Goal: Task Accomplishment & Management: Manage account settings

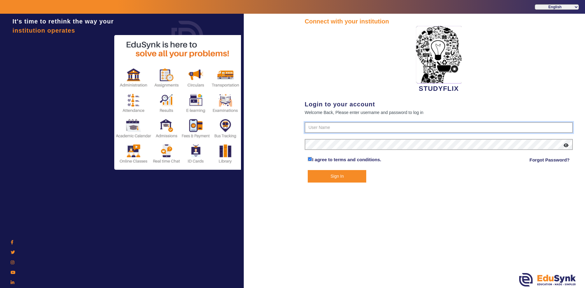
type input "6354922771"
click at [326, 177] on button "Sign In" at bounding box center [336, 176] width 58 height 12
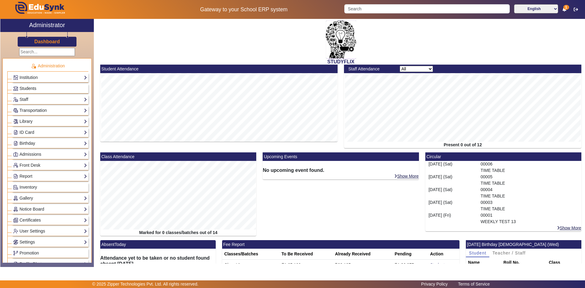
click at [31, 87] on span "Students" at bounding box center [27, 88] width 17 height 5
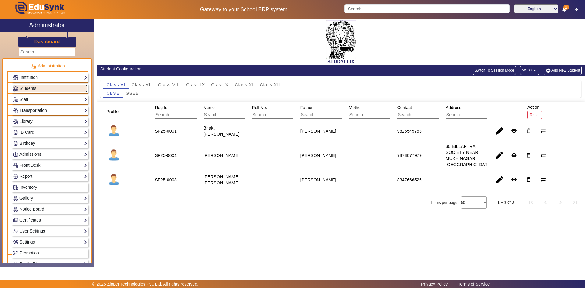
click at [138, 53] on div "STUDYFLIX" at bounding box center [340, 42] width 487 height 46
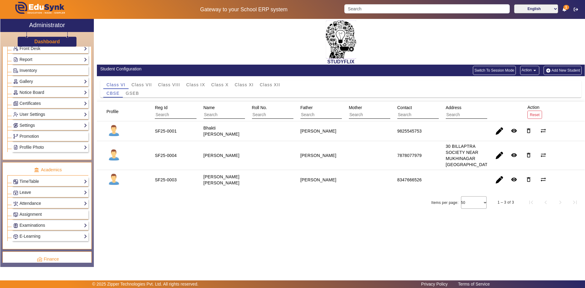
scroll to position [122, 0]
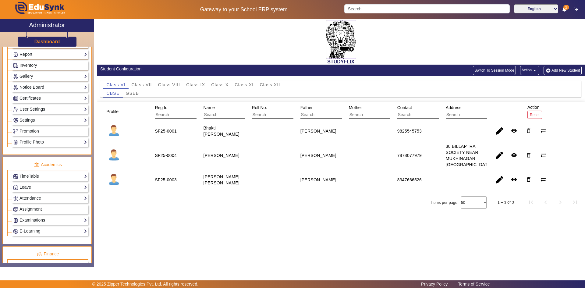
click at [28, 176] on link "TimeTable" at bounding box center [50, 176] width 74 height 7
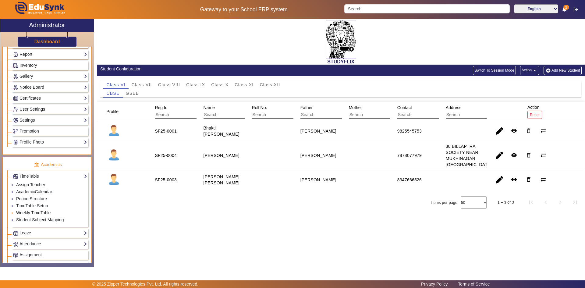
click at [33, 211] on link "Weekly TimeTable" at bounding box center [33, 212] width 34 height 5
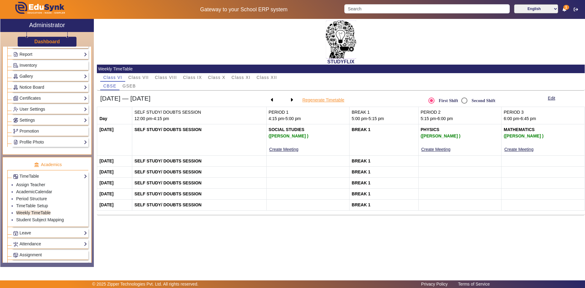
click at [325, 100] on button "Regenerate Timetable" at bounding box center [322, 100] width 43 height 8
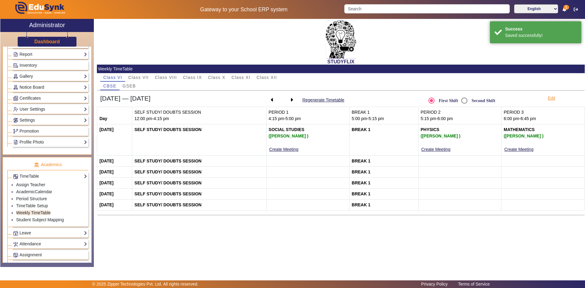
click at [553, 97] on button "Edit" at bounding box center [551, 98] width 9 height 8
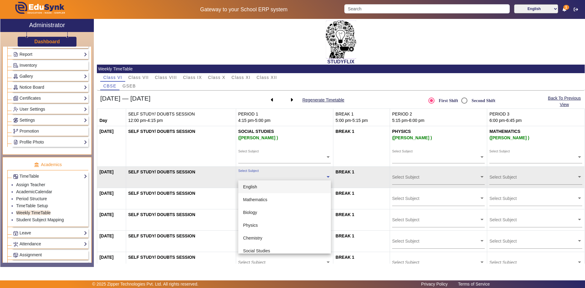
click at [285, 173] on div "Select Subject" at bounding box center [281, 175] width 87 height 13
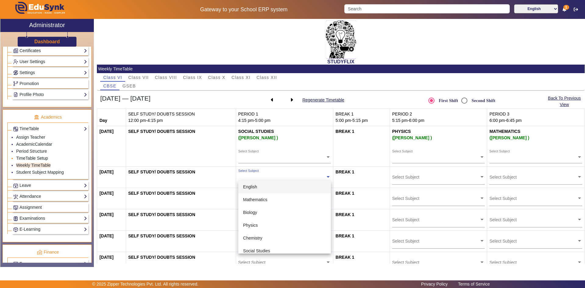
scroll to position [183, 0]
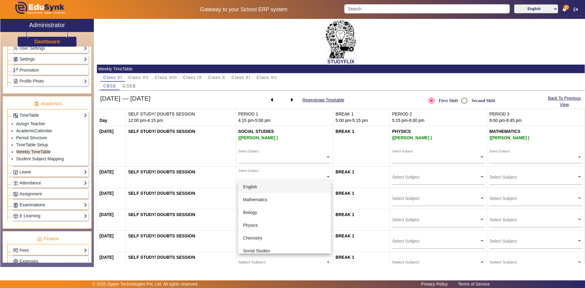
click at [34, 206] on link "Examinations" at bounding box center [50, 204] width 74 height 7
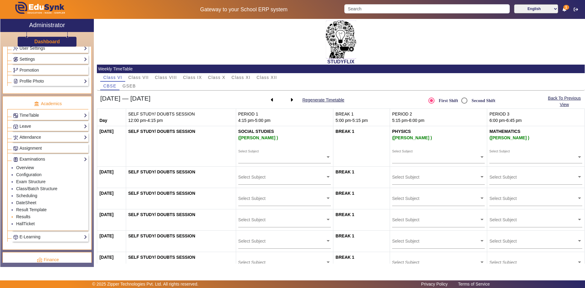
click at [23, 217] on link "Results" at bounding box center [23, 216] width 14 height 5
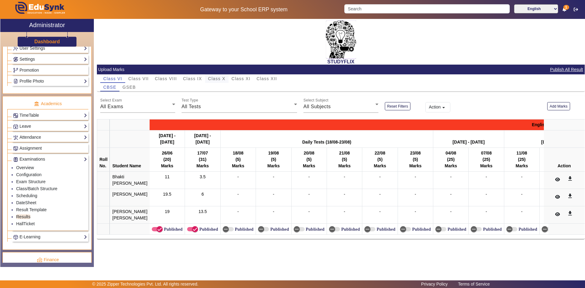
click at [216, 79] on span "Class X" at bounding box center [216, 78] width 17 height 4
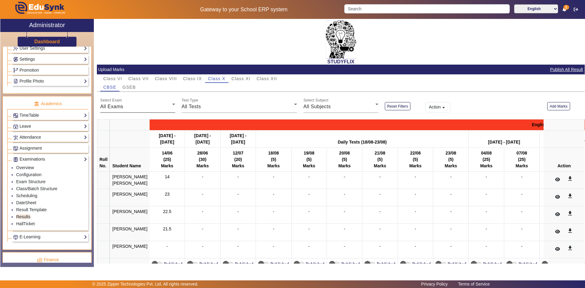
click at [115, 107] on span "All Exams" at bounding box center [111, 106] width 23 height 5
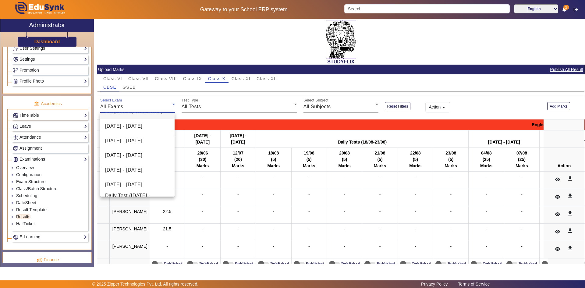
scroll to position [184, 0]
click at [198, 105] on div at bounding box center [292, 144] width 585 height 288
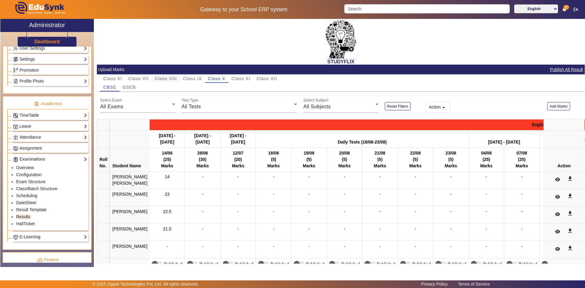
click at [170, 81] on span "Class VIII" at bounding box center [166, 78] width 22 height 4
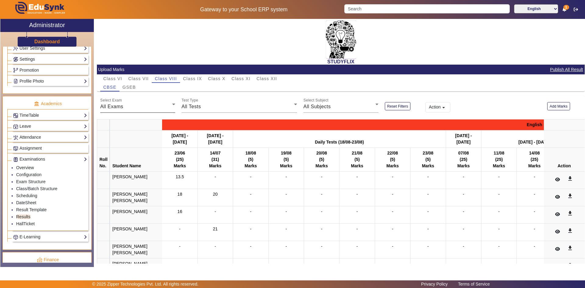
click at [122, 109] on span "All Exams" at bounding box center [111, 106] width 23 height 5
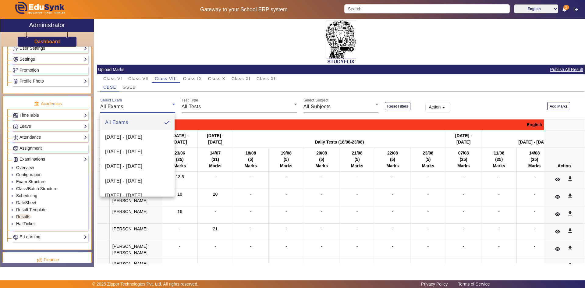
scroll to position [140, 0]
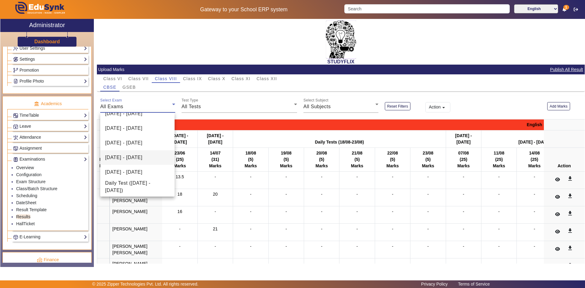
click at [115, 158] on span "[DATE] - [DATE]" at bounding box center [123, 157] width 37 height 7
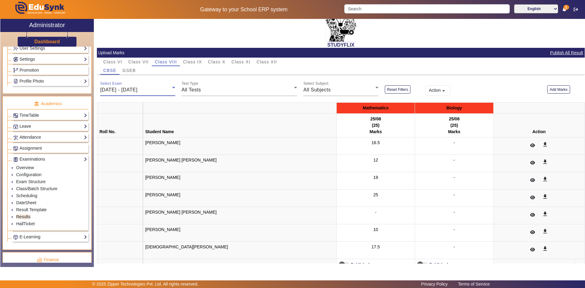
scroll to position [32, 0]
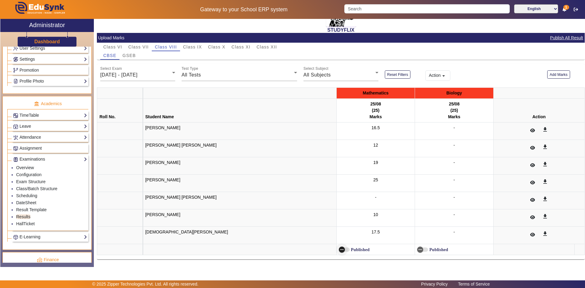
click at [339, 250] on span "button" at bounding box center [342, 249] width 6 height 6
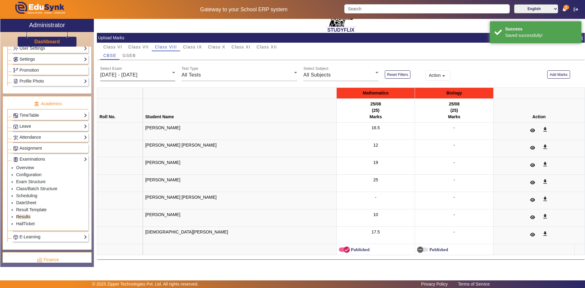
click at [125, 71] on div "[DATE] - [DATE]" at bounding box center [136, 74] width 72 height 7
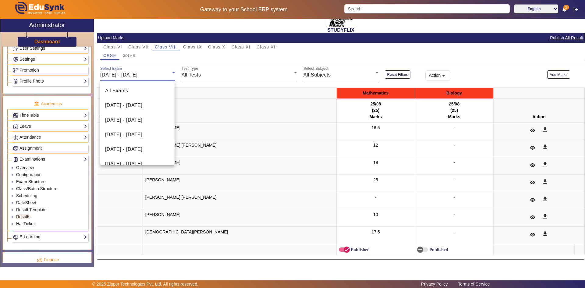
scroll to position [109, 0]
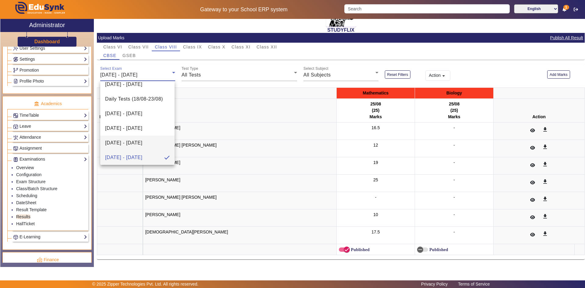
click at [115, 139] on span "[DATE] - [DATE]" at bounding box center [123, 142] width 37 height 7
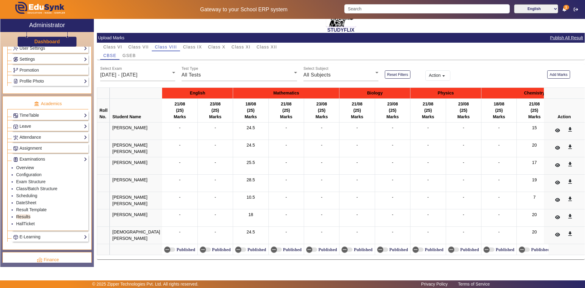
drag, startPoint x: 233, startPoint y: 104, endPoint x: 241, endPoint y: 108, distance: 9.3
click at [241, 108] on th "18/08 (25) Marks" at bounding box center [250, 111] width 35 height 24
click at [232, 243] on span "button" at bounding box center [238, 249] width 12 height 12
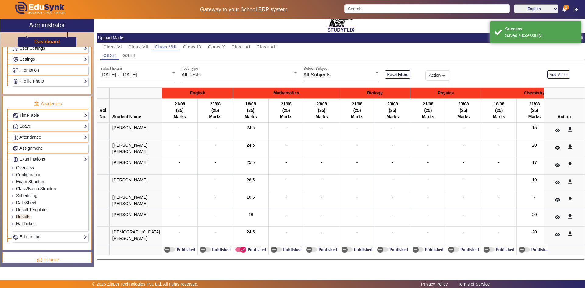
click at [555, 146] on icon at bounding box center [557, 148] width 5 height 4
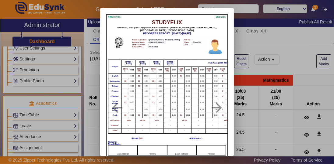
click at [127, 64] on th "[DATE] - [DATE]" at bounding box center [129, 63] width 14 height 7
drag, startPoint x: 136, startPoint y: 65, endPoint x: 157, endPoint y: 63, distance: 21.1
click at [157, 63] on tr "Subject [DATE] - [DATE] [DATE] - [DATE] [DATE] - [DATE] [DATE] - [DATE] Daily T…" at bounding box center [318, 63] width 421 height 7
drag, startPoint x: 165, startPoint y: 63, endPoint x: 173, endPoint y: 64, distance: 7.9
click at [173, 64] on th "[DATE] - [DATE]" at bounding box center [170, 63] width 14 height 7
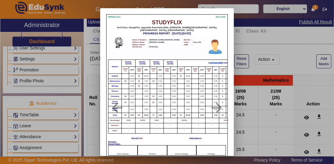
drag, startPoint x: 208, startPoint y: 63, endPoint x: 219, endPoint y: 64, distance: 11.7
click at [219, 64] on th "Daily Tests (18/08-23/08)" at bounding box center [218, 63] width 83 height 7
click at [236, 107] on div at bounding box center [167, 82] width 334 height 164
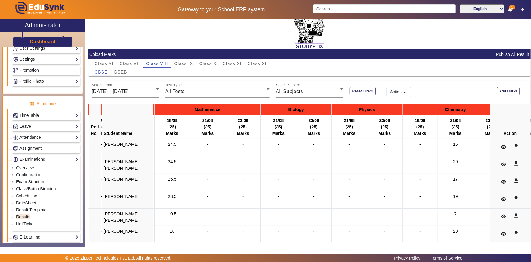
scroll to position [14, 0]
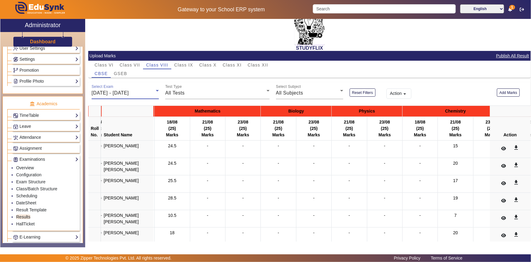
click at [111, 91] on span "[DATE] - [DATE]" at bounding box center [110, 92] width 37 height 5
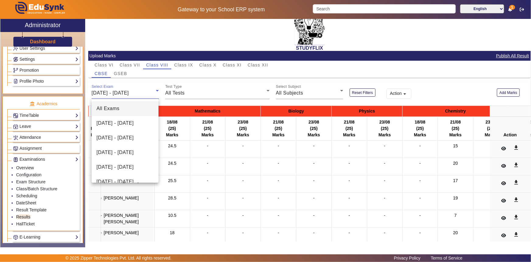
scroll to position [0, 0]
click at [202, 63] on div at bounding box center [265, 131] width 531 height 262
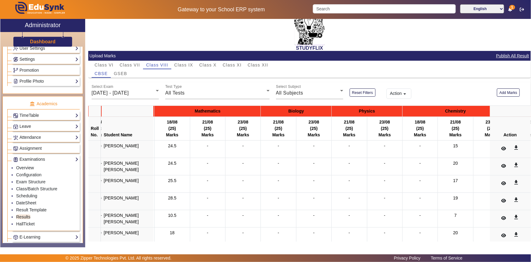
click at [214, 60] on mat-card-header "Upload Marks Publish All Result" at bounding box center [309, 56] width 443 height 10
click at [214, 64] on span "Class X" at bounding box center [207, 65] width 17 height 4
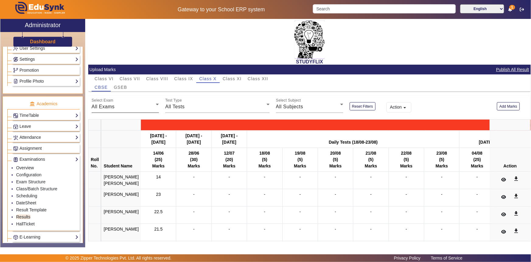
click at [135, 104] on div "All Exams" at bounding box center [124, 106] width 64 height 7
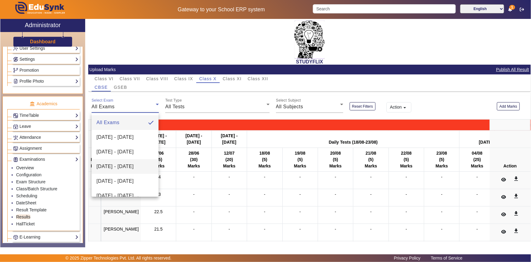
click at [111, 169] on span "[DATE] - [DATE]" at bounding box center [115, 166] width 37 height 7
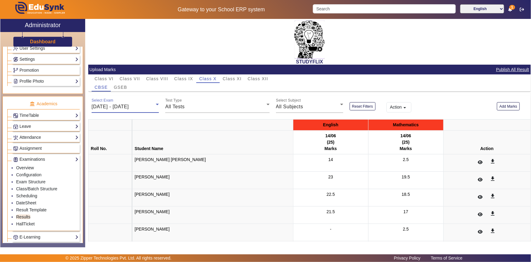
click at [149, 102] on div "Select Exam [DATE] - [DATE]" at bounding box center [125, 104] width 67 height 17
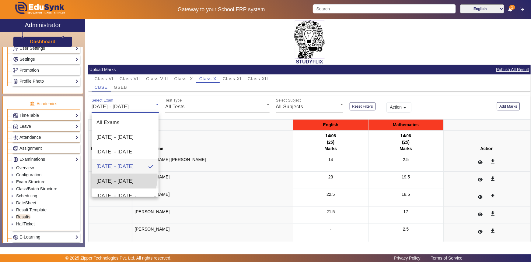
click at [121, 177] on span "[DATE] - [DATE]" at bounding box center [115, 180] width 37 height 7
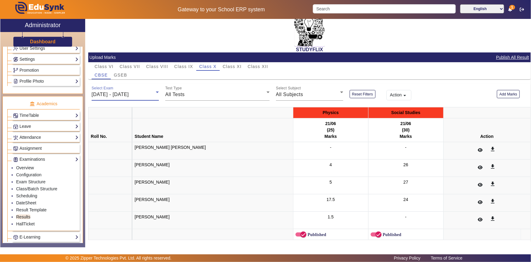
scroll to position [19, 0]
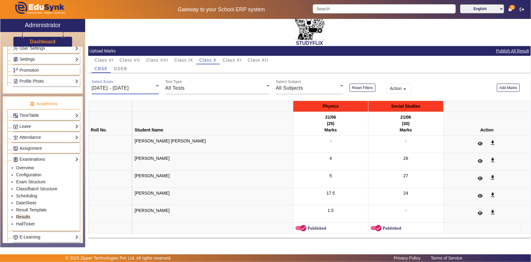
click at [129, 89] on span "[DATE] - [DATE]" at bounding box center [110, 87] width 37 height 5
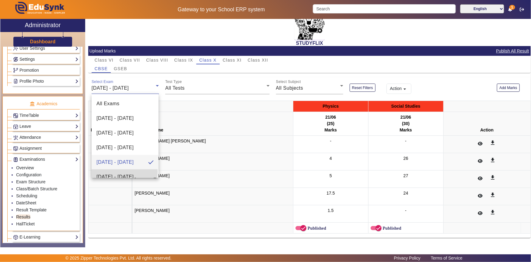
click at [118, 173] on span "[DATE] - [DATE]" at bounding box center [115, 176] width 37 height 7
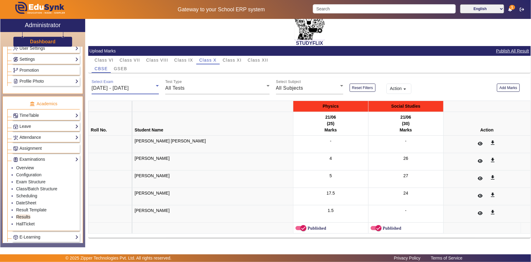
scroll to position [6, 0]
click at [210, 87] on div "All Tests" at bounding box center [215, 87] width 101 height 7
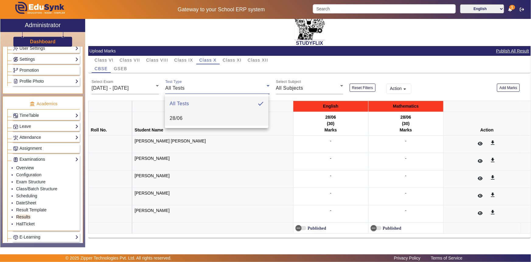
click at [195, 118] on mat-option "28/06" at bounding box center [217, 118] width 104 height 15
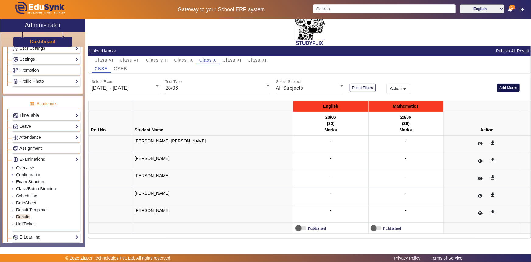
click at [507, 86] on button "Add Marks" at bounding box center [508, 87] width 23 height 8
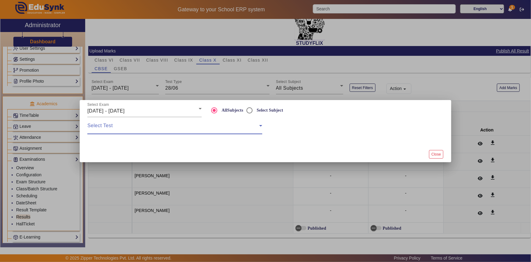
click at [139, 125] on span at bounding box center [173, 127] width 172 height 7
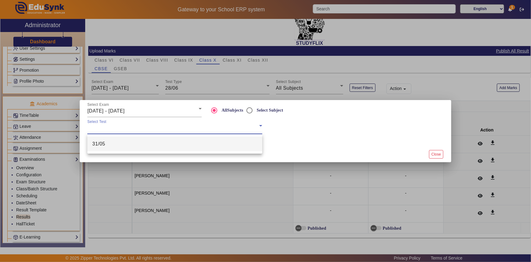
click at [129, 109] on div at bounding box center [265, 131] width 531 height 262
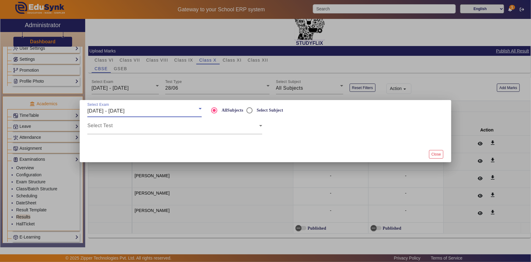
click at [125, 109] on span "[DATE] - [DATE]" at bounding box center [105, 110] width 37 height 5
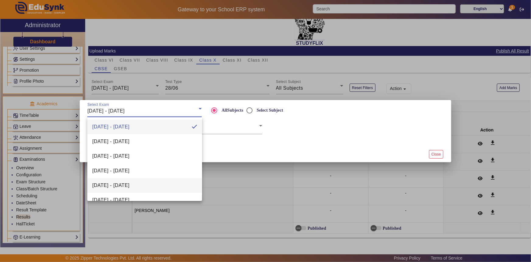
click at [121, 181] on span "[DATE] - [DATE]" at bounding box center [110, 184] width 37 height 7
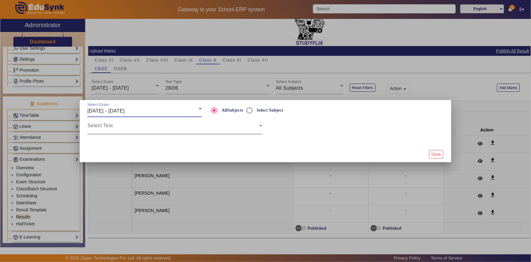
click at [126, 129] on span at bounding box center [173, 127] width 172 height 7
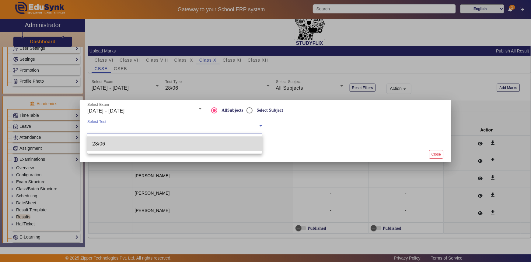
click at [122, 148] on mat-option "28/06" at bounding box center [174, 143] width 175 height 15
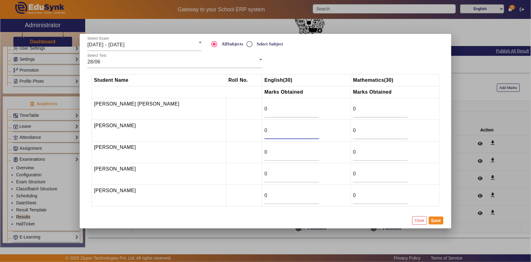
click at [265, 133] on input "0" at bounding box center [292, 130] width 55 height 7
type input "1"
click at [301, 128] on input "1" at bounding box center [292, 130] width 55 height 7
drag, startPoint x: 349, startPoint y: 131, endPoint x: 342, endPoint y: 130, distance: 7.9
click at [342, 130] on tr "[PERSON_NAME] 1 0" at bounding box center [266, 130] width 348 height 22
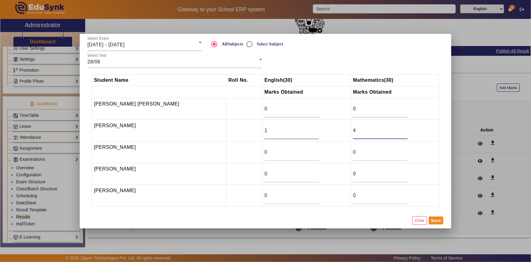
type input "4"
click at [270, 125] on div "1" at bounding box center [292, 130] width 55 height 17
type input "26.5"
click at [310, 138] on td "26.5" at bounding box center [306, 130] width 89 height 22
click at [353, 150] on input "0" at bounding box center [380, 151] width 55 height 7
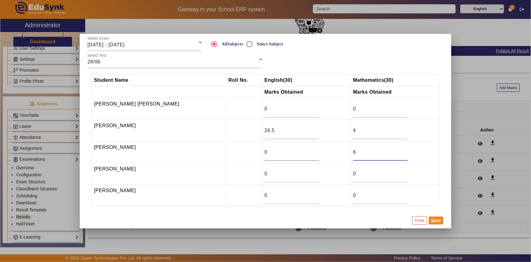
type input "6"
click at [282, 152] on input "0" at bounding box center [292, 151] width 55 height 7
click at [273, 150] on input "0" at bounding box center [292, 151] width 55 height 7
click at [279, 154] on input "0" at bounding box center [292, 151] width 55 height 7
type input "27.5"
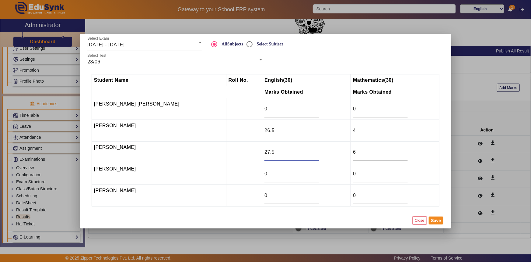
click at [241, 154] on td at bounding box center [244, 152] width 36 height 22
click at [265, 175] on input "0" at bounding box center [292, 173] width 55 height 7
type input "26"
click at [356, 177] on input "0" at bounding box center [380, 173] width 55 height 7
type input "5"
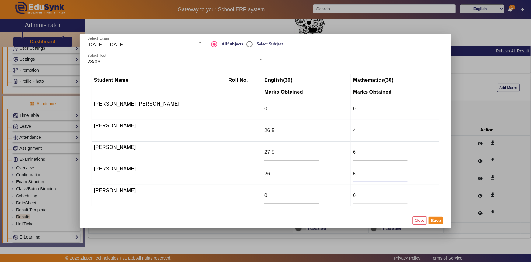
click at [276, 198] on input "0" at bounding box center [292, 194] width 55 height 7
click at [432, 219] on button "Save" at bounding box center [436, 220] width 15 height 8
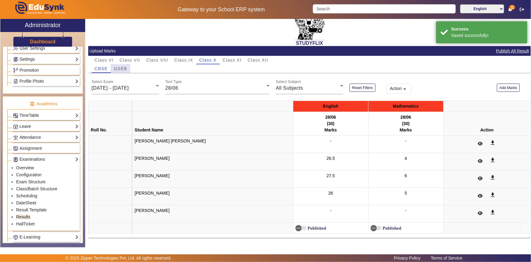
click at [117, 68] on span "GSEB" at bounding box center [120, 68] width 13 height 4
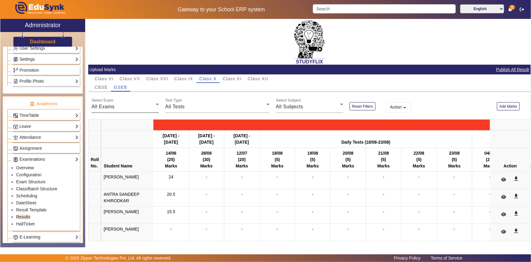
click at [120, 105] on div "All Exams" at bounding box center [124, 106] width 64 height 7
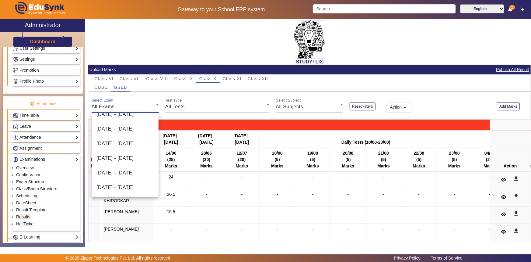
scroll to position [83, 0]
click at [112, 116] on span "[DATE] - [DATE]" at bounding box center [115, 112] width 37 height 7
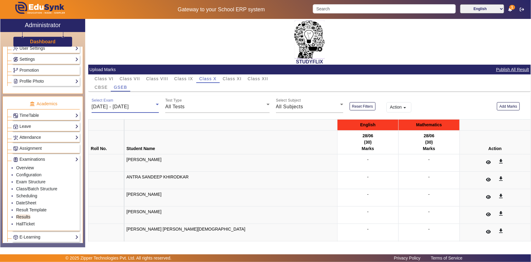
scroll to position [75, 0]
click at [195, 110] on div "All Tests" at bounding box center [215, 106] width 101 height 7
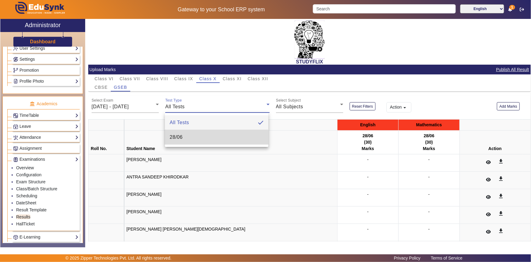
click at [187, 143] on mat-option "28/06" at bounding box center [217, 137] width 104 height 15
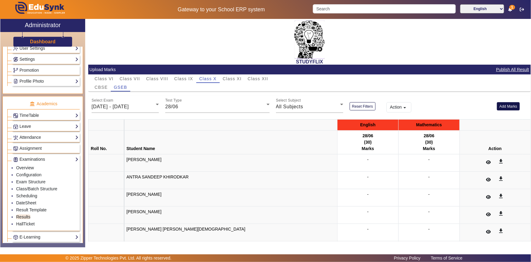
click at [500, 107] on button "Add Marks" at bounding box center [508, 106] width 23 height 8
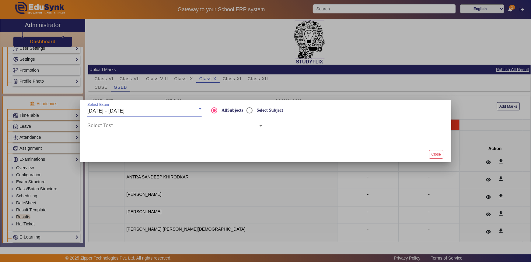
click at [200, 131] on span at bounding box center [173, 127] width 172 height 7
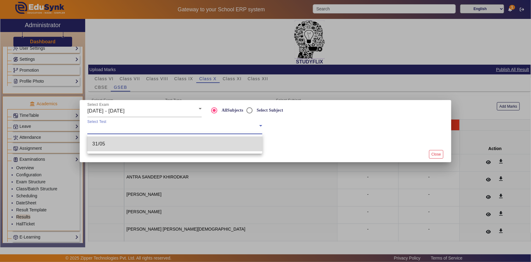
click at [110, 143] on mat-option "31/05" at bounding box center [174, 143] width 175 height 15
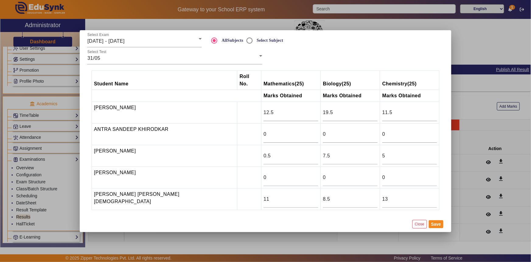
click at [458, 86] on div at bounding box center [265, 131] width 531 height 262
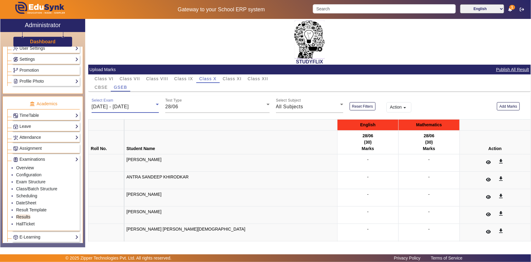
click at [129, 106] on span "[DATE] - [DATE]" at bounding box center [110, 106] width 37 height 5
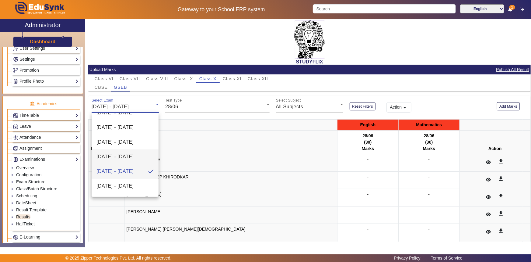
scroll to position [34, 0]
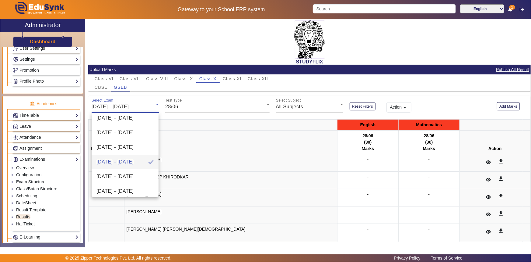
click at [241, 93] on div at bounding box center [265, 131] width 531 height 262
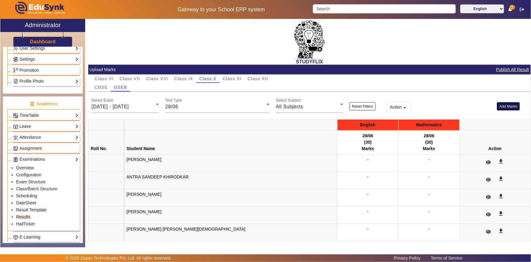
click at [499, 107] on button "Add Marks" at bounding box center [508, 106] width 23 height 8
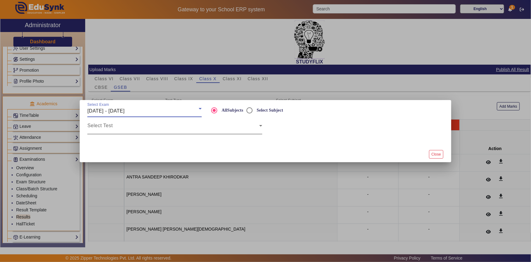
click at [186, 124] on span at bounding box center [173, 127] width 172 height 7
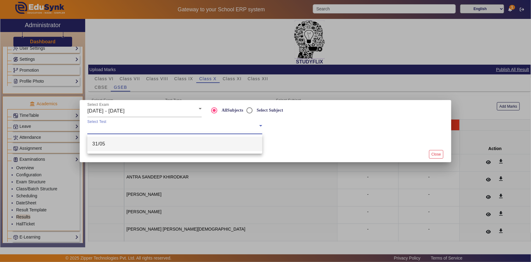
click at [131, 109] on div at bounding box center [265, 131] width 531 height 262
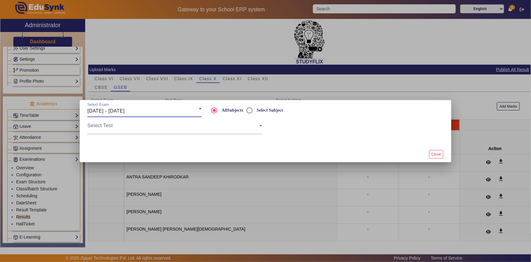
click at [116, 109] on span "[DATE] - [DATE]" at bounding box center [105, 110] width 37 height 5
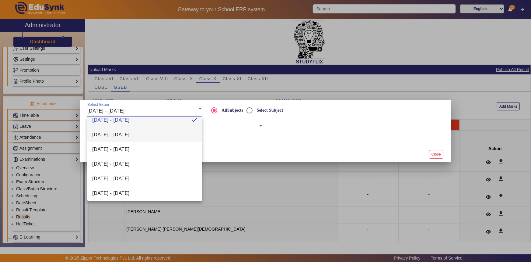
scroll to position [27, 0]
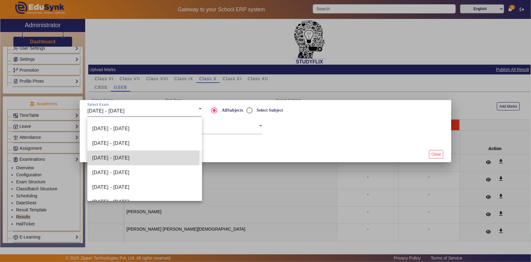
click at [115, 155] on span "[DATE] - [DATE]" at bounding box center [110, 157] width 37 height 7
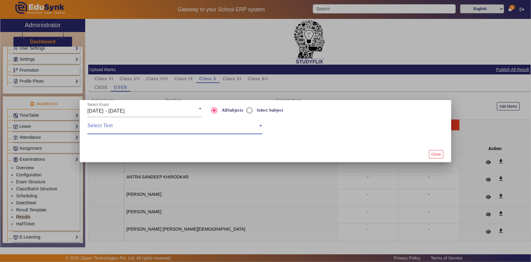
click at [136, 129] on span at bounding box center [173, 127] width 172 height 7
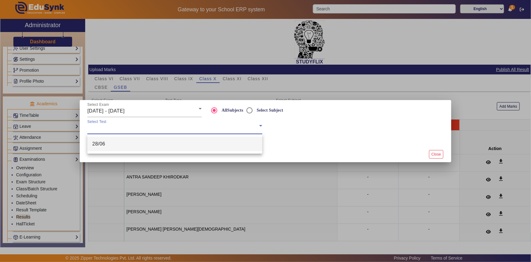
click at [132, 150] on mat-option "28/06" at bounding box center [174, 143] width 175 height 15
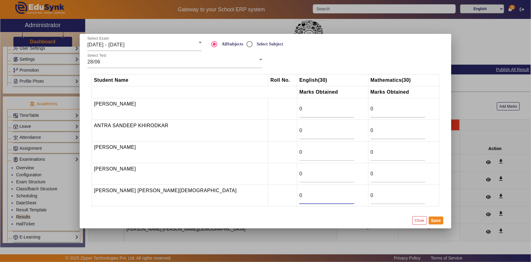
drag, startPoint x: 271, startPoint y: 195, endPoint x: 244, endPoint y: 195, distance: 27.1
click at [244, 195] on tr "[PERSON_NAME] [PERSON_NAME][DEMOGRAPHIC_DATA] 0 0" at bounding box center [266, 195] width 348 height 22
click at [310, 193] on input "17" at bounding box center [327, 194] width 55 height 7
click at [310, 193] on input "27" at bounding box center [327, 194] width 55 height 7
click at [310, 193] on input "28" at bounding box center [327, 194] width 55 height 7
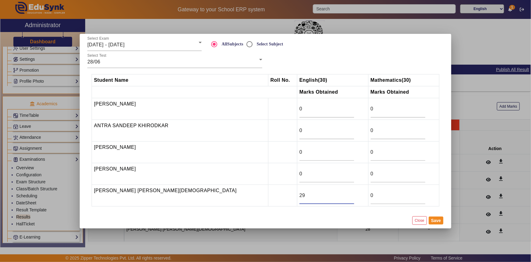
type input "29"
click at [310, 193] on input "29" at bounding box center [327, 194] width 55 height 7
click at [371, 195] on input "0" at bounding box center [398, 194] width 55 height 7
type input "3"
click at [434, 218] on button "Save" at bounding box center [436, 220] width 15 height 8
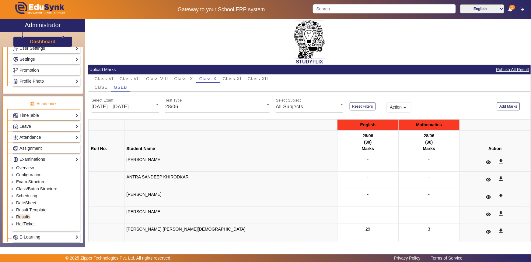
click at [216, 52] on div "STUDYFLIX" at bounding box center [309, 42] width 443 height 46
click at [129, 104] on span "[DATE] - [DATE]" at bounding box center [110, 106] width 37 height 5
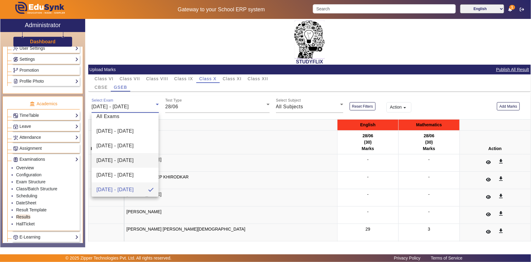
scroll to position [34, 0]
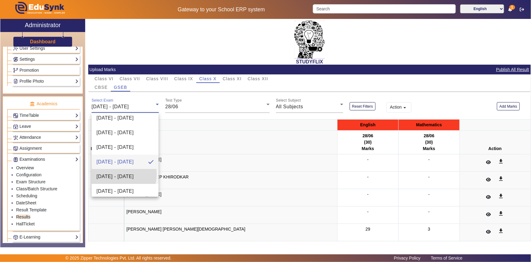
click at [115, 174] on span "[DATE] - [DATE]" at bounding box center [115, 176] width 37 height 7
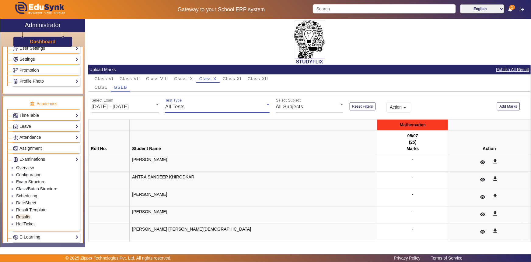
click at [183, 109] on span "All Tests" at bounding box center [174, 106] width 19 height 5
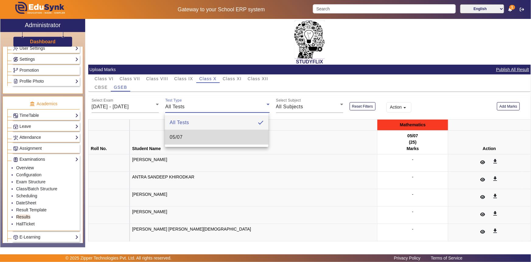
click at [174, 134] on span "05/07" at bounding box center [176, 136] width 13 height 7
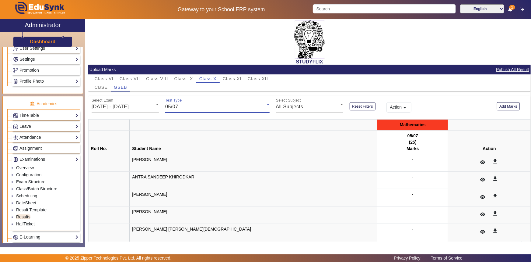
scroll to position [19, 0]
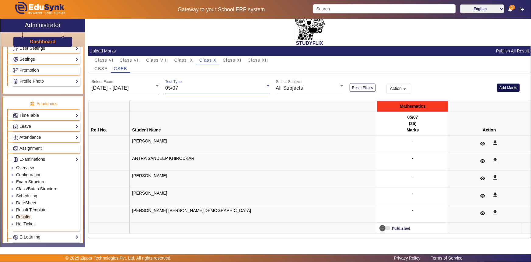
click at [500, 90] on button "Add Marks" at bounding box center [508, 87] width 23 height 8
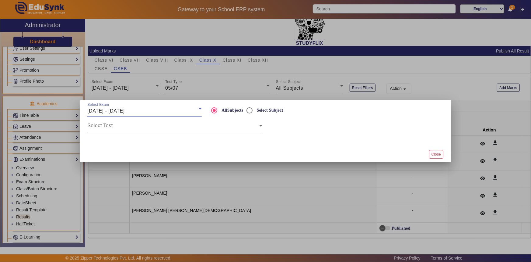
click at [131, 129] on span at bounding box center [173, 127] width 172 height 7
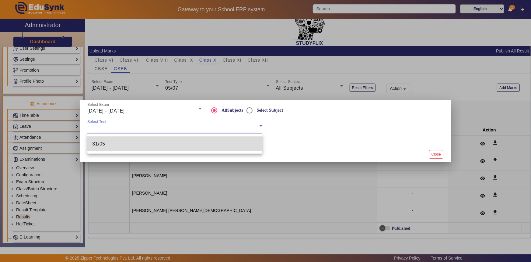
click at [119, 145] on mat-option "31/05" at bounding box center [174, 143] width 175 height 15
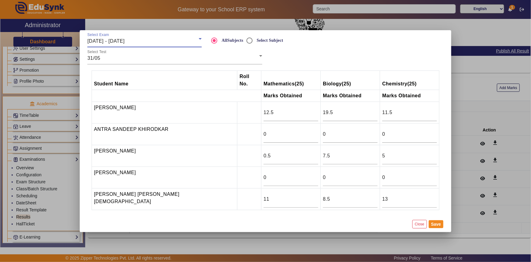
click at [123, 44] on span "[DATE] - [DATE]" at bounding box center [105, 40] width 37 height 5
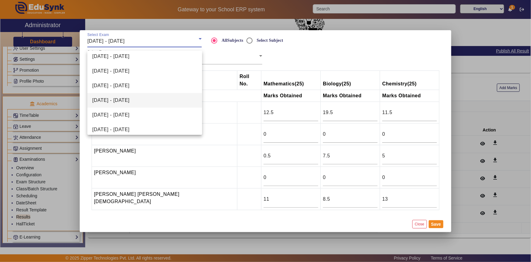
scroll to position [27, 0]
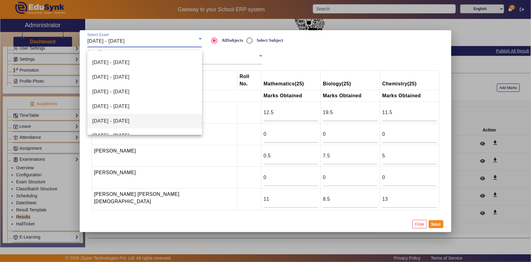
click at [113, 118] on span "[DATE] - [DATE]" at bounding box center [110, 120] width 37 height 7
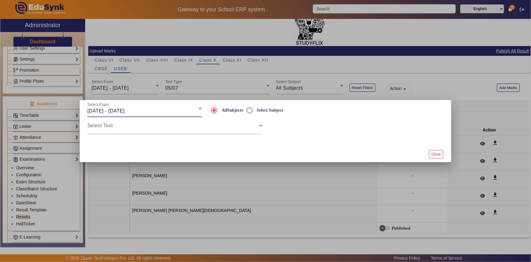
click at [112, 91] on div at bounding box center [265, 131] width 531 height 262
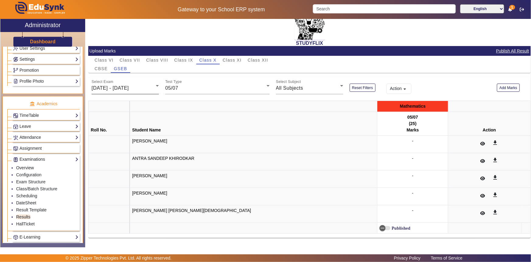
click at [118, 87] on span "[DATE] - [DATE]" at bounding box center [110, 87] width 37 height 5
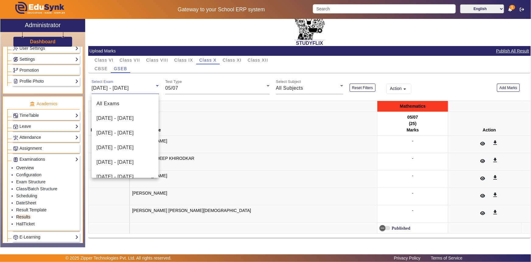
scroll to position [21, 0]
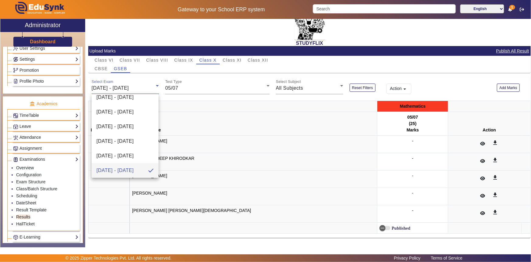
click at [183, 89] on div at bounding box center [265, 131] width 531 height 262
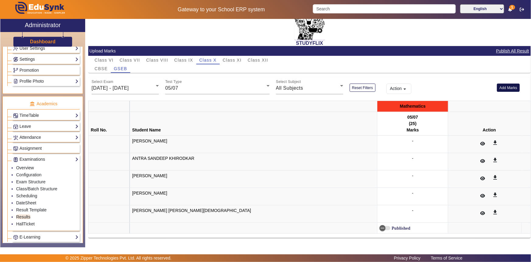
click at [510, 89] on button "Add Marks" at bounding box center [508, 87] width 23 height 8
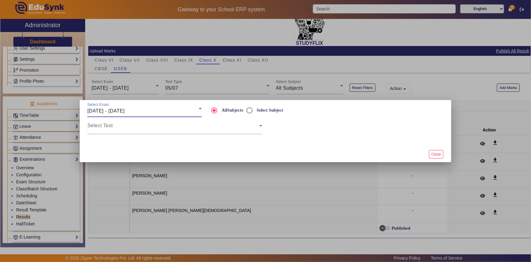
click at [125, 110] on span "[DATE] - [DATE]" at bounding box center [105, 110] width 37 height 5
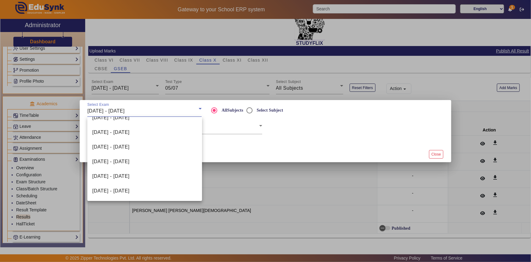
scroll to position [55, 0]
click at [132, 149] on mat-option "[DATE] - [DATE]" at bounding box center [144, 144] width 114 height 15
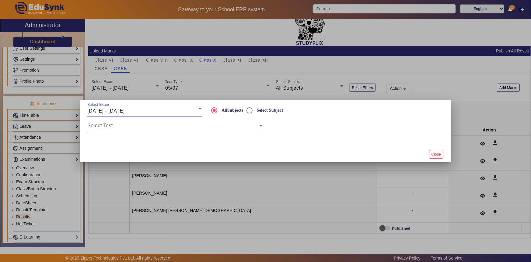
click at [139, 127] on span at bounding box center [173, 127] width 172 height 7
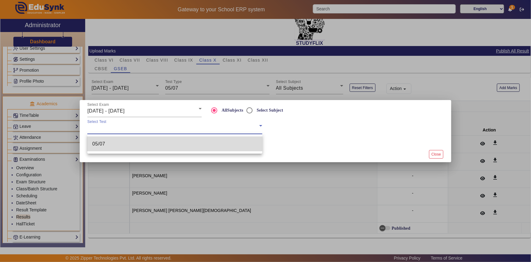
click at [121, 148] on mat-option "05/07" at bounding box center [174, 143] width 175 height 15
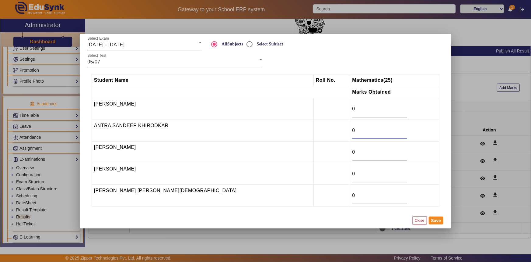
click at [353, 132] on input "0" at bounding box center [380, 130] width 55 height 7
type input "1"
click at [353, 110] on input "0" at bounding box center [380, 108] width 55 height 7
click at [353, 197] on input "0" at bounding box center [380, 194] width 55 height 7
type input "12"
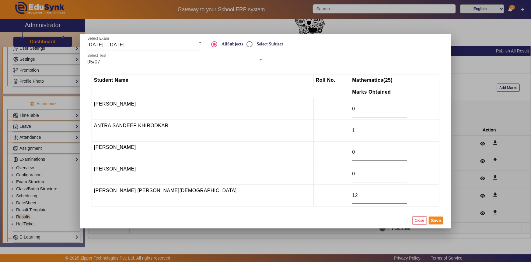
click at [353, 153] on input "0" at bounding box center [380, 151] width 55 height 7
type input "1"
click at [439, 222] on button "Save" at bounding box center [436, 220] width 15 height 8
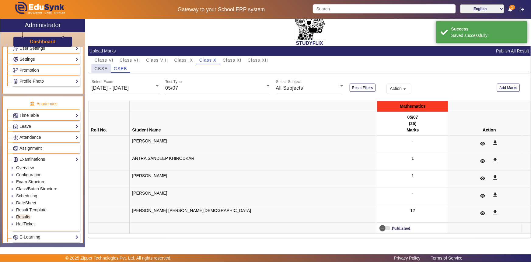
click at [98, 70] on span "CBSE" at bounding box center [101, 68] width 13 height 4
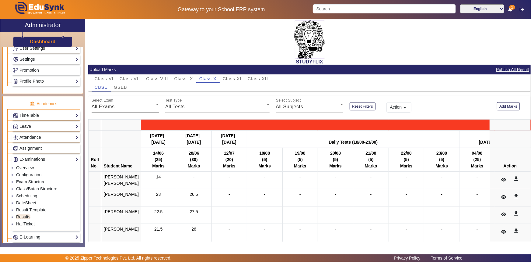
drag, startPoint x: 119, startPoint y: 105, endPoint x: 117, endPoint y: 109, distance: 4.6
click at [119, 106] on div "All Exams" at bounding box center [124, 106] width 64 height 7
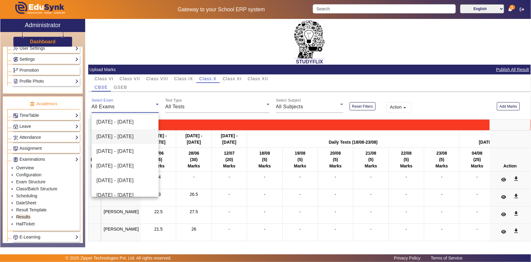
scroll to position [27, 0]
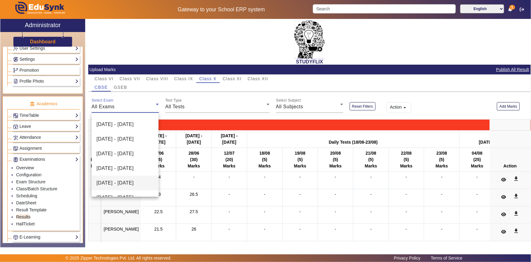
click at [106, 179] on span "[DATE] - [DATE]" at bounding box center [115, 182] width 37 height 7
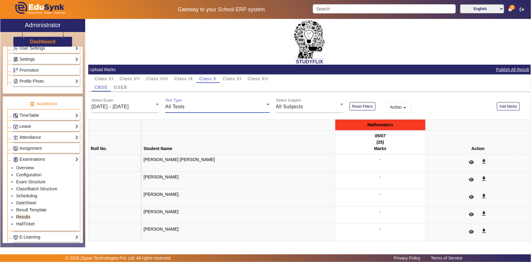
click at [177, 107] on span "All Tests" at bounding box center [174, 106] width 19 height 5
click at [174, 139] on span "05/07" at bounding box center [176, 136] width 13 height 7
click at [502, 106] on button "Add Marks" at bounding box center [508, 106] width 23 height 8
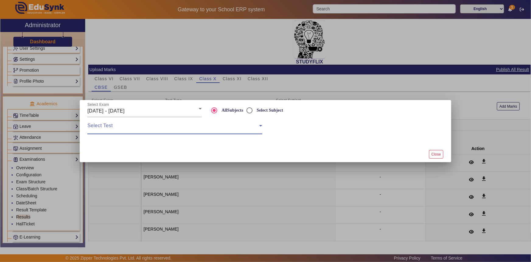
click at [227, 131] on span at bounding box center [173, 127] width 172 height 7
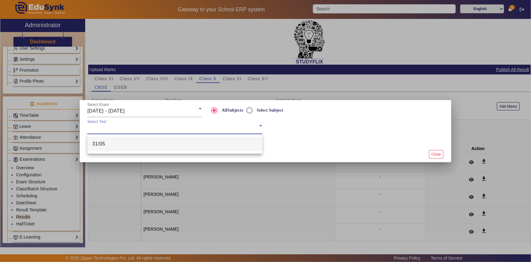
click at [140, 112] on div at bounding box center [265, 131] width 531 height 262
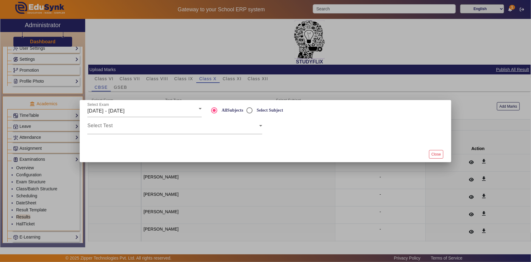
click at [125, 112] on span "[DATE] - [DATE]" at bounding box center [105, 110] width 37 height 5
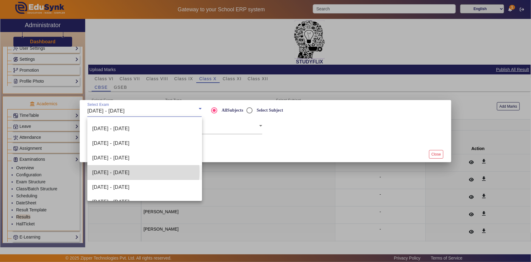
click at [124, 171] on span "[DATE] - [DATE]" at bounding box center [110, 172] width 37 height 7
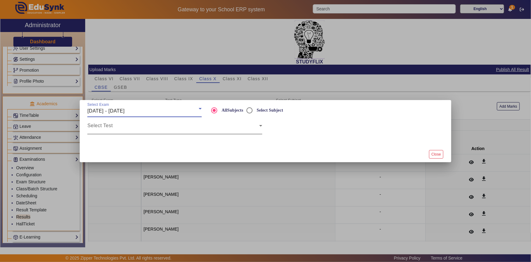
click at [123, 132] on div "Select Test" at bounding box center [174, 125] width 175 height 17
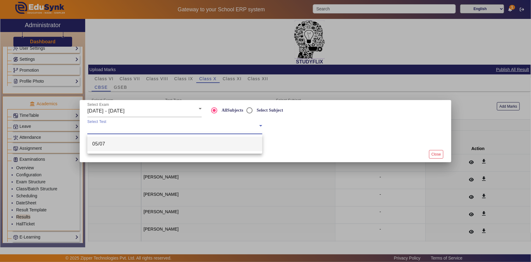
click at [115, 143] on mat-option "05/07" at bounding box center [174, 143] width 175 height 15
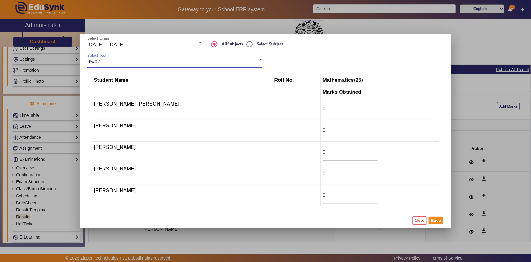
click at [323, 107] on input "0" at bounding box center [350, 108] width 55 height 7
click at [326, 132] on input "0" at bounding box center [350, 130] width 55 height 7
type input "4.5"
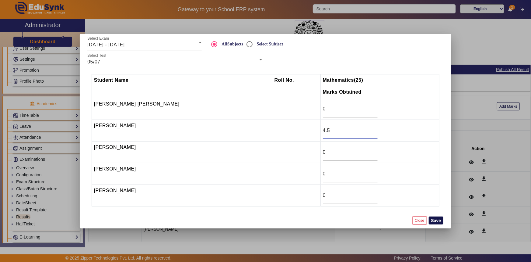
click at [436, 219] on button "Save" at bounding box center [436, 220] width 15 height 8
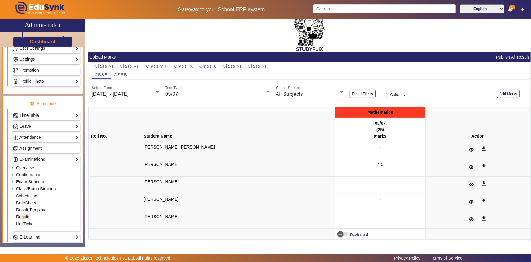
scroll to position [19, 0]
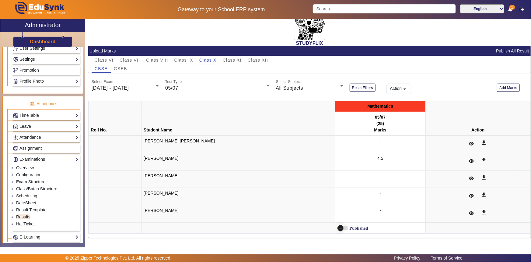
click at [338, 226] on icon "button" at bounding box center [340, 227] width 5 height 5
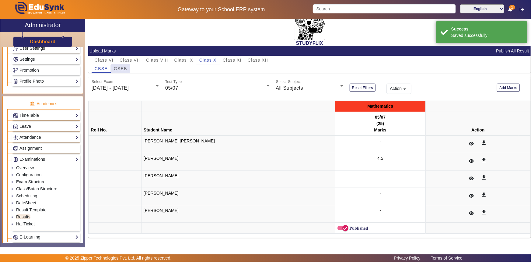
click at [127, 70] on div "GSEB" at bounding box center [120, 68] width 19 height 9
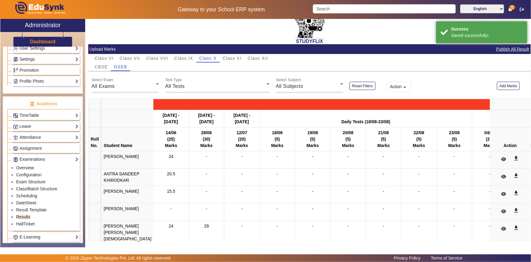
scroll to position [45, 0]
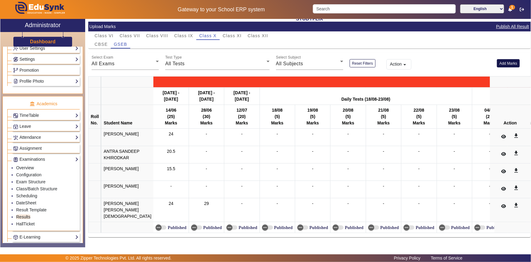
click at [506, 59] on button "Add Marks" at bounding box center [508, 63] width 23 height 8
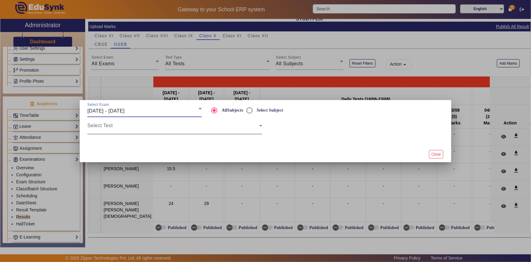
click at [148, 130] on span at bounding box center [173, 127] width 172 height 7
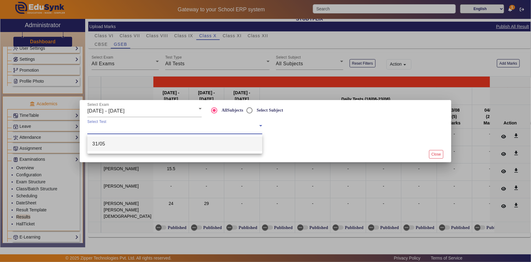
click at [149, 112] on div at bounding box center [265, 131] width 531 height 262
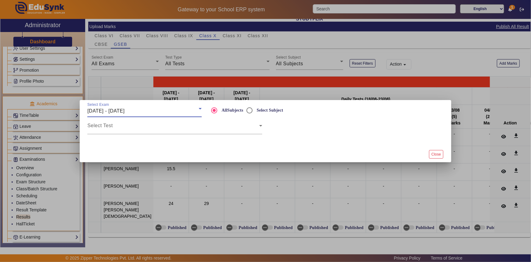
click at [149, 112] on div "[DATE] - [DATE]" at bounding box center [142, 110] width 111 height 7
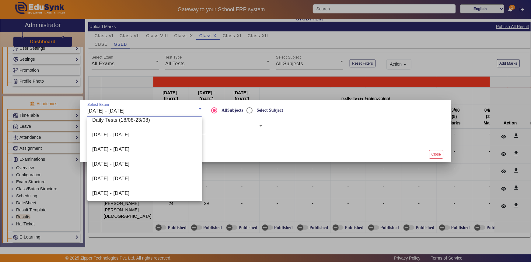
scroll to position [166, 0]
click at [256, 112] on div at bounding box center [265, 131] width 531 height 262
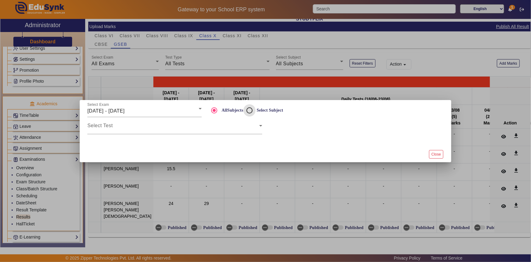
click at [248, 112] on input "Select Subject" at bounding box center [250, 110] width 12 height 12
radio input "true"
click at [272, 128] on span at bounding box center [355, 127] width 172 height 7
click at [283, 131] on span at bounding box center [355, 127] width 172 height 7
click at [284, 128] on span at bounding box center [355, 127] width 172 height 7
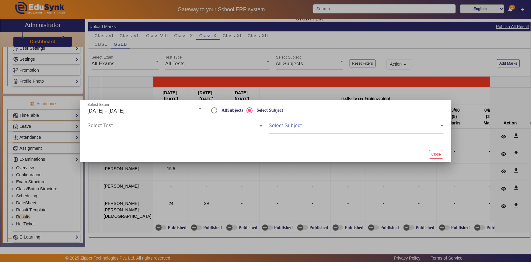
click at [288, 127] on span at bounding box center [355, 127] width 172 height 7
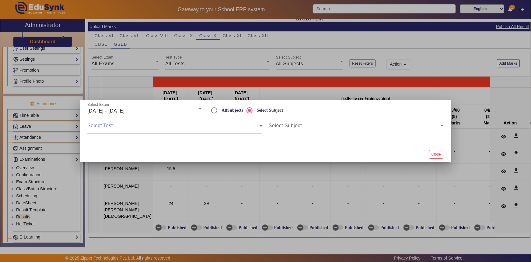
click at [204, 127] on span at bounding box center [173, 127] width 172 height 7
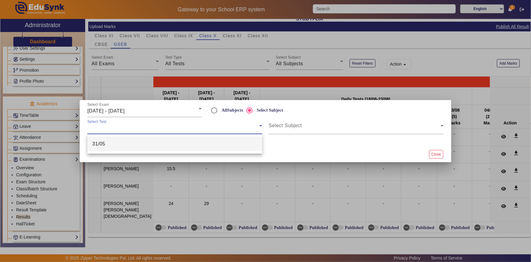
click at [161, 111] on div at bounding box center [265, 131] width 531 height 262
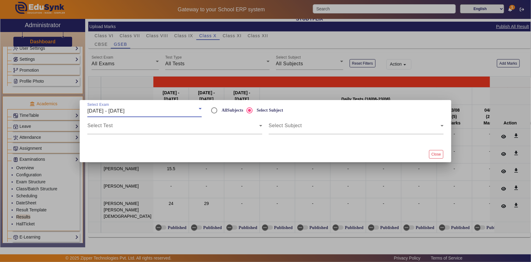
click at [161, 111] on div "[DATE] - [DATE]" at bounding box center [142, 110] width 111 height 7
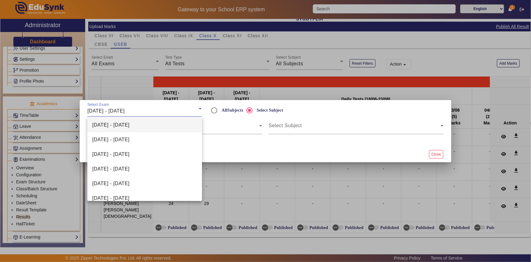
scroll to position [55, 0]
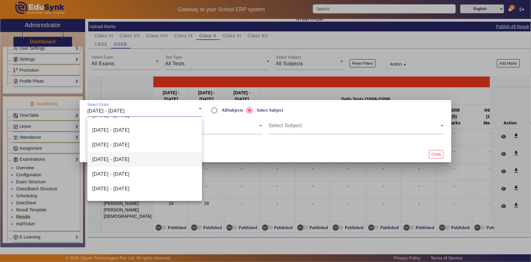
click at [129, 161] on span "[DATE] - [DATE]" at bounding box center [110, 159] width 37 height 7
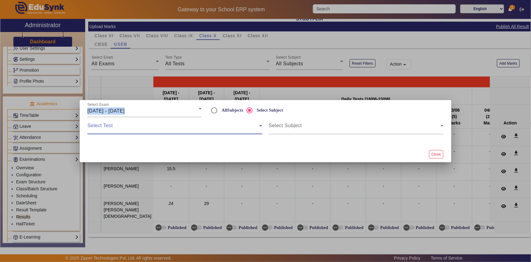
click at [181, 131] on span at bounding box center [173, 127] width 172 height 7
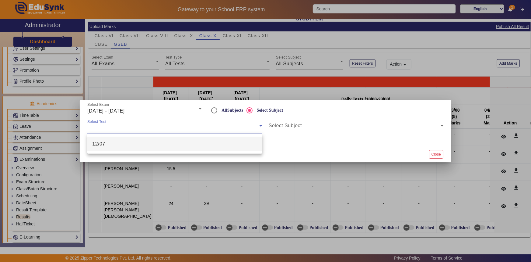
click at [153, 142] on mat-option "12/07" at bounding box center [174, 143] width 175 height 15
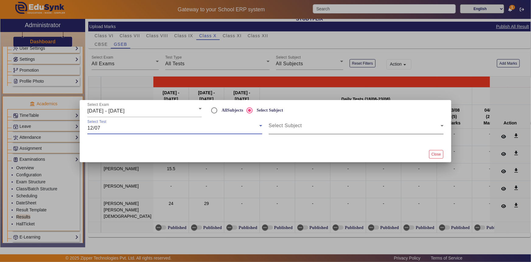
click at [289, 129] on span at bounding box center [355, 127] width 172 height 7
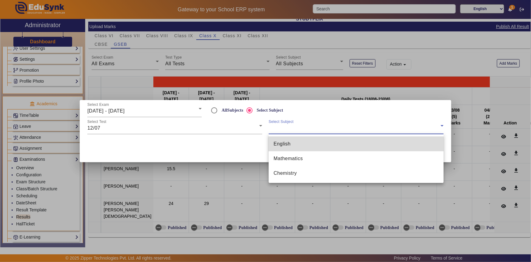
click at [286, 145] on span "English" at bounding box center [282, 143] width 17 height 7
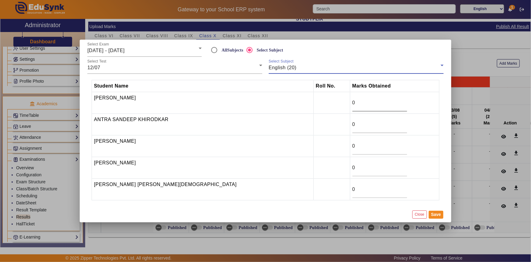
click at [353, 109] on div "0" at bounding box center [380, 102] width 55 height 17
click at [353, 105] on input "0" at bounding box center [380, 102] width 55 height 7
type input "12"
click at [353, 125] on input "0" at bounding box center [380, 124] width 55 height 7
type input "13"
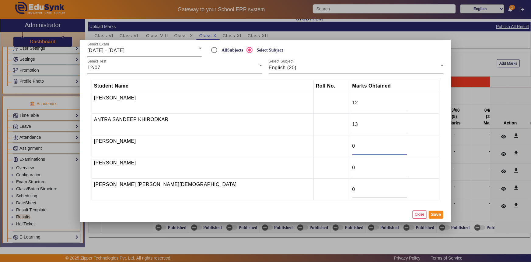
click at [353, 146] on input "0" at bounding box center [380, 145] width 55 height 7
type input "13"
click at [353, 167] on input "0" at bounding box center [380, 167] width 55 height 7
click at [353, 188] on input "0" at bounding box center [380, 188] width 55 height 7
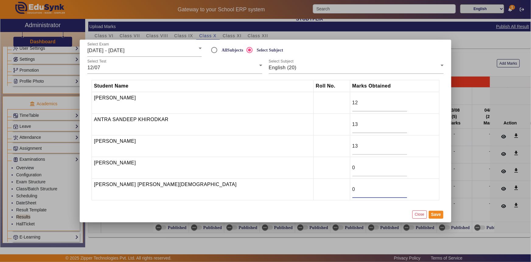
click at [353, 186] on input "0" at bounding box center [380, 188] width 55 height 7
type input "19"
click at [439, 216] on button "Save" at bounding box center [436, 214] width 15 height 8
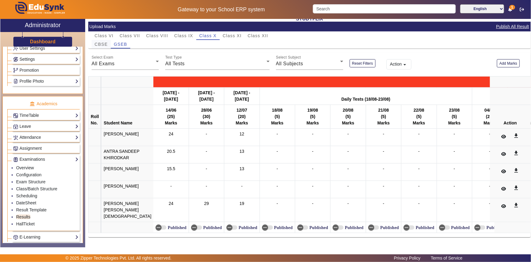
click at [104, 42] on span "CBSE" at bounding box center [101, 44] width 13 height 4
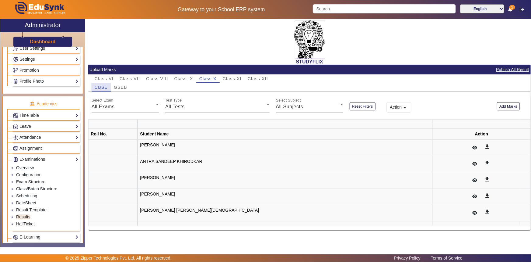
scroll to position [0, 0]
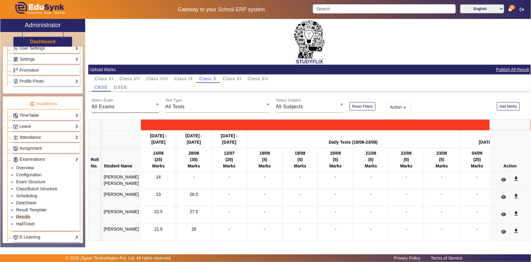
click at [137, 106] on div "All Exams" at bounding box center [124, 106] width 64 height 7
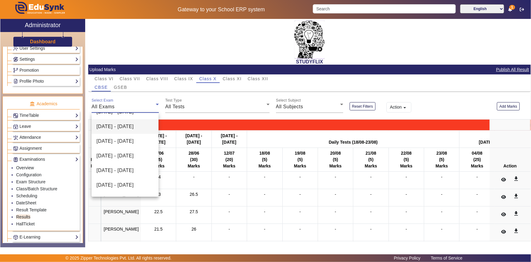
scroll to position [55, 0]
click at [118, 168] on span "[DATE] - [DATE]" at bounding box center [115, 169] width 37 height 7
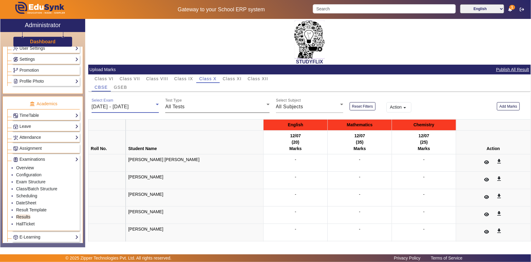
click at [192, 104] on div "All Tests" at bounding box center [215, 106] width 101 height 7
click at [177, 139] on span "12/07" at bounding box center [176, 136] width 13 height 7
click at [318, 110] on div "Select Subject All Subjects" at bounding box center [309, 104] width 67 height 17
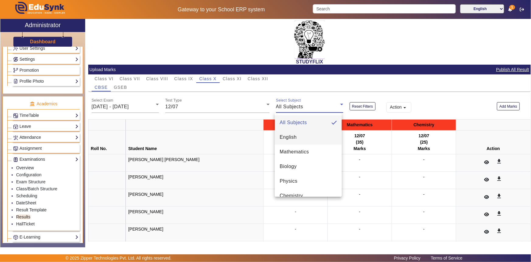
click at [303, 132] on mat-option "English" at bounding box center [308, 137] width 67 height 15
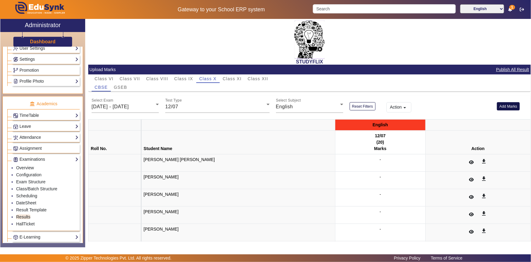
click at [510, 105] on button "Add Marks" at bounding box center [508, 106] width 23 height 8
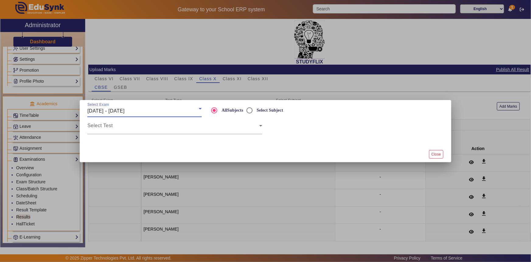
click at [157, 113] on div "[DATE] - [DATE]" at bounding box center [142, 110] width 111 height 7
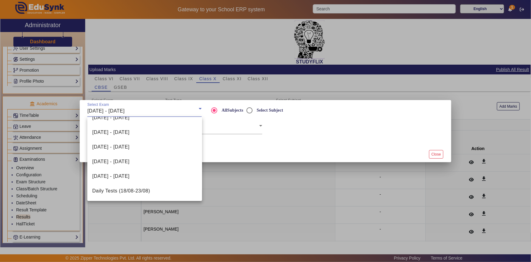
scroll to position [83, 0]
click at [137, 136] on mat-option "[DATE] - [DATE]" at bounding box center [144, 131] width 114 height 15
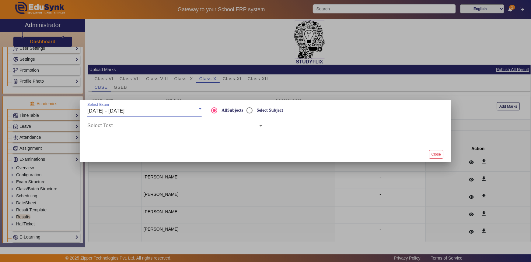
click at [139, 130] on span at bounding box center [173, 127] width 172 height 7
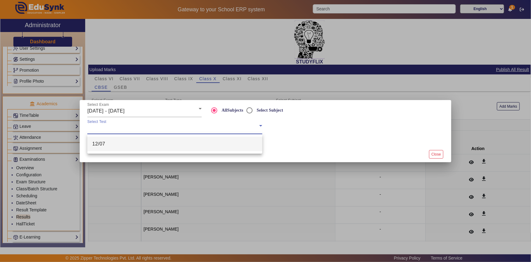
click at [133, 143] on mat-option "12/07" at bounding box center [174, 143] width 175 height 15
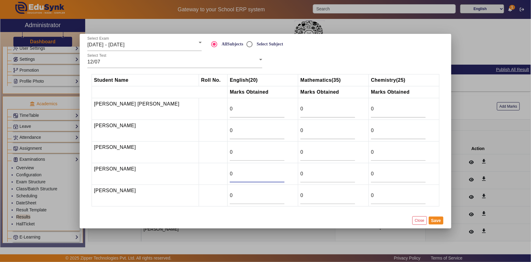
click at [230, 171] on input "0" at bounding box center [257, 173] width 55 height 7
click at [230, 110] on input "0" at bounding box center [257, 108] width 55 height 7
type input "10"
click at [230, 131] on input "0" at bounding box center [257, 130] width 55 height 7
type input "19"
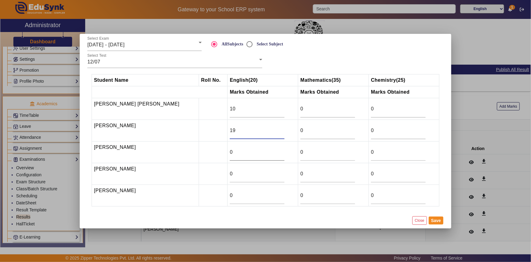
click at [230, 152] on input "0" at bounding box center [257, 151] width 55 height 7
type input "19"
click at [434, 219] on button "Save" at bounding box center [436, 220] width 15 height 8
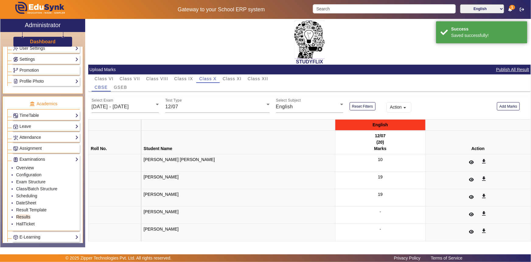
scroll to position [19, 0]
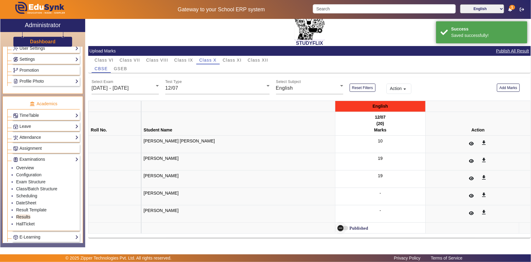
click at [338, 227] on icon "button" at bounding box center [340, 227] width 5 height 5
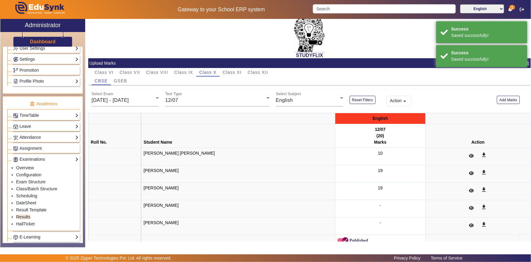
scroll to position [0, 0]
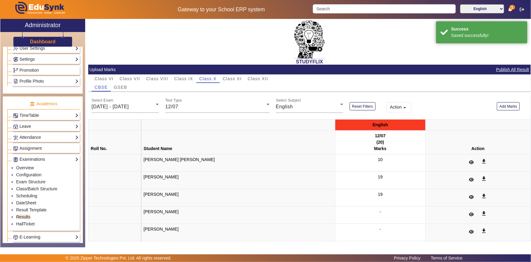
click at [399, 77] on div "Class VI Class VII Class VIII Class IX Class X Class XI Class XII" at bounding box center [310, 78] width 436 height 9
click at [509, 70] on button "Publish All Result" at bounding box center [513, 70] width 34 height 8
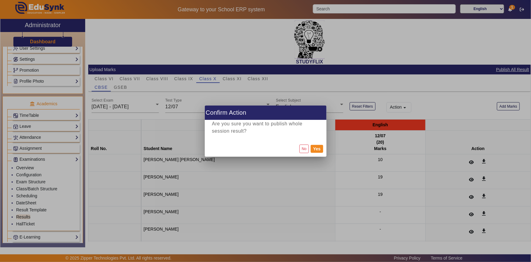
click at [343, 83] on div at bounding box center [265, 131] width 531 height 262
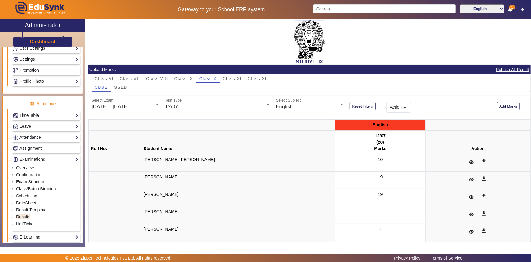
click at [281, 107] on span "English" at bounding box center [284, 106] width 17 height 5
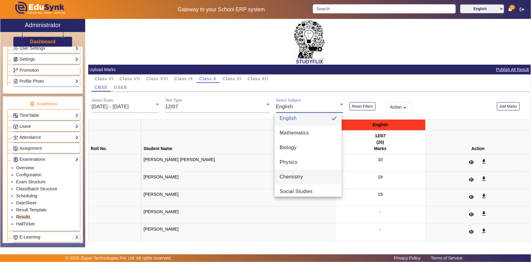
scroll to position [27, 0]
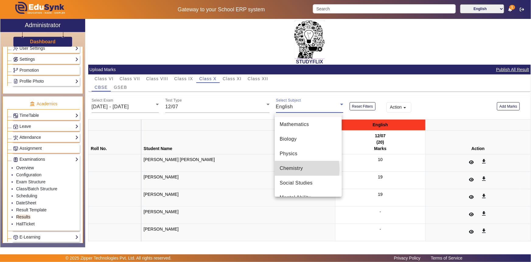
click at [291, 168] on span "Chemistry" at bounding box center [291, 167] width 23 height 7
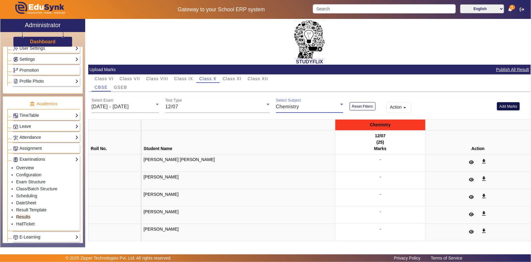
click at [507, 106] on button "Add Marks" at bounding box center [508, 106] width 23 height 8
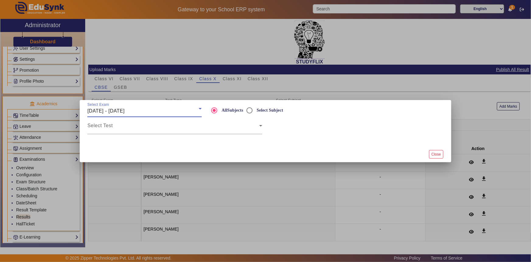
click at [118, 111] on span "[DATE] - [DATE]" at bounding box center [105, 110] width 37 height 5
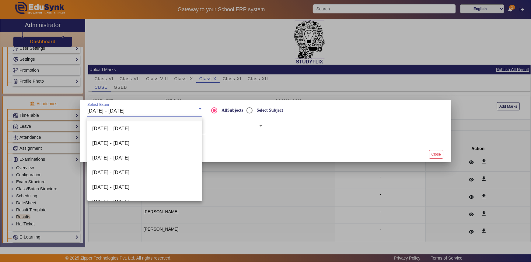
scroll to position [55, 0]
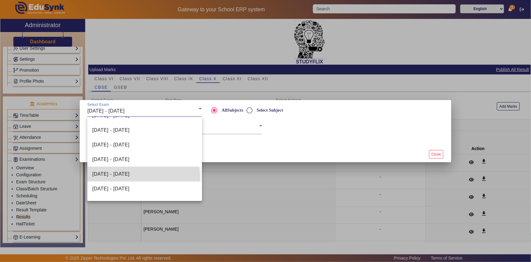
click at [117, 176] on span "[DATE] - [DATE]" at bounding box center [110, 173] width 37 height 7
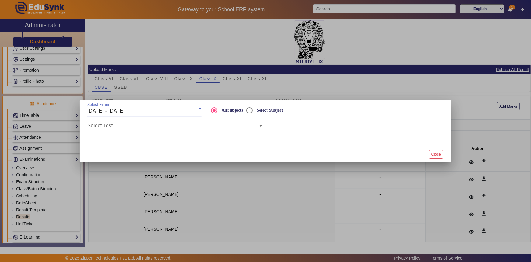
click at [125, 109] on span "[DATE] - [DATE]" at bounding box center [105, 110] width 37 height 5
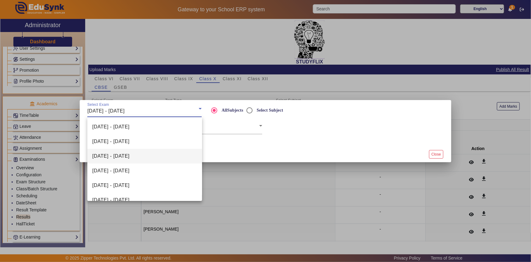
scroll to position [36, 0]
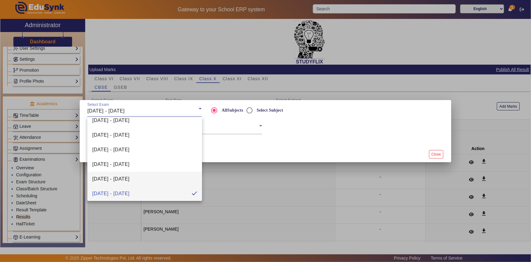
click at [109, 179] on span "[DATE] - [DATE]" at bounding box center [110, 178] width 37 height 7
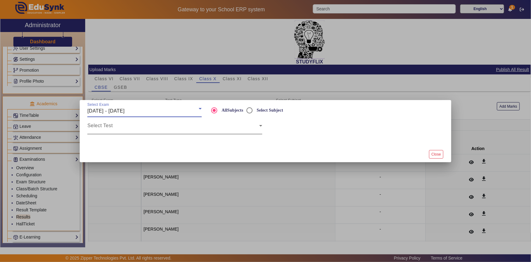
click at [119, 123] on div "Select Test" at bounding box center [174, 125] width 175 height 17
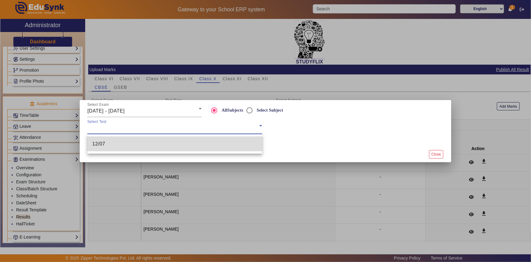
click at [109, 140] on mat-option "12/07" at bounding box center [174, 143] width 175 height 15
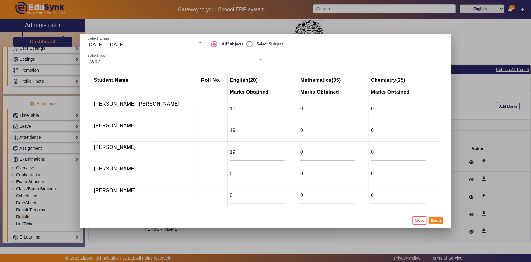
click at [303, 63] on div at bounding box center [356, 59] width 181 height 17
click at [300, 109] on input "0" at bounding box center [327, 108] width 55 height 7
click at [371, 109] on input "0" at bounding box center [398, 108] width 55 height 7
type input "8"
click at [372, 129] on input "0" at bounding box center [398, 130] width 55 height 7
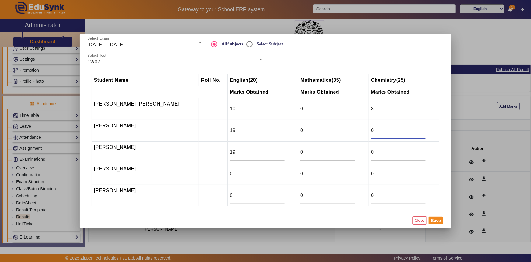
click at [372, 129] on input "0" at bounding box center [398, 130] width 55 height 7
type input "18"
click at [371, 151] on input "0" at bounding box center [398, 151] width 55 height 7
type input "20"
click at [371, 174] on input "0" at bounding box center [398, 173] width 55 height 7
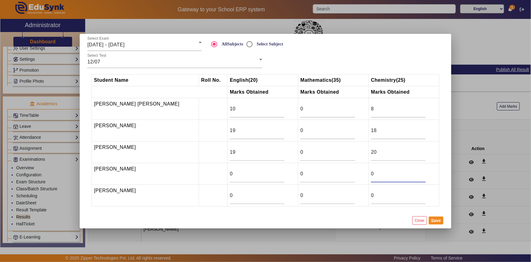
drag, startPoint x: 369, startPoint y: 174, endPoint x: 363, endPoint y: 174, distance: 6.5
click at [363, 174] on tr "[PERSON_NAME] 0 0 0" at bounding box center [266, 174] width 348 height 22
type input "22.5"
click at [374, 199] on div "0" at bounding box center [398, 195] width 55 height 17
click at [300, 192] on input "0" at bounding box center [327, 194] width 55 height 7
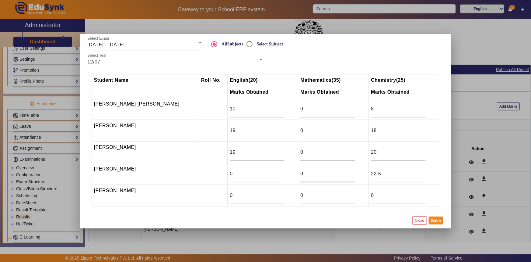
click at [300, 174] on input "0" at bounding box center [327, 173] width 55 height 7
click at [230, 170] on input "0" at bounding box center [257, 173] width 55 height 7
click at [302, 174] on input "0" at bounding box center [327, 173] width 55 height 7
drag, startPoint x: 302, startPoint y: 174, endPoint x: 295, endPoint y: 174, distance: 7.3
click at [300, 174] on input "0" at bounding box center [327, 173] width 55 height 7
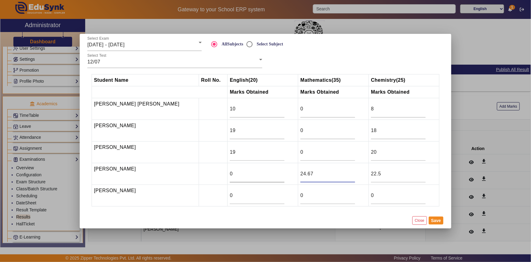
type input "24.67"
click at [243, 174] on input "0" at bounding box center [257, 173] width 55 height 7
click at [304, 114] on div "0" at bounding box center [327, 108] width 55 height 17
click at [300, 152] on input "0" at bounding box center [327, 151] width 55 height 7
type input "15"
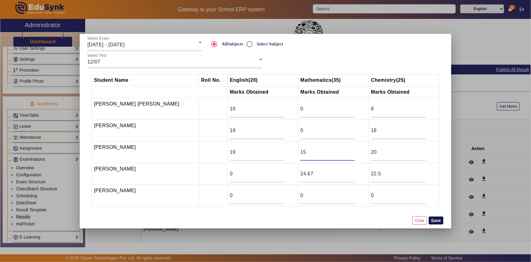
click at [435, 221] on button "Save" at bounding box center [436, 220] width 15 height 8
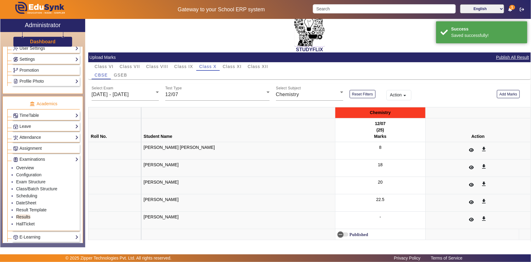
scroll to position [19, 0]
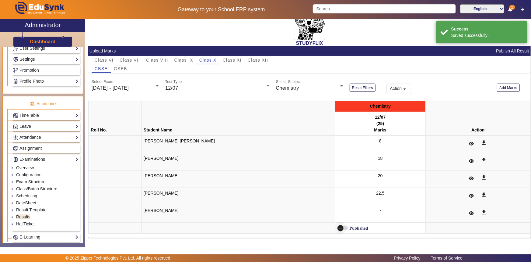
click at [335, 225] on span "button" at bounding box center [341, 228] width 12 height 12
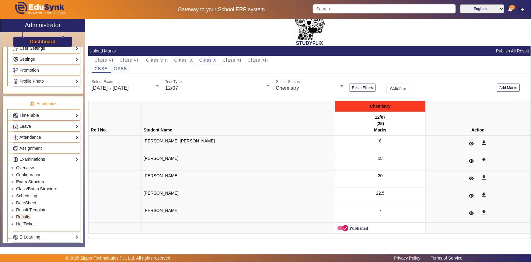
click at [125, 70] on span "GSEB" at bounding box center [120, 68] width 13 height 4
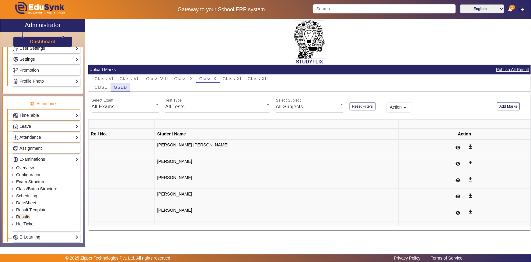
scroll to position [0, 0]
click at [110, 106] on span "All Exams" at bounding box center [103, 106] width 23 height 5
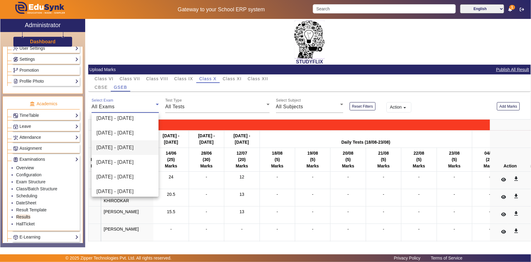
scroll to position [27, 0]
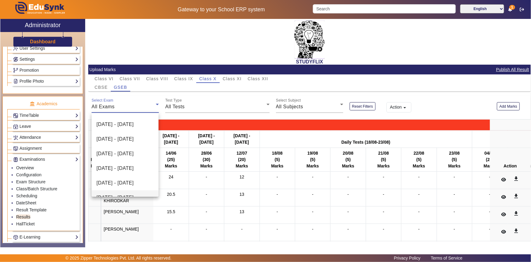
click at [105, 194] on span "[DATE] - [DATE]" at bounding box center [115, 197] width 37 height 7
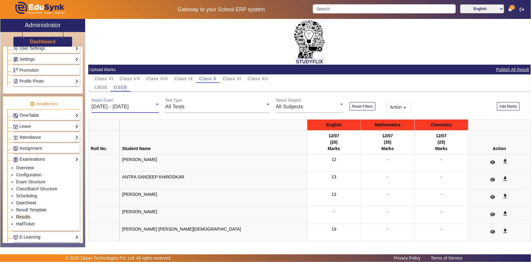
scroll to position [36, 0]
click at [192, 107] on div "All Tests" at bounding box center [215, 106] width 101 height 7
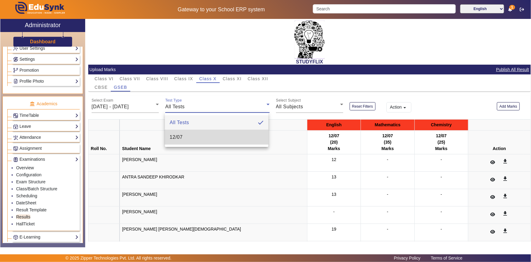
click at [190, 139] on mat-option "12/07" at bounding box center [217, 137] width 104 height 15
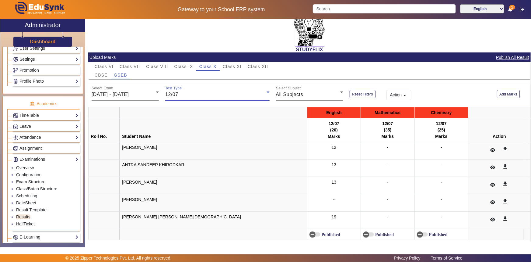
scroll to position [19, 0]
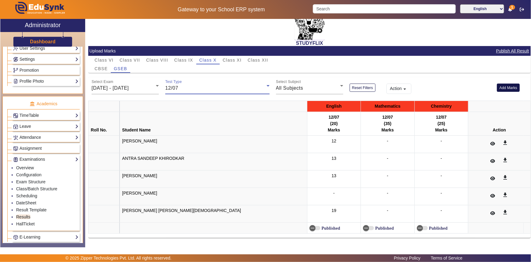
click at [500, 88] on button "Add Marks" at bounding box center [508, 87] width 23 height 8
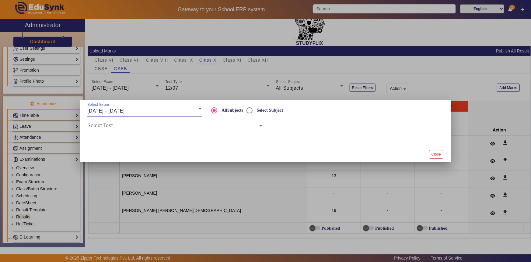
click at [125, 111] on span "[DATE] - [DATE]" at bounding box center [105, 110] width 37 height 5
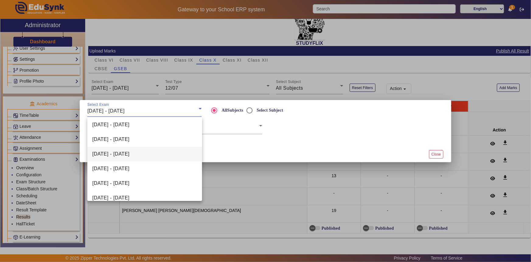
scroll to position [55, 0]
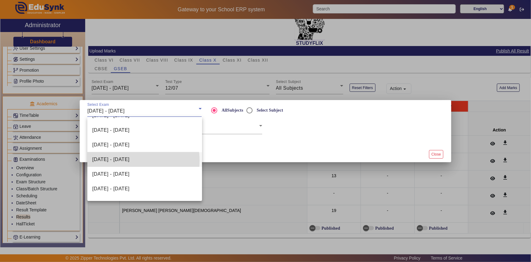
click at [126, 160] on span "[DATE] - [DATE]" at bounding box center [110, 159] width 37 height 7
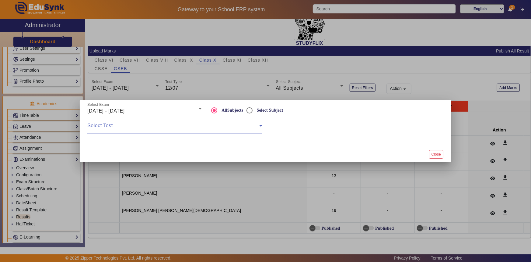
click at [134, 129] on span at bounding box center [173, 127] width 172 height 7
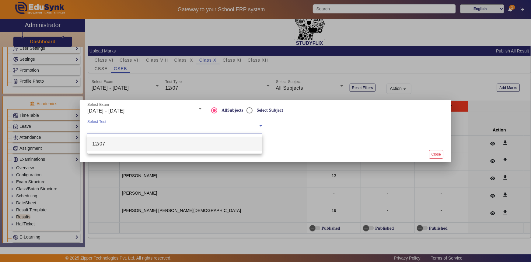
click at [127, 145] on mat-option "12/07" at bounding box center [174, 143] width 175 height 15
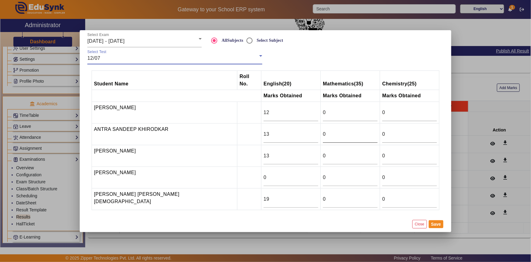
click at [323, 132] on input "0" at bounding box center [350, 133] width 55 height 7
type input "2.33"
drag, startPoint x: 295, startPoint y: 109, endPoint x: 291, endPoint y: 108, distance: 3.7
click at [291, 108] on tr "[PERSON_NAME] 12 0 0" at bounding box center [266, 112] width 348 height 22
type input "14.17"
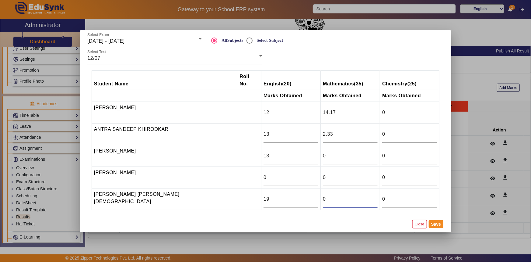
click at [323, 195] on input "0" at bounding box center [350, 198] width 55 height 7
type input "24"
drag, startPoint x: 300, startPoint y: 152, endPoint x: 291, endPoint y: 153, distance: 9.3
click at [291, 153] on tr "Maharshi Agravat 13 0 0" at bounding box center [266, 156] width 348 height 22
type input "0.5"
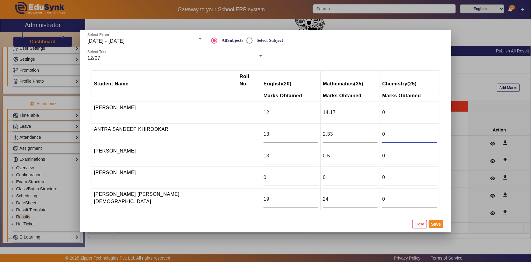
drag, startPoint x: 372, startPoint y: 128, endPoint x: 362, endPoint y: 129, distance: 10.2
click at [362, 129] on tr "ANTRA [PERSON_NAME] 13 2.33 0" at bounding box center [266, 134] width 348 height 22
type input "13"
click at [382, 109] on input "0" at bounding box center [409, 112] width 55 height 7
type input "20"
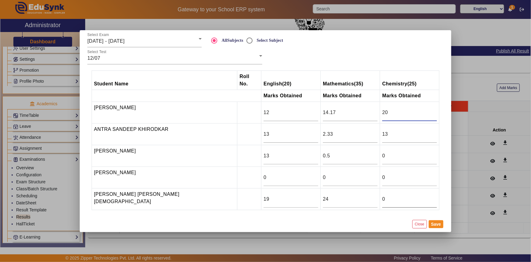
click at [382, 195] on input "0" at bounding box center [409, 198] width 55 height 7
type input "18"
click at [382, 152] on input "0" at bounding box center [409, 155] width 55 height 7
type input "11"
click at [433, 220] on button "Save" at bounding box center [436, 224] width 15 height 8
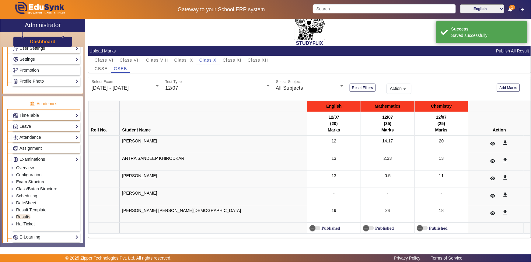
click at [321, 226] on label "Published" at bounding box center [331, 227] width 20 height 5
click at [310, 226] on button "Published" at bounding box center [315, 228] width 11 height 4
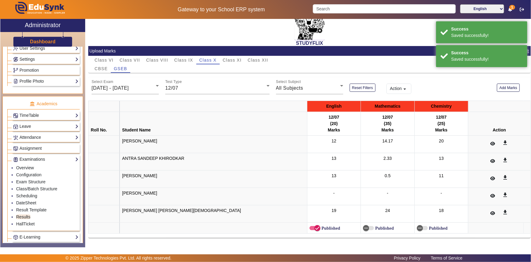
click at [361, 226] on td "Published" at bounding box center [388, 227] width 54 height 11
click at [374, 227] on label "Published" at bounding box center [384, 227] width 20 height 5
click at [363, 227] on button "Published" at bounding box center [368, 228] width 11 height 4
click at [417, 227] on icon "button" at bounding box center [419, 227] width 5 height 5
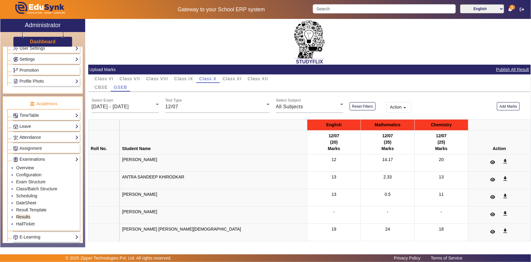
scroll to position [19, 0]
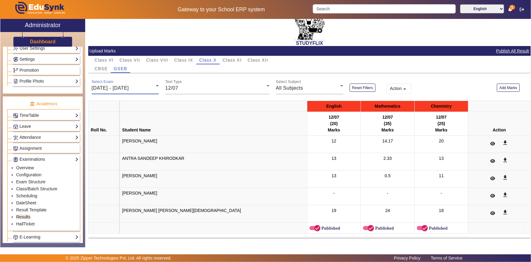
click at [118, 89] on span "[DATE] - [DATE]" at bounding box center [110, 87] width 37 height 5
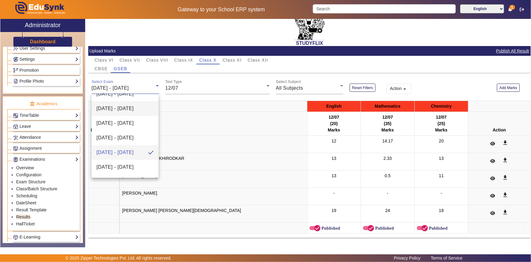
scroll to position [63, 0]
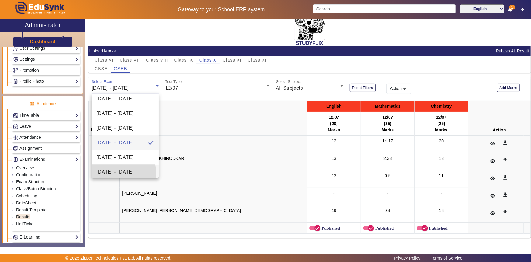
click at [104, 172] on span "[DATE] - [DATE]" at bounding box center [115, 171] width 37 height 7
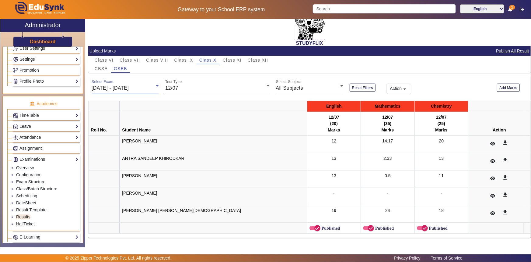
scroll to position [65, 0]
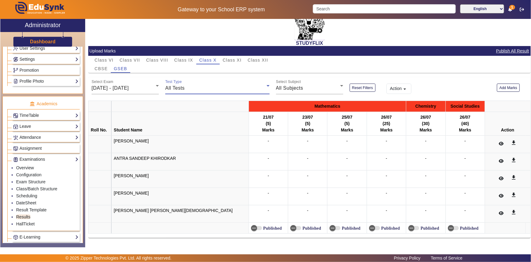
click at [191, 89] on div "All Tests" at bounding box center [215, 87] width 101 height 7
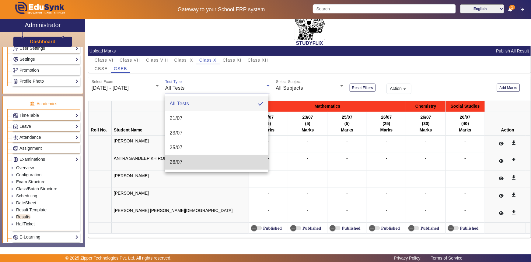
click at [178, 159] on span "26/07" at bounding box center [176, 161] width 13 height 7
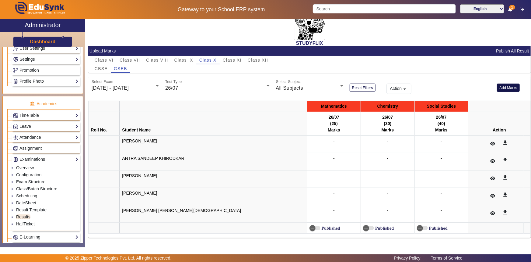
click at [497, 87] on button "Add Marks" at bounding box center [508, 87] width 23 height 8
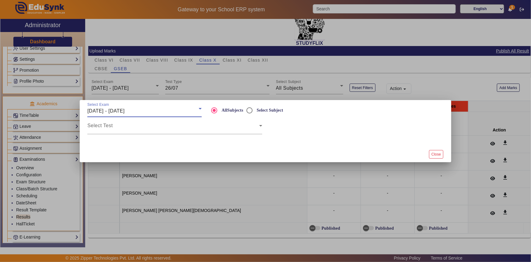
click at [125, 111] on span "[DATE] - [DATE]" at bounding box center [105, 110] width 37 height 5
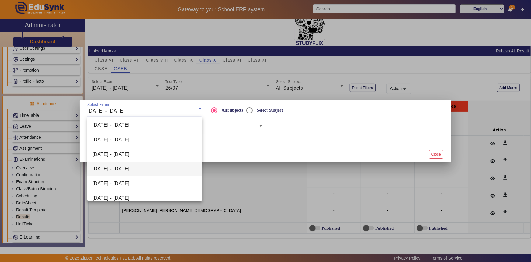
scroll to position [55, 0]
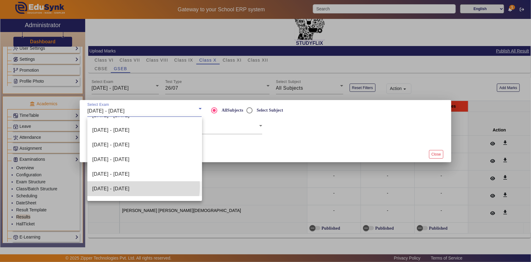
click at [129, 186] on span "[DATE] - [DATE]" at bounding box center [110, 188] width 37 height 7
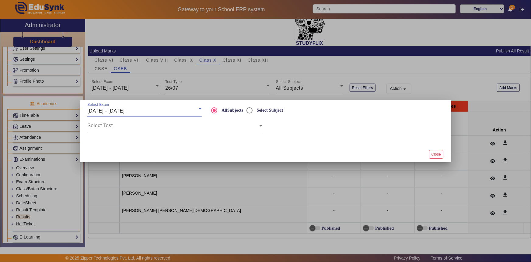
click at [131, 129] on span at bounding box center [173, 127] width 172 height 7
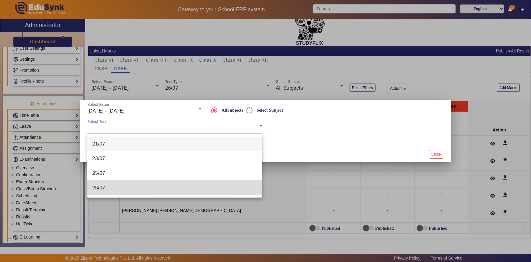
click at [110, 185] on mat-option "26/07" at bounding box center [174, 187] width 175 height 15
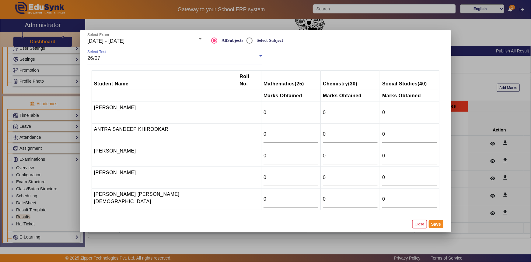
click at [382, 174] on input "0" at bounding box center [409, 177] width 55 height 7
type input "31"
click at [264, 132] on input "0" at bounding box center [291, 133] width 55 height 7
type input "9.9"
click at [323, 131] on input "0" at bounding box center [350, 133] width 55 height 7
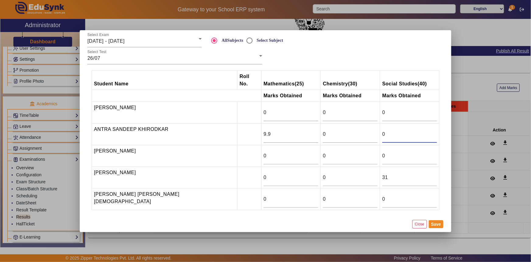
click at [382, 132] on input "0" at bounding box center [409, 133] width 55 height 7
type input "23.5"
click at [264, 152] on input "0" at bounding box center [291, 155] width 55 height 7
type input "6"
click at [323, 153] on input "0" at bounding box center [350, 155] width 55 height 7
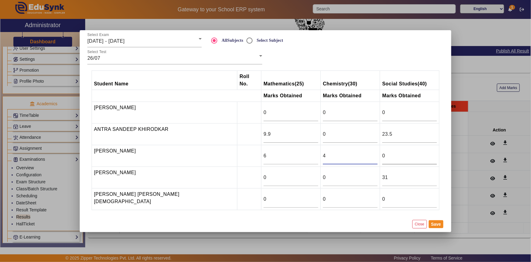
type input "4"
click at [382, 152] on input "0" at bounding box center [409, 155] width 55 height 7
type input "17"
click at [438, 220] on button "Save" at bounding box center [436, 224] width 15 height 8
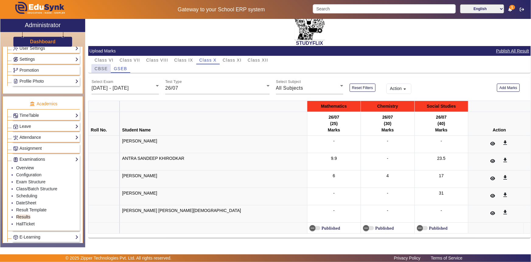
click at [102, 69] on span "CBSE" at bounding box center [101, 68] width 13 height 4
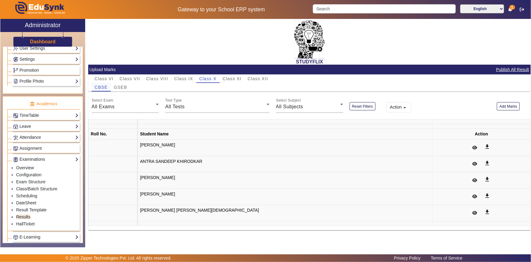
scroll to position [0, 0]
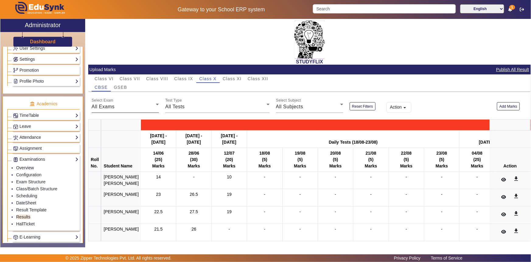
click at [117, 107] on div "All Exams" at bounding box center [124, 106] width 64 height 7
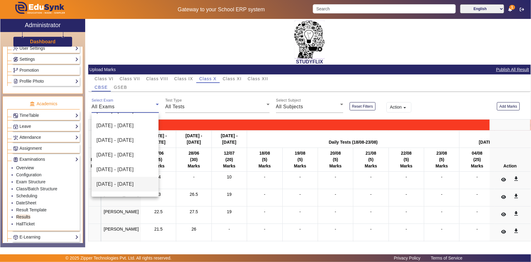
scroll to position [83, 0]
click at [115, 174] on span "[DATE] - [DATE]" at bounding box center [115, 170] width 37 height 7
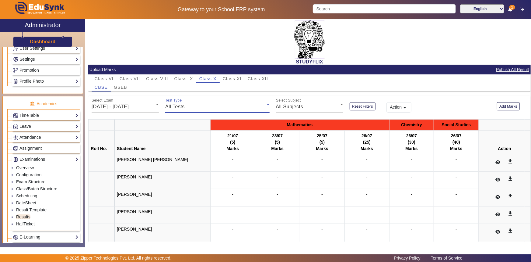
click at [182, 106] on span "All Tests" at bounding box center [174, 106] width 19 height 5
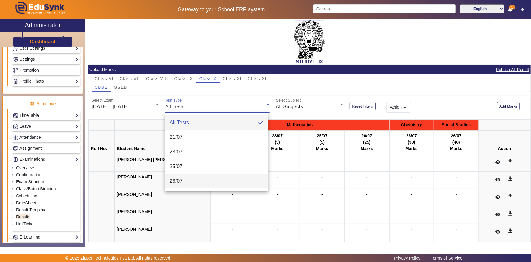
click at [171, 179] on span "26/07" at bounding box center [176, 180] width 13 height 7
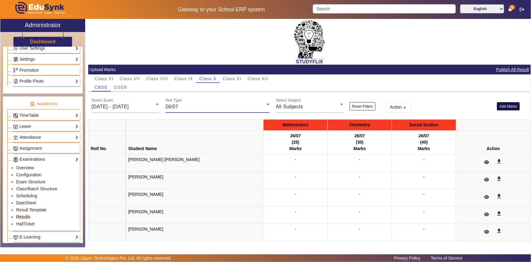
click at [508, 107] on button "Add Marks" at bounding box center [508, 106] width 23 height 8
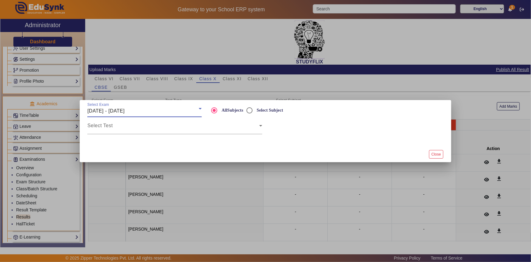
click at [117, 111] on span "[DATE] - [DATE]" at bounding box center [105, 110] width 37 height 5
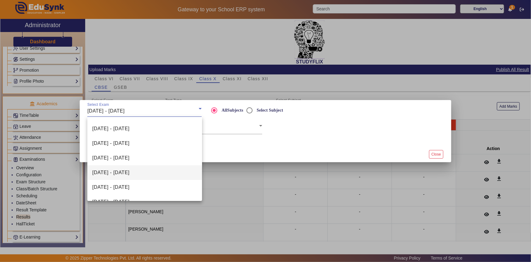
scroll to position [55, 0]
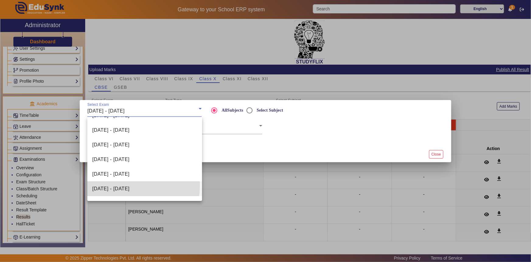
click at [123, 185] on span "[DATE] - [DATE]" at bounding box center [110, 188] width 37 height 7
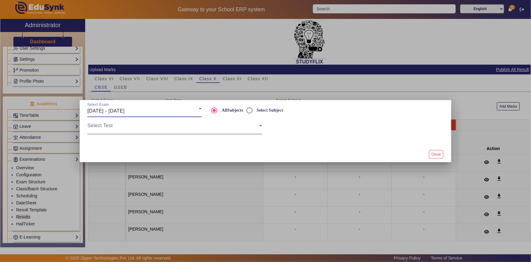
click at [123, 127] on span at bounding box center [173, 127] width 172 height 7
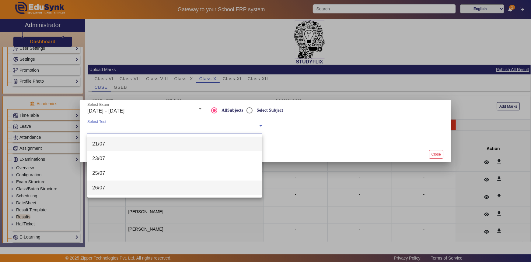
click at [97, 184] on span "26/07" at bounding box center [98, 187] width 13 height 7
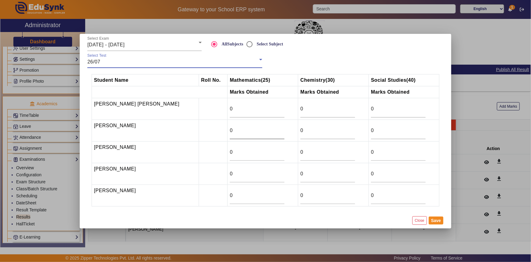
click at [230, 131] on input "0" at bounding box center [257, 130] width 55 height 7
click at [300, 131] on input "0" at bounding box center [327, 130] width 55 height 7
type input "16"
click at [260, 132] on input "0" at bounding box center [257, 130] width 55 height 7
type input "13.9"
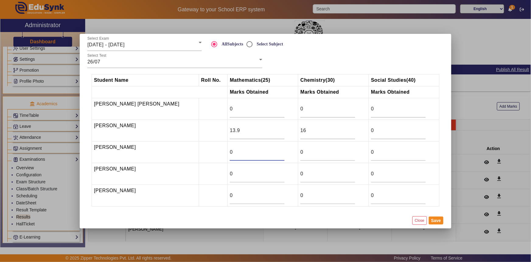
click at [236, 152] on input "0" at bounding box center [257, 151] width 55 height 7
click at [300, 152] on input "0" at bounding box center [327, 151] width 55 height 7
type input "22"
click at [241, 156] on div "0" at bounding box center [257, 151] width 55 height 17
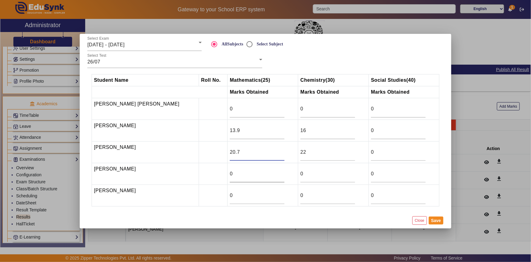
type input "20.7"
click at [230, 171] on input "0" at bounding box center [257, 173] width 55 height 7
click at [302, 169] on div "0" at bounding box center [327, 173] width 55 height 17
type input "23"
click at [230, 170] on input "0" at bounding box center [257, 173] width 55 height 7
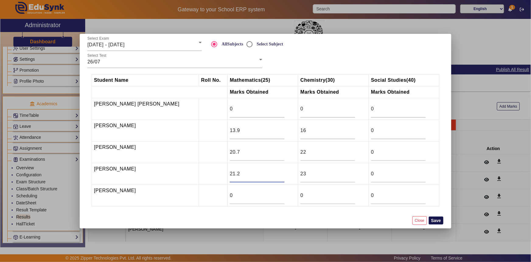
type input "21.2"
click at [434, 220] on button "Save" at bounding box center [436, 220] width 15 height 8
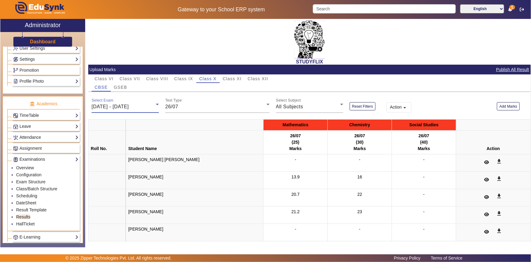
click at [120, 104] on span "[DATE] - [DATE]" at bounding box center [110, 106] width 37 height 5
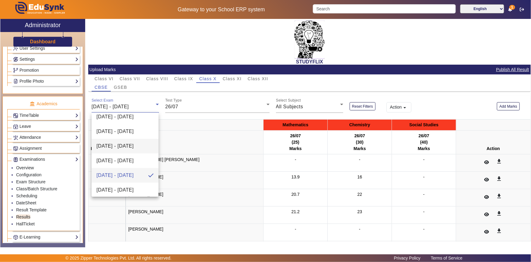
scroll to position [92, 0]
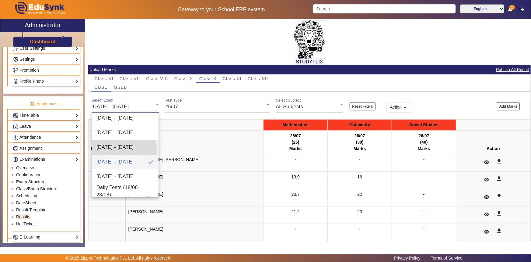
click at [116, 150] on span "[DATE] - [DATE]" at bounding box center [115, 146] width 37 height 7
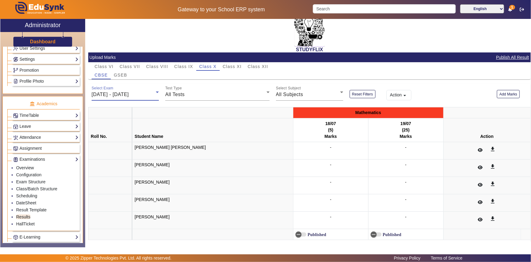
scroll to position [19, 0]
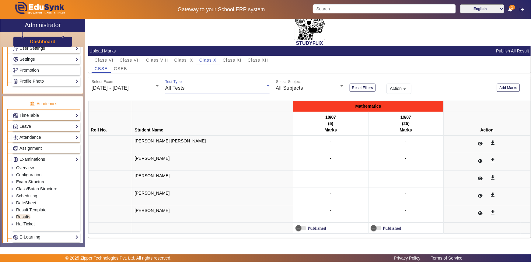
click at [215, 87] on div "All Tests" at bounding box center [215, 87] width 101 height 7
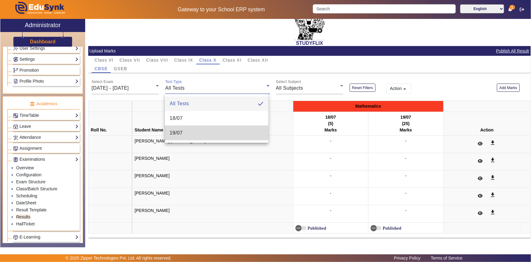
click at [192, 129] on mat-option "19/07" at bounding box center [217, 132] width 104 height 15
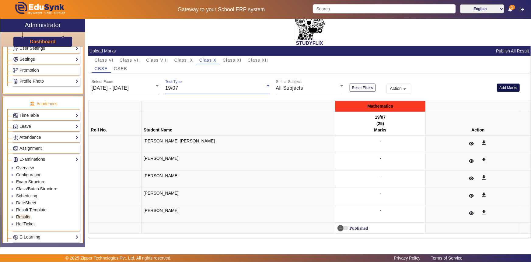
click at [501, 86] on button "Add Marks" at bounding box center [508, 87] width 23 height 8
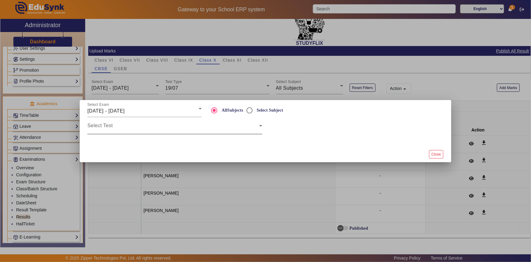
click at [125, 121] on div "Select Test" at bounding box center [174, 125] width 175 height 17
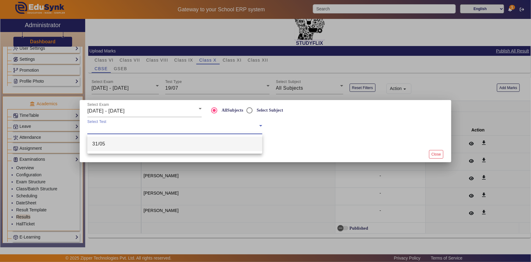
click at [135, 109] on div at bounding box center [265, 131] width 531 height 262
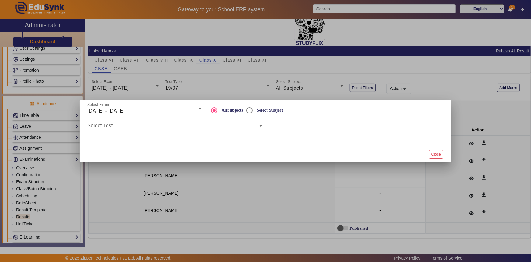
click at [125, 110] on span "[DATE] - [DATE]" at bounding box center [105, 110] width 37 height 5
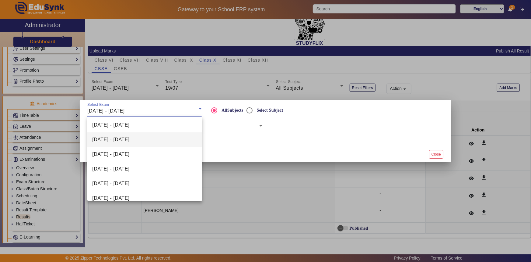
scroll to position [55, 0]
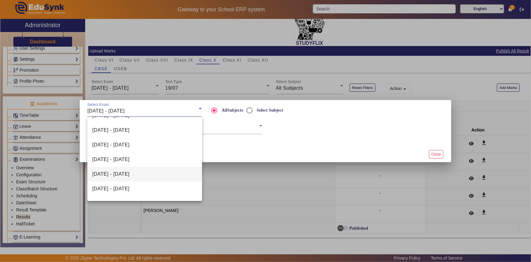
click at [125, 174] on span "[DATE] - [DATE]" at bounding box center [110, 173] width 37 height 7
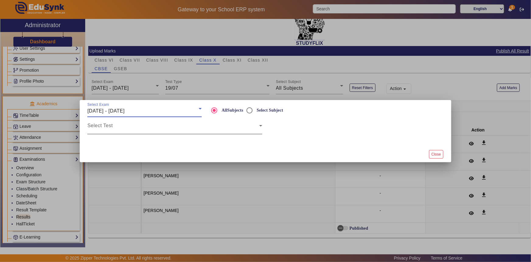
click at [169, 132] on div "Select Test" at bounding box center [174, 125] width 175 height 17
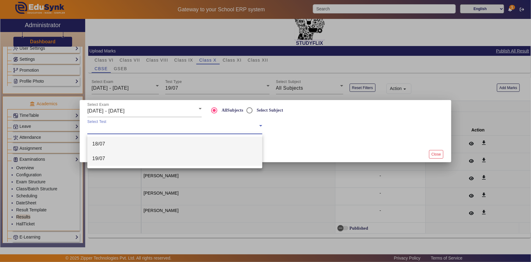
click at [142, 157] on mat-option "19/07" at bounding box center [174, 158] width 175 height 15
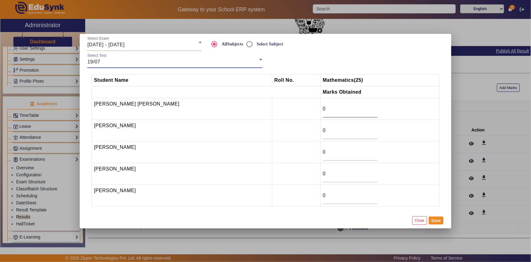
click at [323, 109] on input "0" at bounding box center [350, 108] width 55 height 7
click at [323, 172] on input "0" at bounding box center [350, 173] width 55 height 7
type input "22.5"
click at [323, 129] on input "0" at bounding box center [350, 130] width 55 height 7
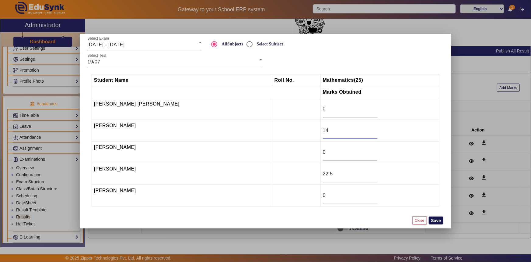
type input "14"
click at [436, 221] on button "Save" at bounding box center [436, 220] width 15 height 8
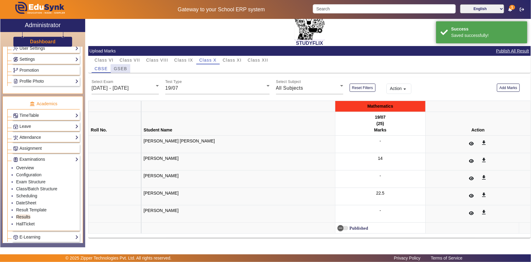
click at [125, 70] on span "GSEB" at bounding box center [120, 68] width 13 height 4
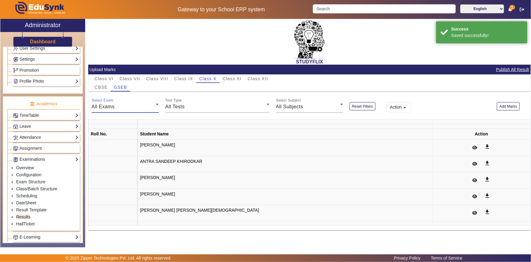
click at [114, 107] on span "All Exams" at bounding box center [103, 106] width 23 height 5
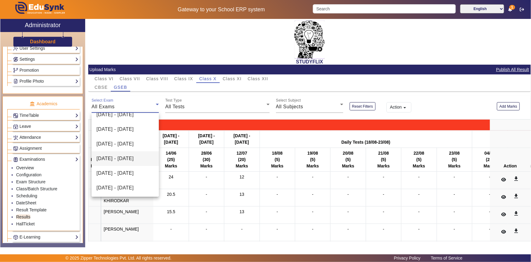
scroll to position [55, 0]
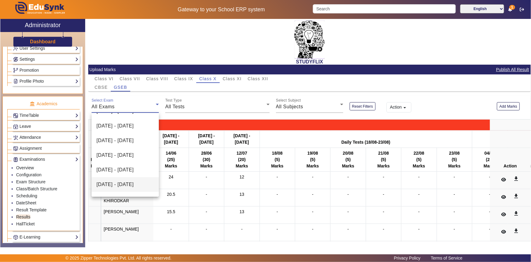
click at [115, 186] on span "[DATE] - [DATE]" at bounding box center [115, 184] width 37 height 7
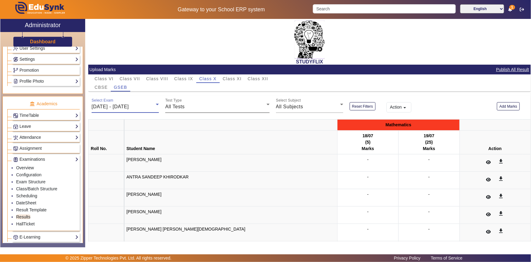
click at [179, 104] on span "All Tests" at bounding box center [174, 106] width 19 height 5
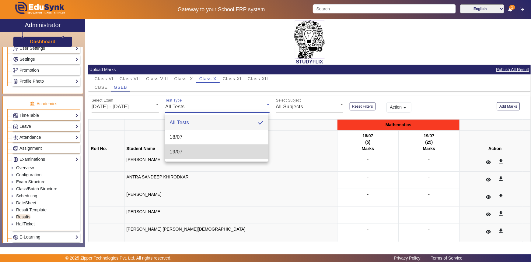
click at [172, 152] on span "19/07" at bounding box center [176, 151] width 13 height 7
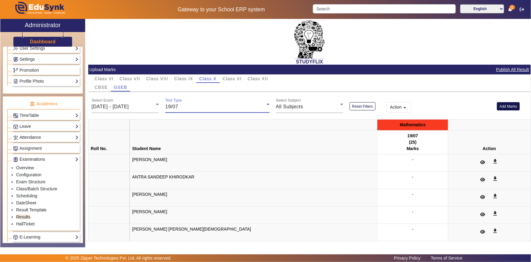
click at [501, 105] on button "Add Marks" at bounding box center [508, 106] width 23 height 8
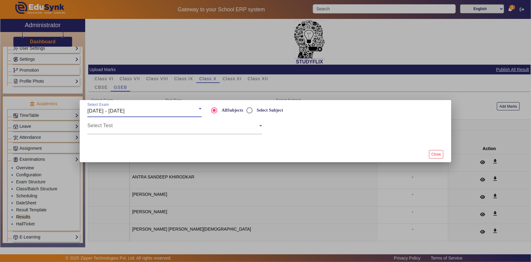
click at [137, 114] on div "[DATE] - [DATE]" at bounding box center [142, 110] width 111 height 7
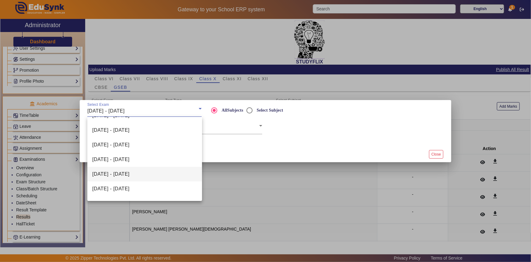
click at [129, 176] on span "[DATE] - [DATE]" at bounding box center [110, 173] width 37 height 7
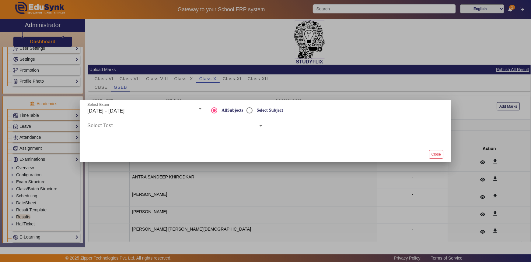
click at [262, 129] on div at bounding box center [262, 129] width 0 height 0
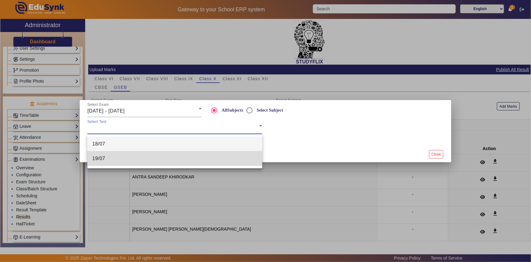
click at [112, 159] on mat-option "19/07" at bounding box center [174, 158] width 175 height 15
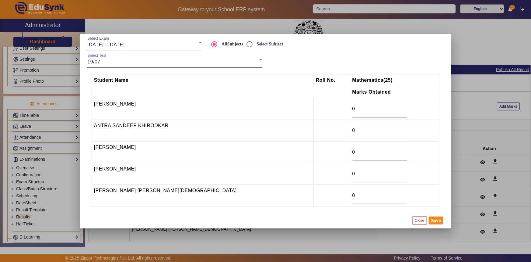
click at [353, 111] on input "0" at bounding box center [380, 108] width 55 height 7
click at [353, 133] on input "0" at bounding box center [380, 130] width 55 height 7
type input "3"
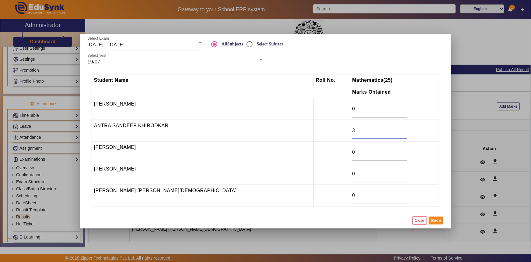
click at [353, 108] on input "0" at bounding box center [380, 108] width 55 height 7
type input "16.5"
click at [353, 195] on input "0" at bounding box center [380, 194] width 55 height 7
type input "23"
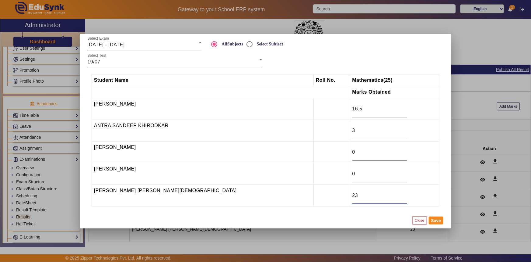
click at [353, 154] on input "0" at bounding box center [380, 151] width 55 height 7
type input "0.5"
click at [438, 221] on button "Save" at bounding box center [436, 220] width 15 height 8
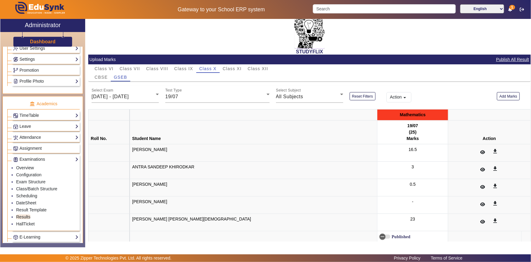
scroll to position [19, 0]
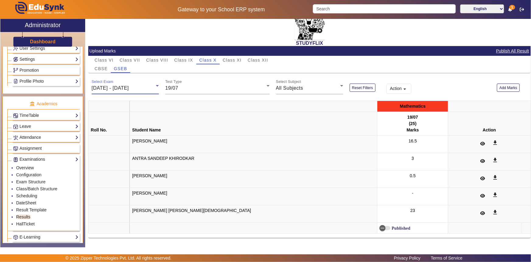
click at [125, 91] on div "[DATE] - [DATE]" at bounding box center [124, 87] width 64 height 7
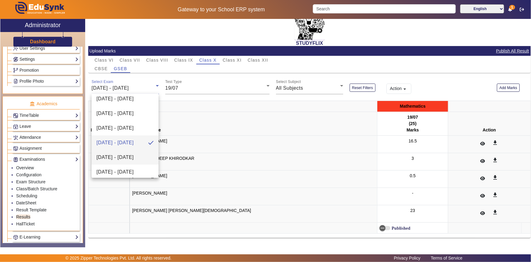
scroll to position [106, 0]
click at [117, 146] on span "[DATE] - [DATE]" at bounding box center [115, 143] width 37 height 7
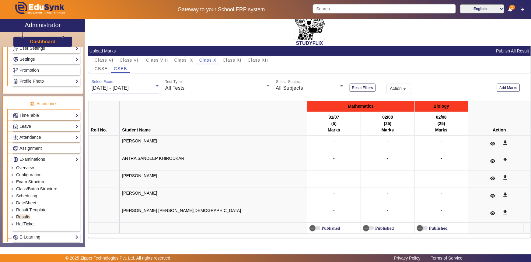
click at [214, 90] on div "All Tests" at bounding box center [215, 87] width 101 height 7
click at [196, 127] on mat-option "02/08" at bounding box center [217, 132] width 104 height 15
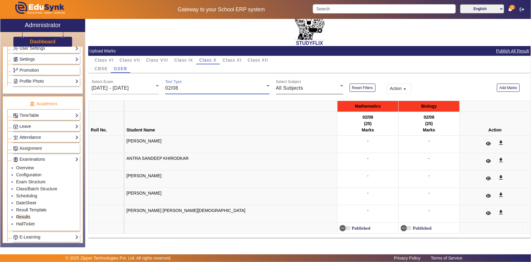
click at [304, 89] on div "All Subjects" at bounding box center [308, 87] width 64 height 7
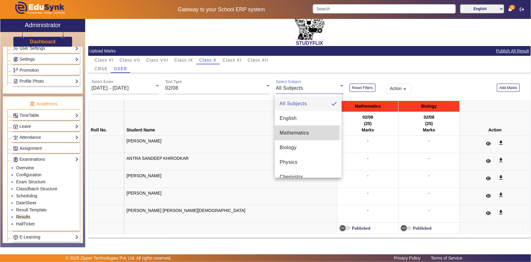
click at [290, 131] on span "Mathematics" at bounding box center [294, 132] width 29 height 7
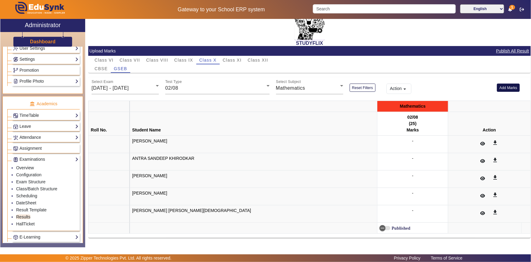
click at [515, 88] on button "Add Marks" at bounding box center [508, 87] width 23 height 8
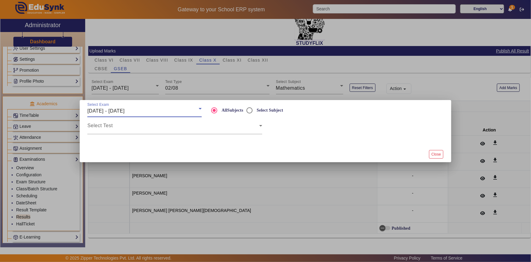
click at [125, 113] on span "[DATE] - [DATE]" at bounding box center [105, 110] width 37 height 5
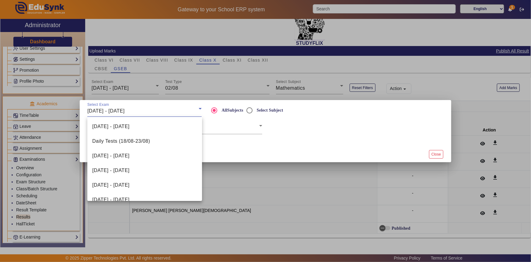
scroll to position [138, 0]
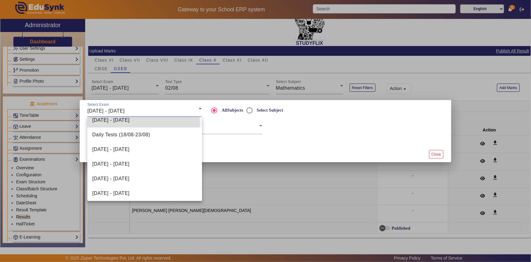
click at [128, 124] on mat-option "[DATE] - [DATE]" at bounding box center [144, 120] width 114 height 15
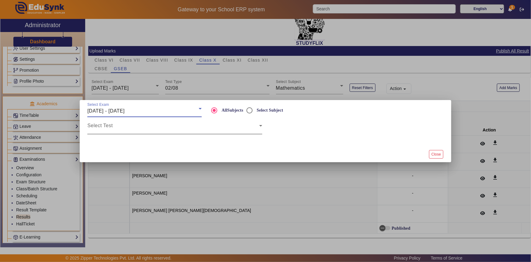
click at [129, 125] on span at bounding box center [173, 127] width 172 height 7
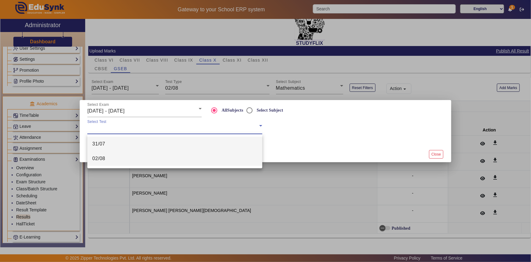
click at [117, 157] on mat-option "02/08" at bounding box center [174, 158] width 175 height 15
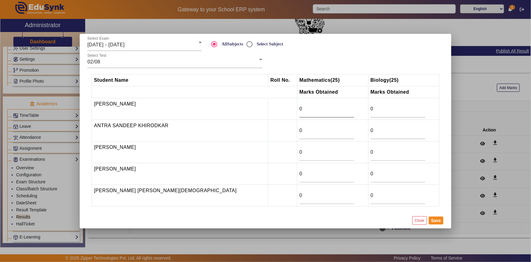
click at [300, 104] on div "0" at bounding box center [327, 108] width 55 height 17
drag, startPoint x: 261, startPoint y: 109, endPoint x: 248, endPoint y: 107, distance: 14.0
click at [248, 107] on tr "[PERSON_NAME] 0 0" at bounding box center [266, 109] width 348 height 22
type input "17.5"
click at [300, 170] on input "0" at bounding box center [327, 173] width 55 height 7
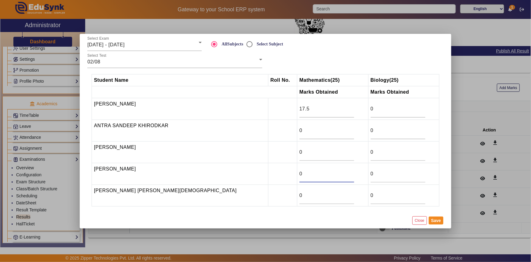
drag, startPoint x: 261, startPoint y: 174, endPoint x: 251, endPoint y: 174, distance: 10.0
click at [251, 174] on tr "[PERSON_NAME] 0 0" at bounding box center [266, 174] width 348 height 22
type input "6.5"
click at [300, 195] on input "0" at bounding box center [327, 194] width 55 height 7
drag, startPoint x: 259, startPoint y: 195, endPoint x: 251, endPoint y: 197, distance: 9.0
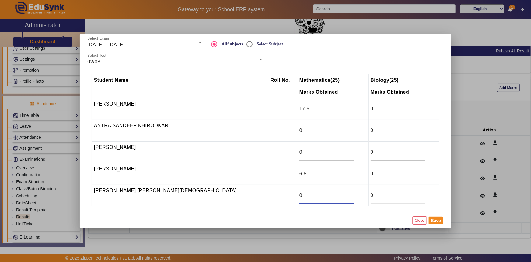
click at [251, 197] on tr "[PERSON_NAME] [PERSON_NAME][DEMOGRAPHIC_DATA] 0 0" at bounding box center [266, 195] width 348 height 22
type input "19.5"
click at [300, 147] on div "0" at bounding box center [327, 151] width 55 height 17
drag, startPoint x: 265, startPoint y: 154, endPoint x: 244, endPoint y: 155, distance: 20.1
click at [244, 155] on tr "Maharshi Agravat 0 0" at bounding box center [266, 152] width 348 height 22
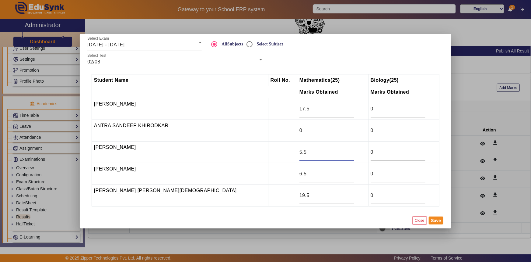
type input "5.5"
click at [300, 128] on input "0" at bounding box center [327, 130] width 55 height 7
click at [437, 221] on button "Save" at bounding box center [436, 220] width 15 height 8
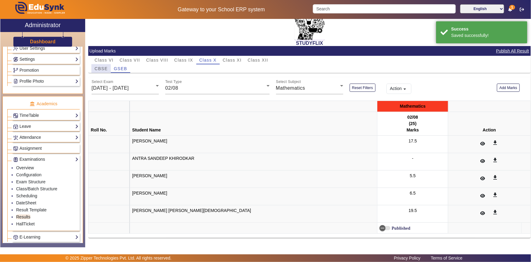
click at [101, 69] on span "CBSE" at bounding box center [101, 68] width 13 height 4
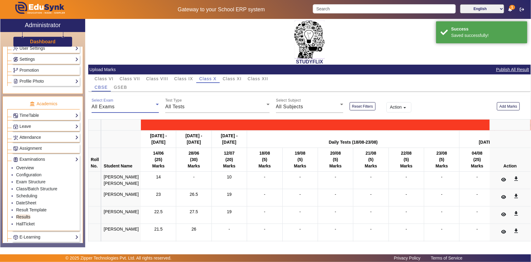
click at [129, 105] on div "All Exams" at bounding box center [124, 106] width 64 height 7
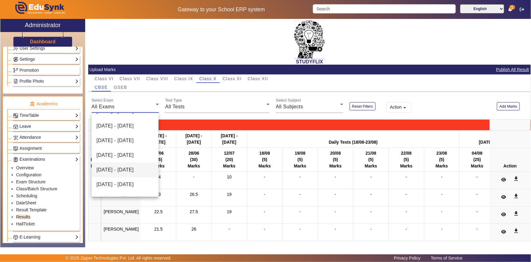
scroll to position [55, 0]
click at [104, 188] on span "[DATE] - [DATE]" at bounding box center [115, 184] width 37 height 7
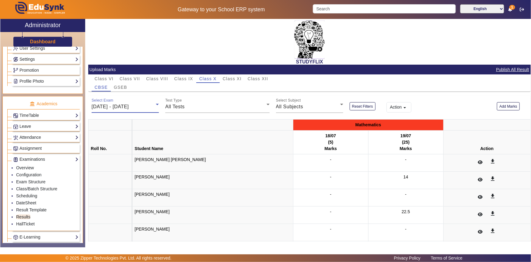
click at [129, 108] on span "[DATE] - [DATE]" at bounding box center [110, 106] width 37 height 5
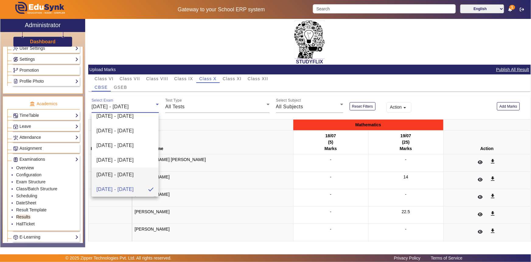
scroll to position [78, 0]
click at [110, 191] on span "[DATE] - [DATE]" at bounding box center [115, 190] width 37 height 7
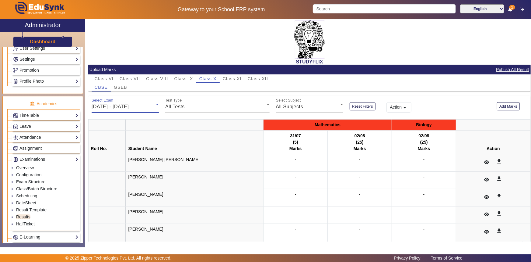
scroll to position [79, 0]
click at [197, 108] on div "All Tests" at bounding box center [215, 106] width 101 height 7
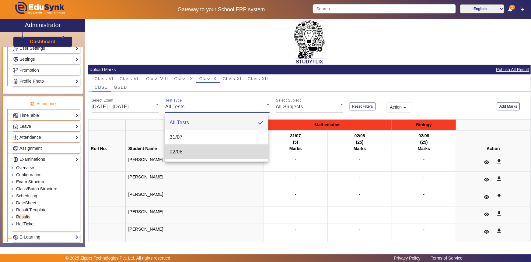
click at [189, 149] on mat-option "02/08" at bounding box center [217, 151] width 104 height 15
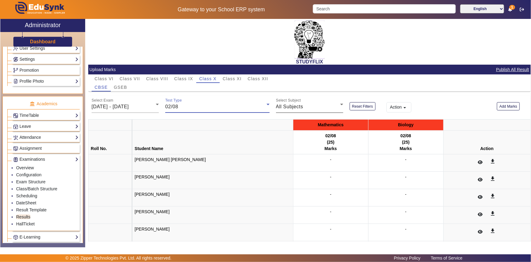
click at [295, 107] on span "All Subjects" at bounding box center [289, 106] width 27 height 5
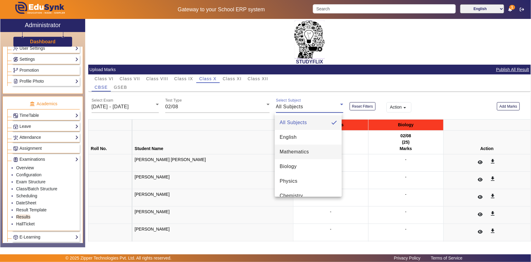
click at [292, 153] on span "Mathematics" at bounding box center [294, 151] width 29 height 7
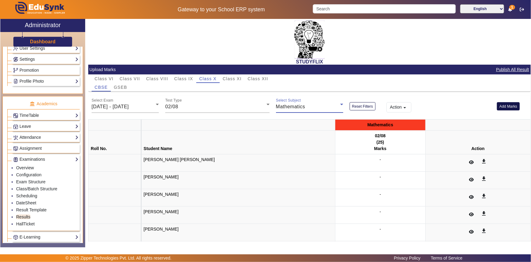
click at [502, 105] on button "Add Marks" at bounding box center [508, 106] width 23 height 8
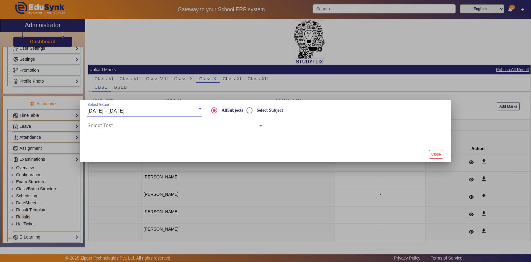
click at [115, 110] on span "[DATE] - [DATE]" at bounding box center [105, 110] width 37 height 5
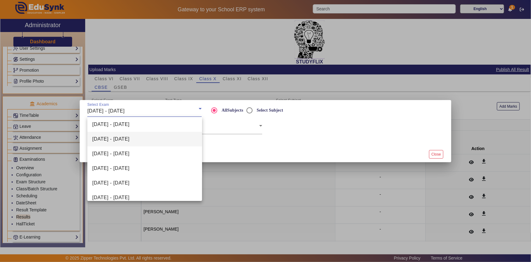
scroll to position [111, 0]
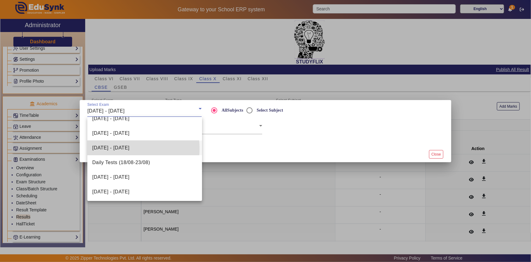
click at [117, 148] on span "[DATE] - [DATE]" at bounding box center [110, 147] width 37 height 7
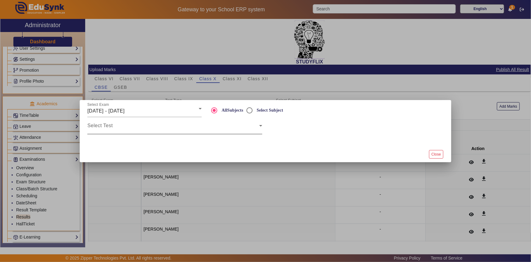
click at [129, 123] on div "Select Test" at bounding box center [174, 125] width 175 height 17
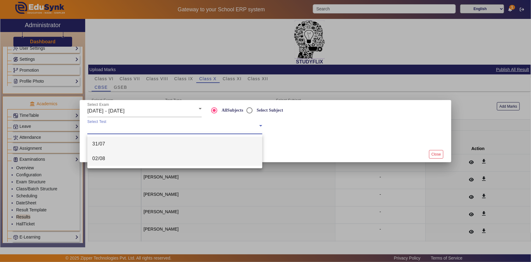
click at [113, 157] on mat-option "02/08" at bounding box center [174, 158] width 175 height 15
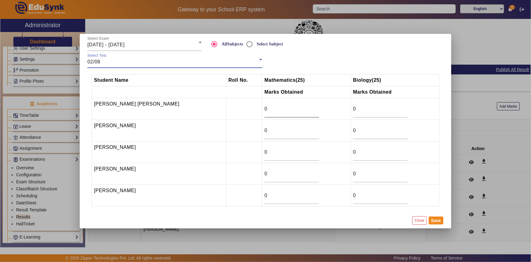
click at [265, 111] on input "0" at bounding box center [292, 108] width 55 height 7
click at [265, 151] on input "0" at bounding box center [292, 151] width 55 height 7
drag, startPoint x: 251, startPoint y: 151, endPoint x: 245, endPoint y: 153, distance: 6.4
click at [262, 153] on td "0" at bounding box center [306, 152] width 89 height 22
type input "14.5"
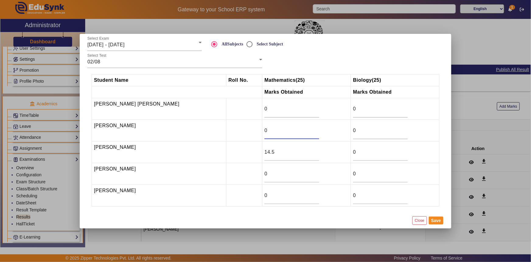
drag, startPoint x: 253, startPoint y: 131, endPoint x: 244, endPoint y: 131, distance: 9.8
click at [244, 131] on tr "[PERSON_NAME] 0 0" at bounding box center [266, 130] width 348 height 22
type input "15"
drag, startPoint x: 253, startPoint y: 170, endPoint x: 245, endPoint y: 171, distance: 7.5
click at [262, 171] on td "0" at bounding box center [306, 174] width 89 height 22
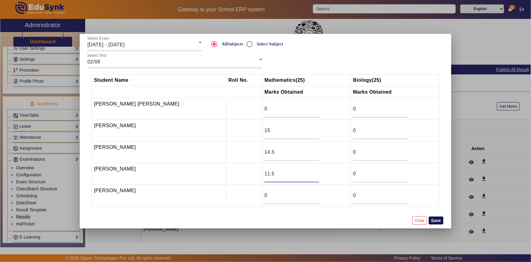
type input "11.5"
click at [438, 221] on button "Save" at bounding box center [436, 220] width 15 height 8
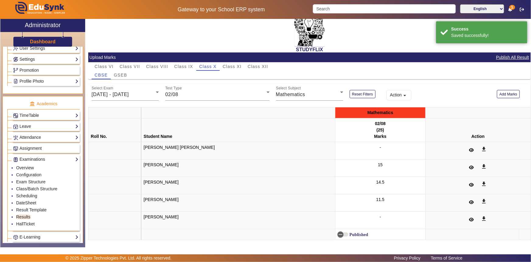
scroll to position [19, 0]
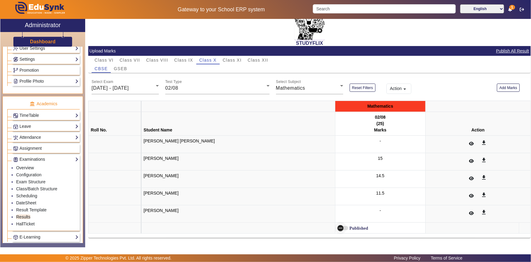
click at [338, 226] on span "button" at bounding box center [343, 228] width 11 height 4
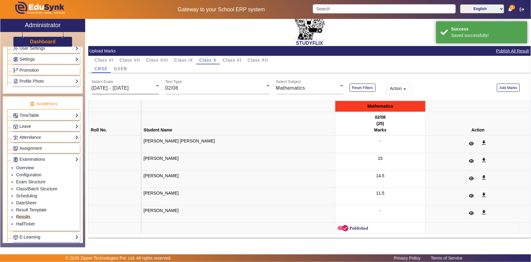
click at [129, 85] on span "[DATE] - [DATE]" at bounding box center [110, 87] width 37 height 5
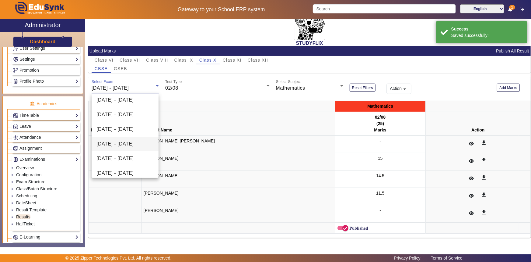
scroll to position [24, 0]
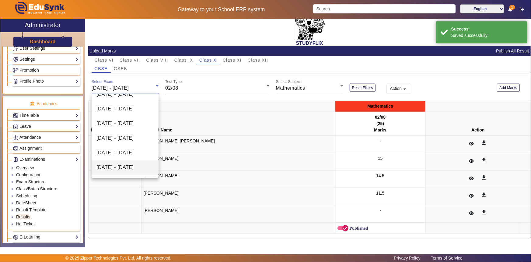
click at [120, 134] on span "[DATE] - [DATE]" at bounding box center [115, 137] width 37 height 7
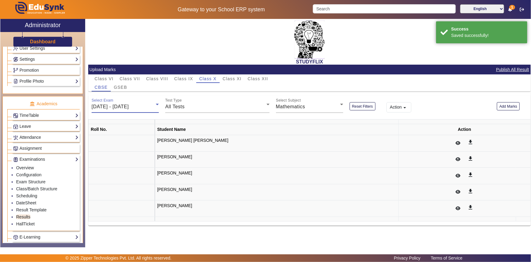
scroll to position [0, 0]
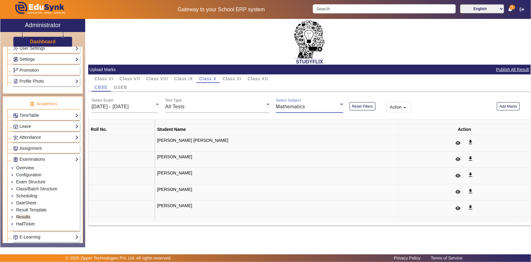
click at [300, 108] on span "Mathematics" at bounding box center [290, 106] width 29 height 5
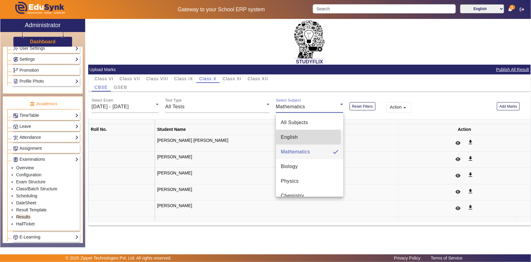
click at [290, 137] on span "English" at bounding box center [289, 136] width 17 height 7
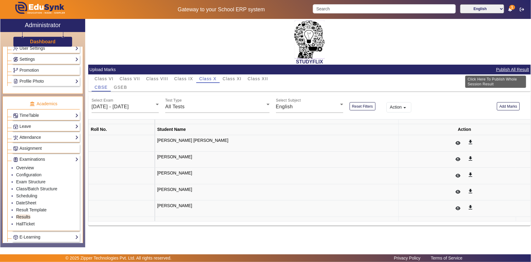
click at [505, 71] on button "Publish All Result" at bounding box center [513, 70] width 34 height 8
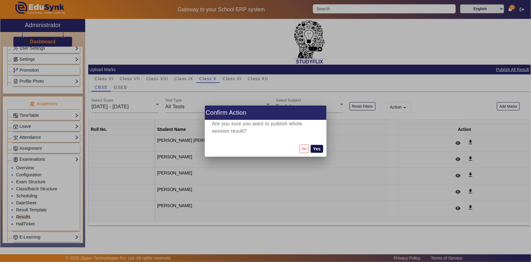
click at [320, 149] on button "Yes" at bounding box center [317, 149] width 12 height 8
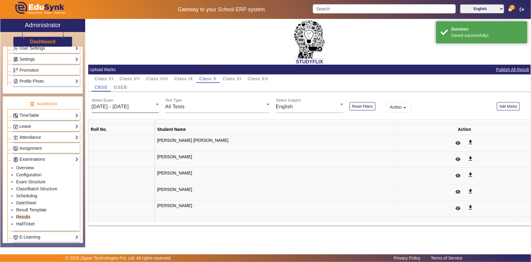
click at [129, 106] on span "[DATE] - [DATE]" at bounding box center [110, 106] width 37 height 5
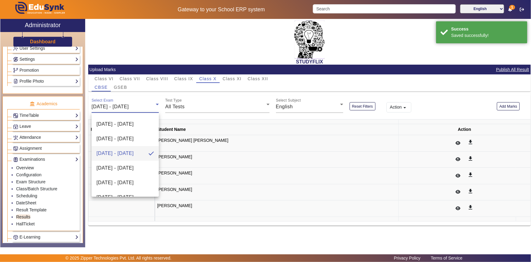
scroll to position [111, 0]
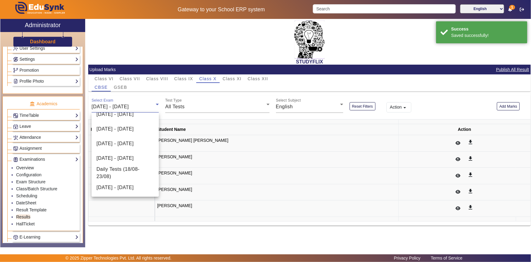
click at [118, 165] on span "Daily Tests (18/08-23/08)" at bounding box center [126, 172] width 58 height 15
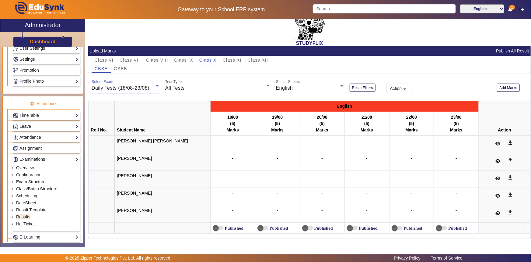
scroll to position [0, 0]
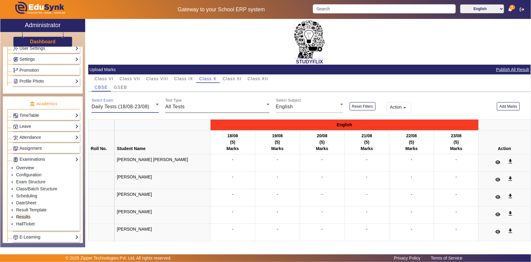
click at [183, 107] on span "All Tests" at bounding box center [174, 106] width 19 height 5
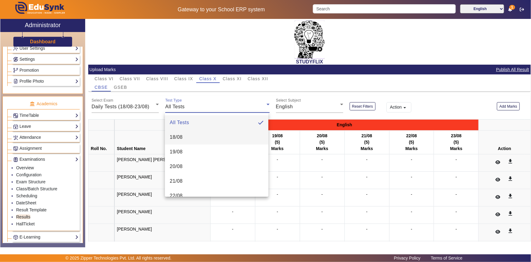
click at [178, 140] on span "18/08" at bounding box center [176, 136] width 13 height 7
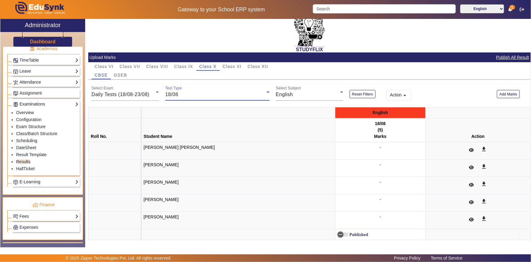
scroll to position [19, 0]
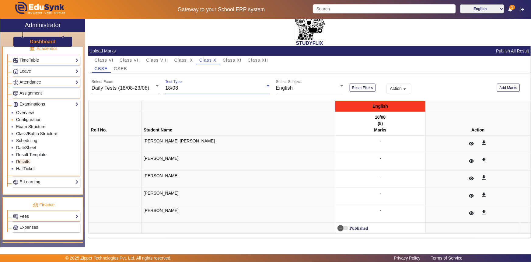
click at [36, 120] on link "Configuration" at bounding box center [28, 119] width 25 height 5
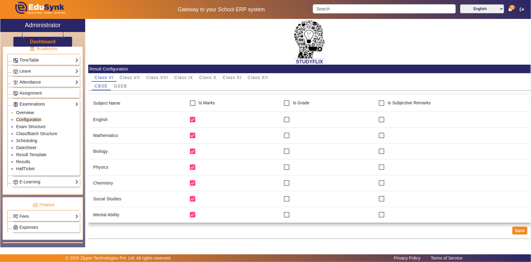
click at [30, 112] on link "Overview" at bounding box center [25, 112] width 18 height 5
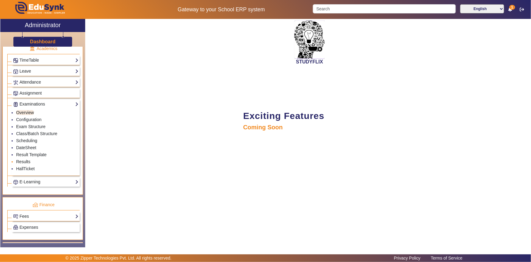
click at [28, 161] on link "Results" at bounding box center [23, 161] width 14 height 5
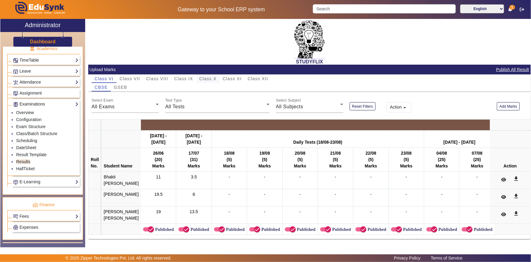
click at [212, 81] on span "Class X" at bounding box center [207, 78] width 17 height 9
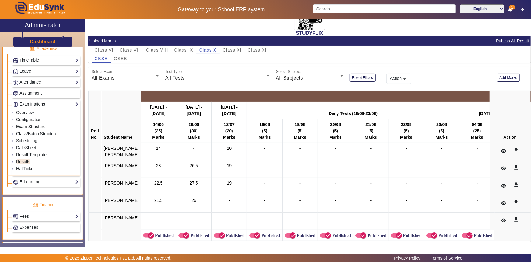
scroll to position [45, 0]
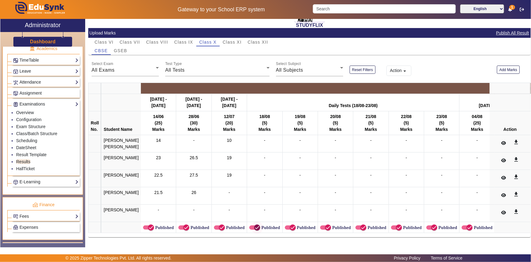
click at [255, 227] on icon "button" at bounding box center [257, 227] width 4 height 1
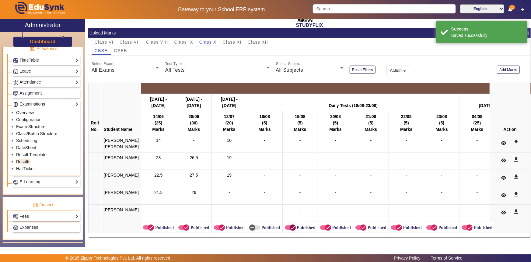
click at [290, 224] on icon "button" at bounding box center [292, 226] width 5 height 5
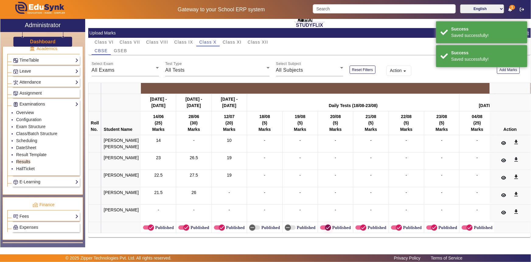
click at [325, 225] on icon "button" at bounding box center [327, 226] width 5 height 5
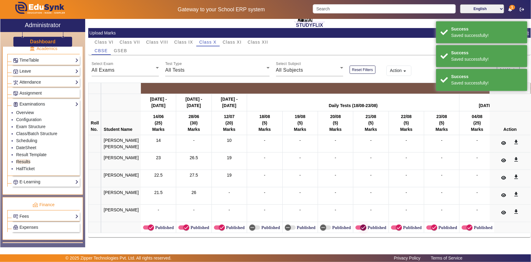
click at [361, 224] on icon "button" at bounding box center [363, 226] width 5 height 5
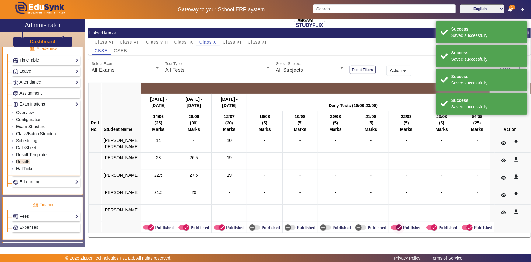
click at [393, 224] on span "button" at bounding box center [399, 227] width 12 height 12
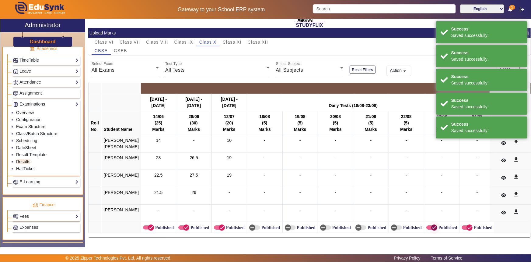
click at [432, 225] on icon "button" at bounding box center [434, 226] width 5 height 5
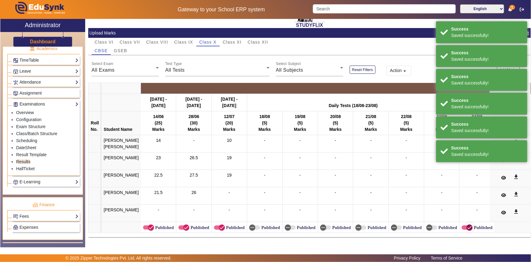
click at [464, 223] on span "button" at bounding box center [470, 227] width 12 height 12
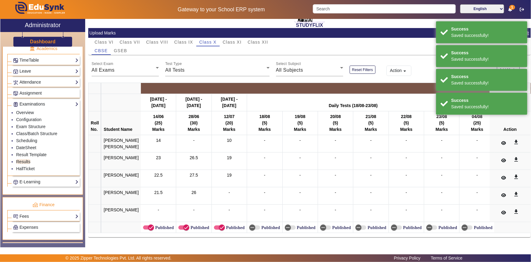
click at [495, 224] on td "Published" at bounding box center [512, 227] width 35 height 11
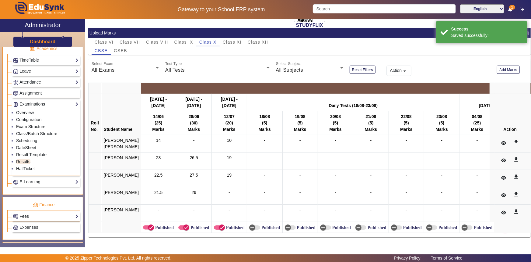
click at [497, 225] on span "button" at bounding box center [502, 227] width 11 height 4
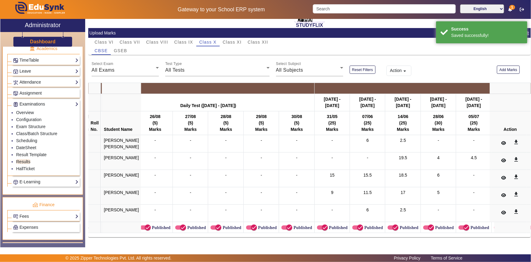
scroll to position [0, 613]
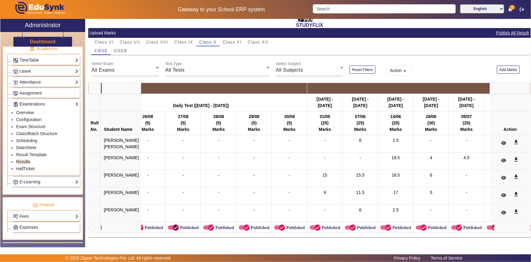
click at [173, 226] on icon "button" at bounding box center [175, 226] width 5 height 5
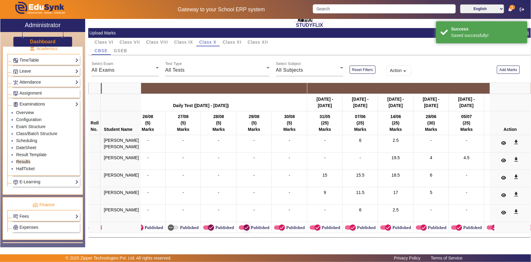
click at [209, 227] on icon "button" at bounding box center [211, 227] width 4 height 1
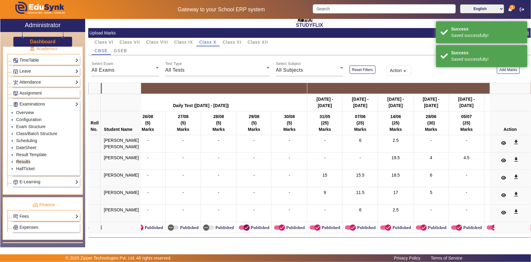
click at [244, 224] on icon "button" at bounding box center [246, 226] width 5 height 5
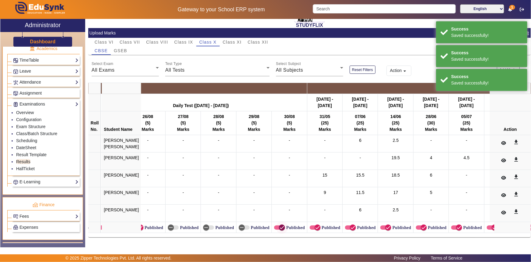
click at [280, 227] on icon "button" at bounding box center [282, 227] width 4 height 1
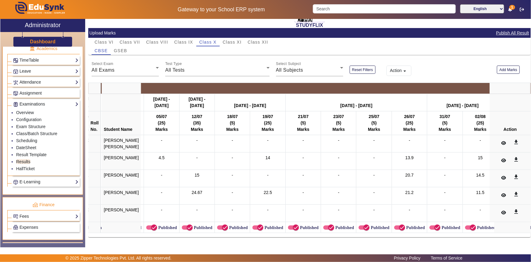
scroll to position [0, 959]
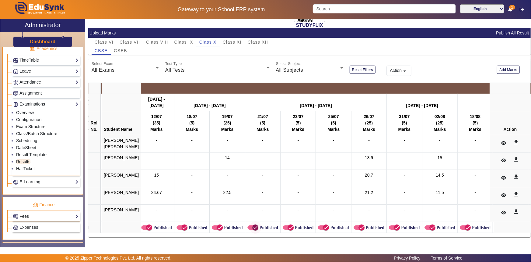
click at [254, 227] on icon "button" at bounding box center [256, 227] width 4 height 1
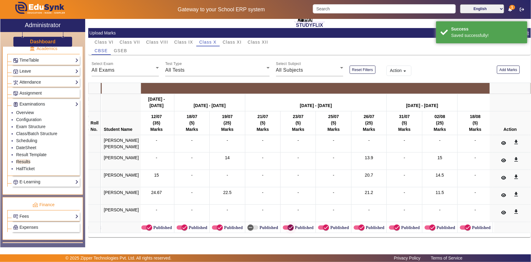
click at [288, 224] on icon "button" at bounding box center [290, 226] width 5 height 5
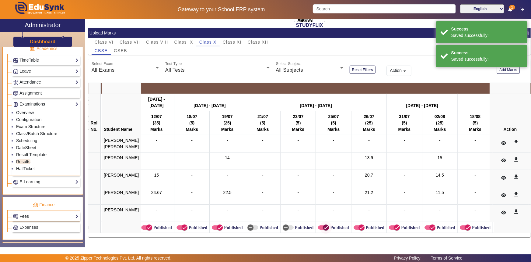
click at [323, 225] on span "button" at bounding box center [326, 227] width 6 height 6
click at [394, 224] on span "button" at bounding box center [397, 227] width 6 height 6
click at [465, 225] on icon "button" at bounding box center [467, 226] width 5 height 5
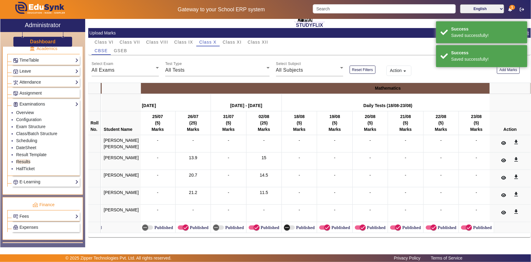
scroll to position [0, 1168]
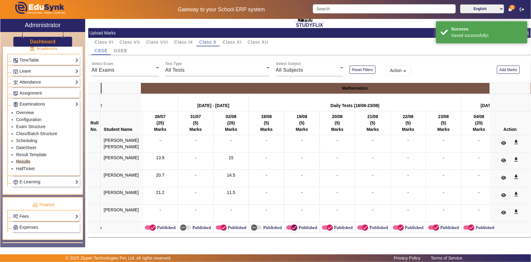
click at [293, 227] on icon "button" at bounding box center [295, 227] width 4 height 1
click at [328, 227] on icon "button" at bounding box center [330, 227] width 4 height 1
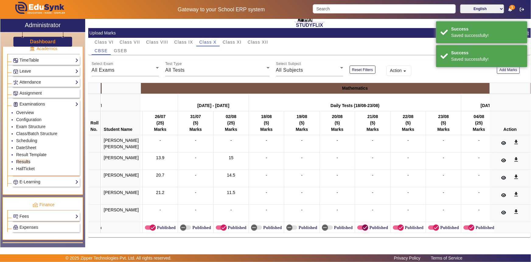
click at [359, 224] on span "button" at bounding box center [365, 227] width 12 height 12
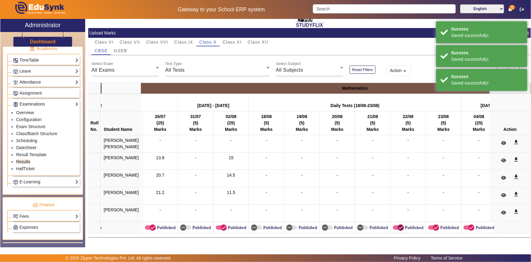
click at [398, 225] on icon "button" at bounding box center [400, 226] width 5 height 5
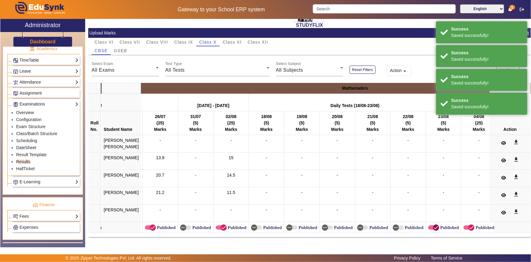
click at [434, 225] on icon "button" at bounding box center [436, 226] width 5 height 5
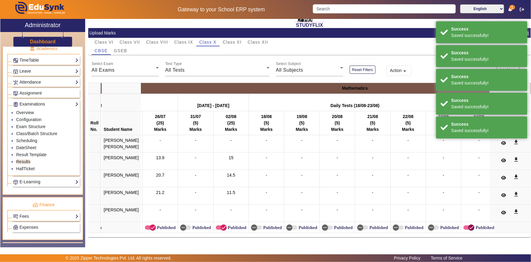
click at [469, 224] on icon "button" at bounding box center [471, 226] width 5 height 5
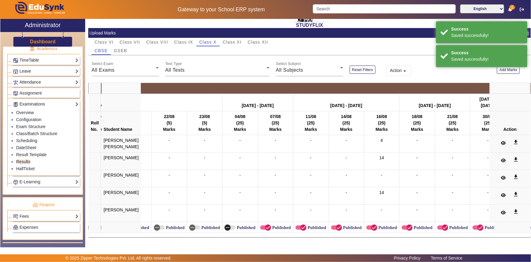
scroll to position [0, 1417]
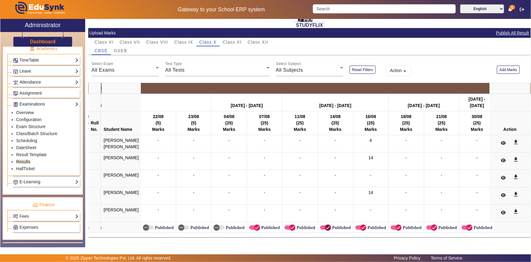
click at [325, 227] on icon "button" at bounding box center [327, 226] width 5 height 5
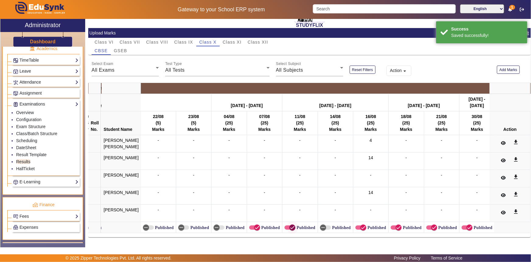
click at [290, 225] on icon "button" at bounding box center [292, 226] width 5 height 5
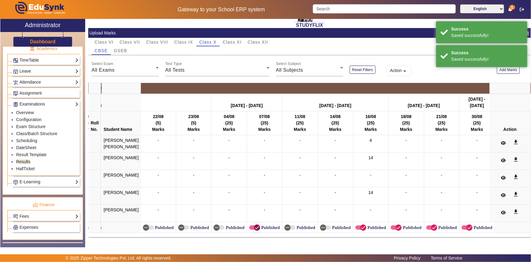
click at [255, 224] on icon "button" at bounding box center [257, 226] width 5 height 5
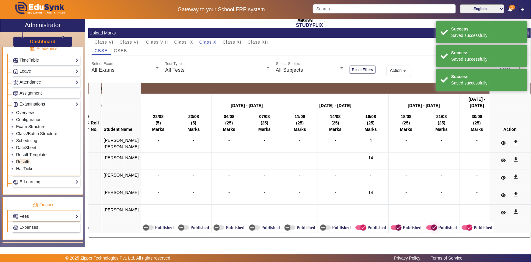
click at [396, 224] on icon "button" at bounding box center [398, 226] width 5 height 5
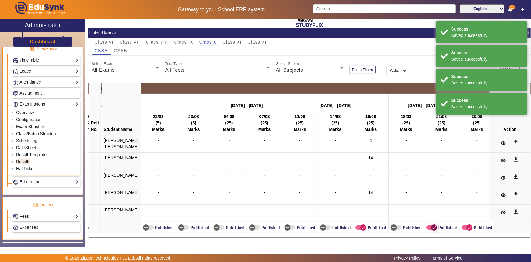
click at [431, 225] on span "button" at bounding box center [434, 227] width 6 height 6
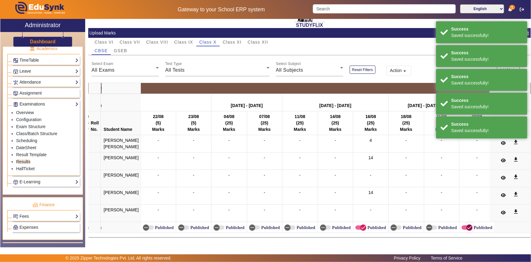
click at [467, 225] on icon "button" at bounding box center [469, 226] width 5 height 5
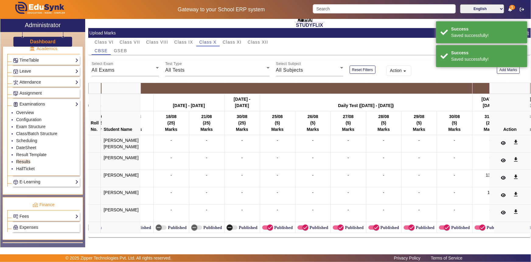
scroll to position [0, 1667]
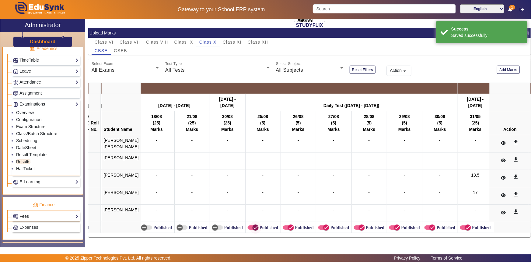
click at [253, 225] on icon "button" at bounding box center [255, 226] width 5 height 5
click at [288, 224] on icon "button" at bounding box center [290, 226] width 5 height 5
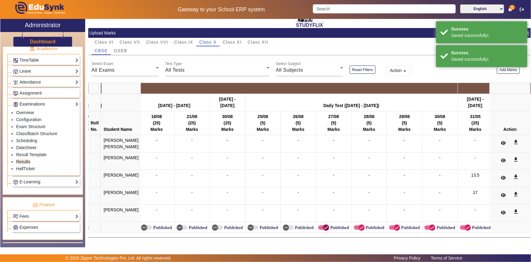
click at [324, 224] on icon "button" at bounding box center [326, 226] width 5 height 5
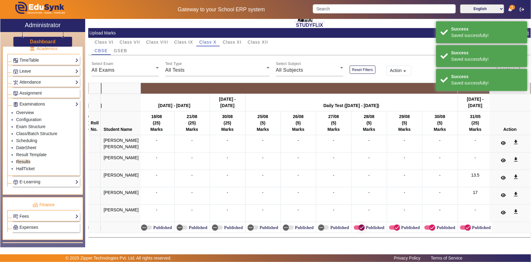
click at [359, 227] on icon "button" at bounding box center [361, 226] width 5 height 5
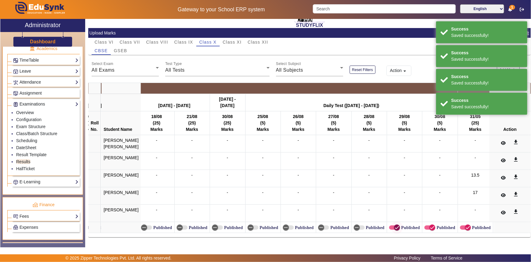
click at [389, 225] on span "button" at bounding box center [394, 227] width 11 height 4
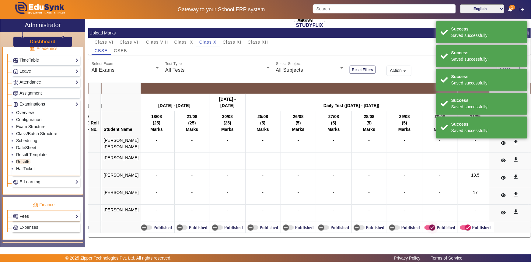
click at [430, 225] on icon "button" at bounding box center [432, 226] width 5 height 5
click at [465, 225] on icon "button" at bounding box center [467, 226] width 5 height 5
click at [461, 225] on icon "button" at bounding box center [463, 226] width 5 height 5
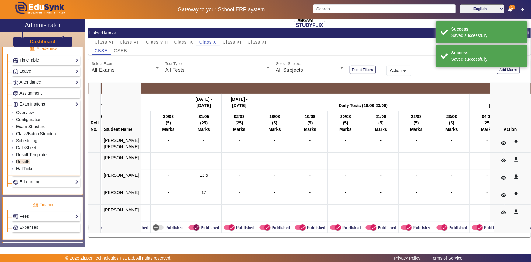
scroll to position [0, 1946]
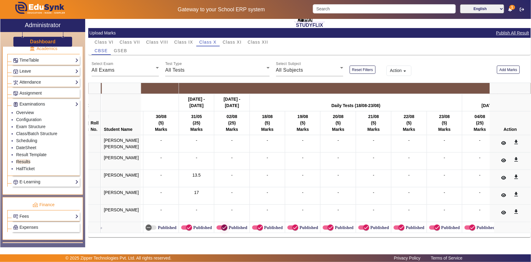
click at [222, 224] on icon "button" at bounding box center [224, 226] width 5 height 5
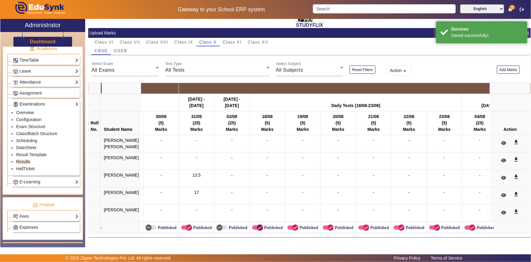
click at [257, 224] on icon "button" at bounding box center [259, 226] width 5 height 5
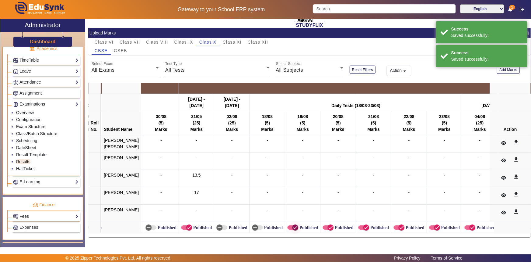
click at [293, 226] on icon "button" at bounding box center [295, 226] width 5 height 5
drag, startPoint x: 316, startPoint y: 224, endPoint x: 319, endPoint y: 224, distance: 3.1
click at [325, 224] on span "button" at bounding box center [331, 227] width 12 height 12
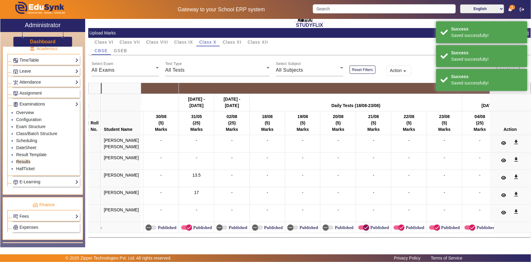
click at [360, 225] on span "button" at bounding box center [366, 227] width 12 height 12
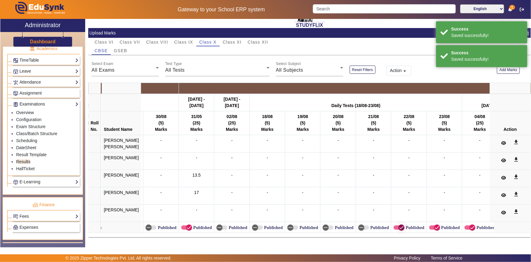
click at [395, 223] on span "button" at bounding box center [401, 227] width 12 height 12
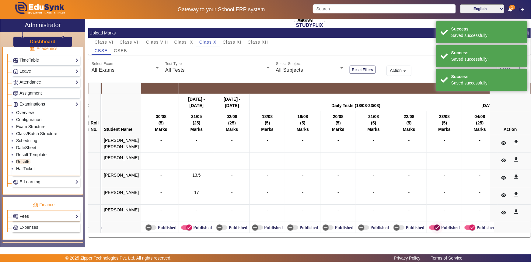
click at [431, 225] on span "button" at bounding box center [437, 227] width 12 height 12
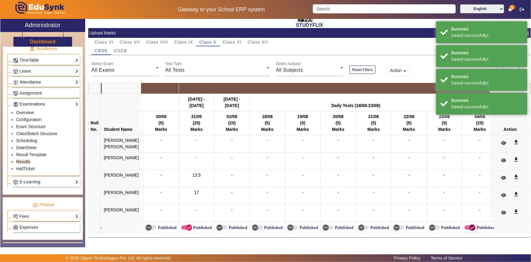
click at [466, 224] on span "button" at bounding box center [472, 227] width 12 height 12
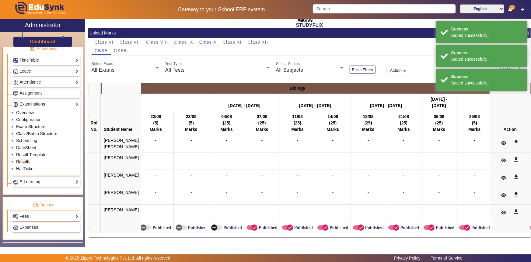
scroll to position [0, 2236]
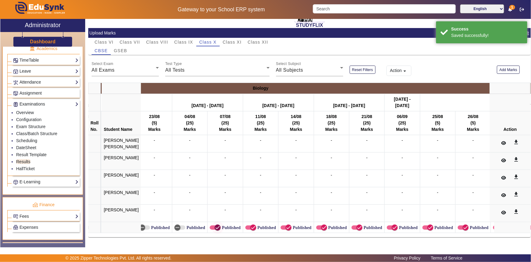
click at [215, 224] on icon "button" at bounding box center [217, 226] width 5 height 5
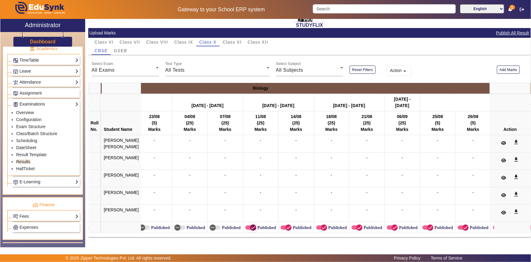
click at [251, 224] on icon "button" at bounding box center [253, 226] width 5 height 5
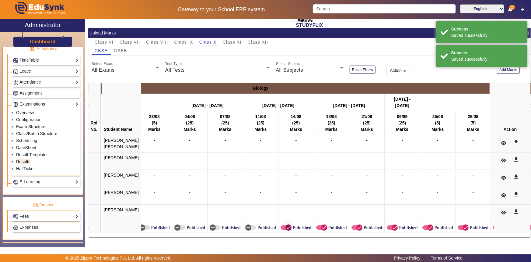
click at [283, 225] on span "button" at bounding box center [289, 227] width 12 height 12
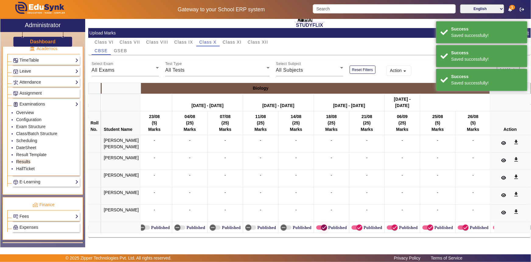
click at [322, 227] on icon "button" at bounding box center [324, 227] width 4 height 1
click at [353, 228] on span "button" at bounding box center [359, 227] width 12 height 12
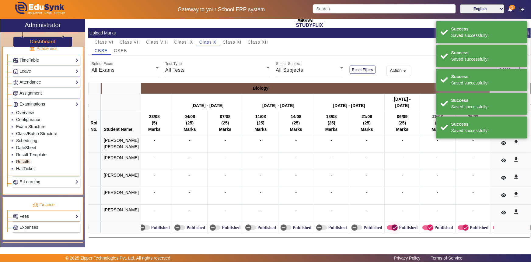
click at [387, 225] on span "button" at bounding box center [392, 227] width 11 height 4
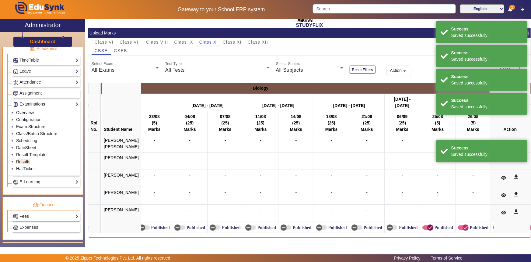
click at [428, 226] on icon "button" at bounding box center [430, 226] width 5 height 5
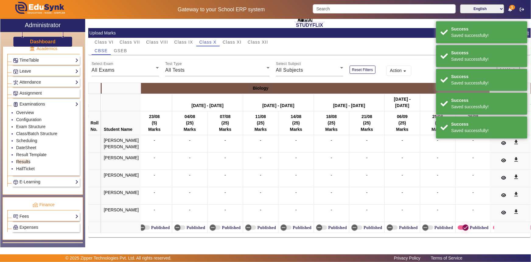
click at [463, 224] on icon "button" at bounding box center [465, 226] width 5 height 5
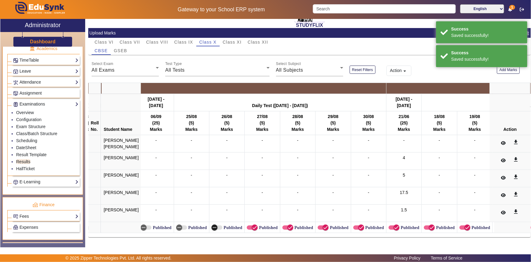
scroll to position [0, 2490]
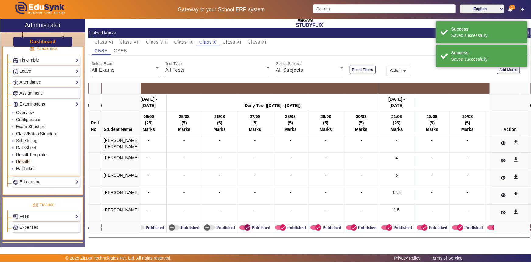
click at [241, 225] on span "button" at bounding box center [247, 227] width 12 height 12
click at [277, 223] on span "button" at bounding box center [283, 227] width 12 height 12
click at [312, 223] on span "button" at bounding box center [318, 227] width 12 height 12
click at [351, 226] on icon "button" at bounding box center [353, 226] width 5 height 5
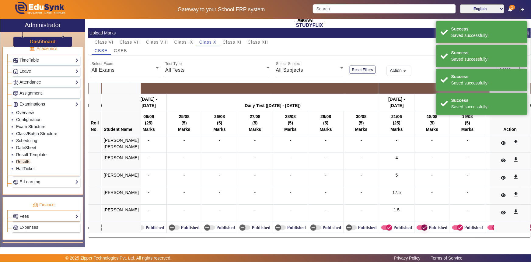
click at [422, 224] on icon "button" at bounding box center [424, 226] width 5 height 5
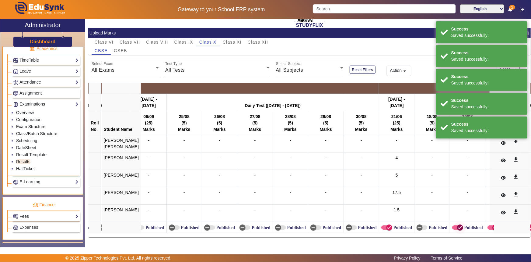
click at [458, 225] on icon "button" at bounding box center [460, 226] width 5 height 5
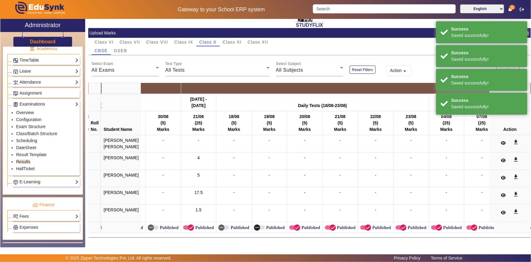
scroll to position [0, 2695]
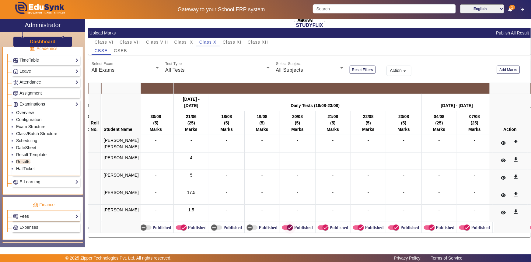
click at [287, 224] on icon "button" at bounding box center [289, 226] width 5 height 5
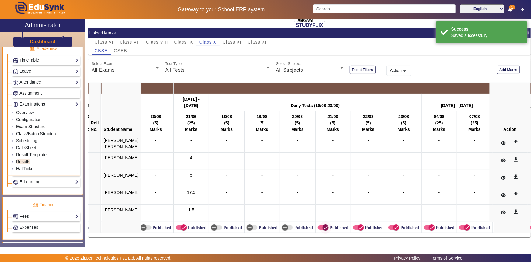
click at [318, 225] on span "button" at bounding box center [323, 227] width 11 height 4
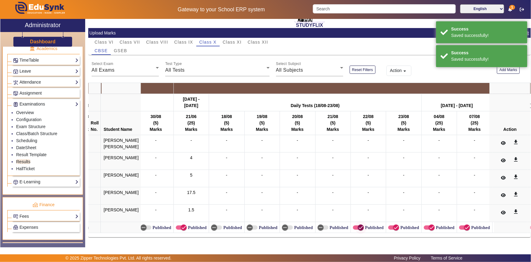
click at [358, 224] on icon "button" at bounding box center [360, 226] width 5 height 5
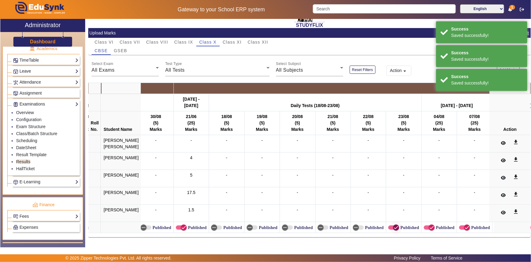
click at [393, 225] on span "button" at bounding box center [396, 227] width 6 height 6
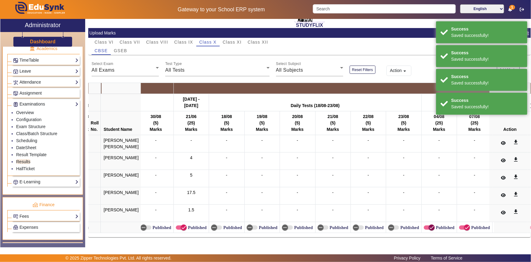
click at [430, 227] on icon "button" at bounding box center [432, 227] width 4 height 1
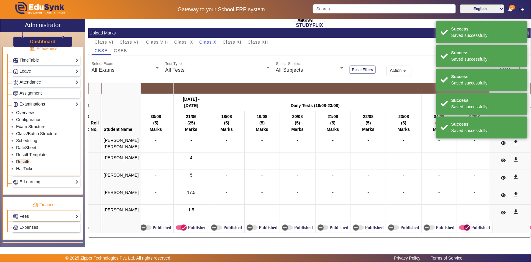
click at [465, 225] on icon "button" at bounding box center [467, 226] width 5 height 5
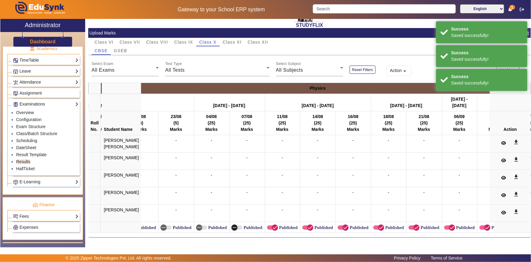
scroll to position [0, 2930]
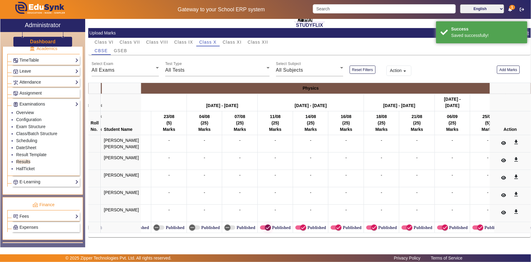
click at [266, 227] on icon "button" at bounding box center [268, 227] width 4 height 1
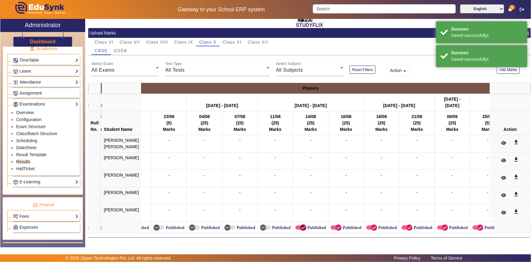
click at [300, 225] on icon "button" at bounding box center [302, 226] width 5 height 5
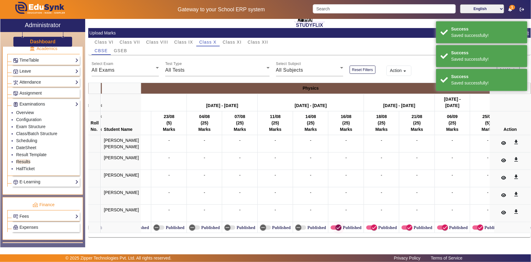
click at [335, 225] on span "button" at bounding box center [338, 227] width 6 height 6
click at [368, 224] on span "button" at bounding box center [374, 227] width 12 height 12
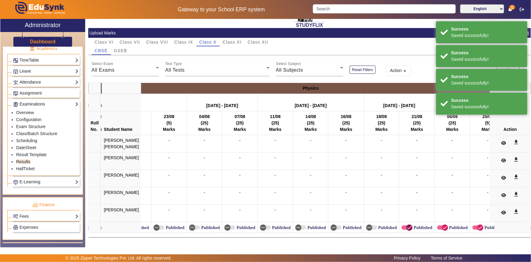
click at [407, 224] on icon "button" at bounding box center [409, 226] width 5 height 5
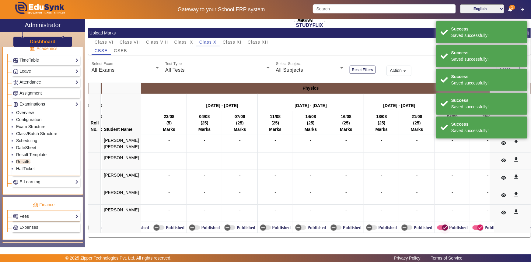
click at [442, 224] on icon "button" at bounding box center [444, 226] width 5 height 5
click at [479, 227] on icon "button" at bounding box center [481, 227] width 4 height 1
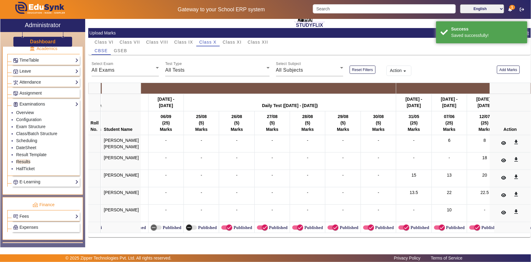
scroll to position [0, 3224]
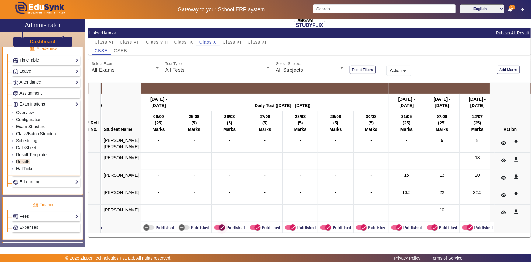
click at [219, 224] on icon "button" at bounding box center [221, 226] width 5 height 5
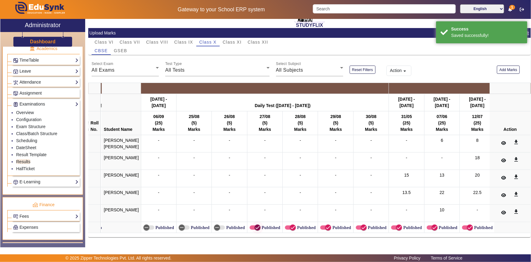
click at [255, 226] on span "button" at bounding box center [258, 227] width 6 height 6
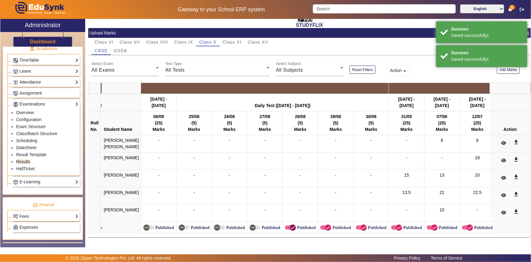
click at [287, 224] on span "button" at bounding box center [293, 227] width 12 height 12
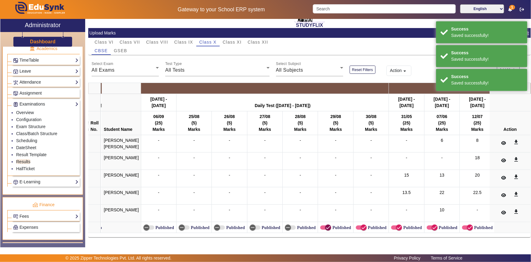
click at [325, 225] on icon "button" at bounding box center [327, 226] width 5 height 5
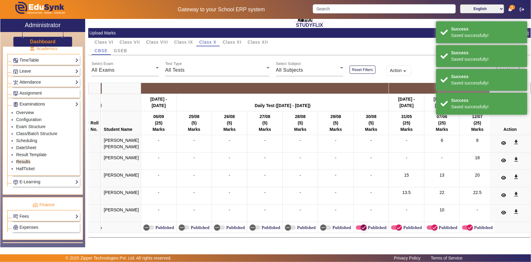
click at [361, 225] on icon "button" at bounding box center [363, 226] width 5 height 5
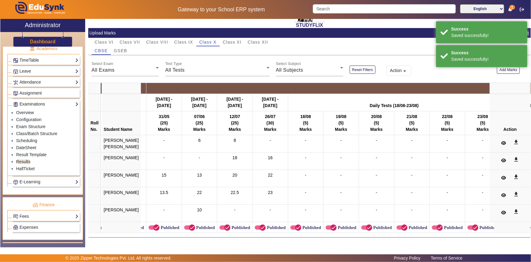
scroll to position [0, 3471]
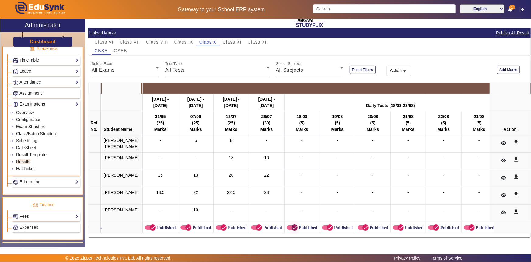
click at [292, 224] on icon "button" at bounding box center [294, 226] width 5 height 5
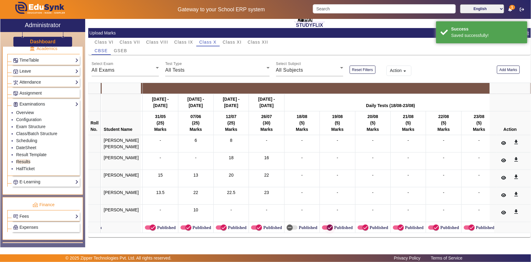
click at [327, 225] on icon "button" at bounding box center [329, 226] width 5 height 5
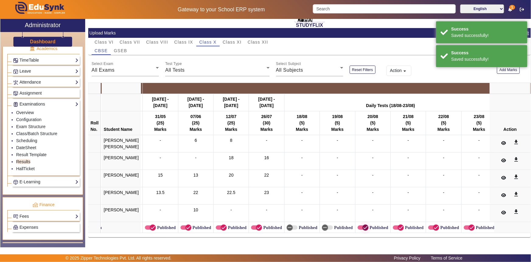
click at [363, 227] on icon "button" at bounding box center [365, 226] width 5 height 5
click at [395, 225] on span "button" at bounding box center [401, 227] width 12 height 12
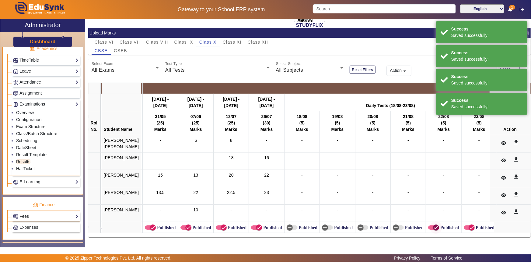
click at [430, 222] on span "button" at bounding box center [436, 227] width 12 height 12
click at [466, 225] on span "button" at bounding box center [472, 227] width 12 height 12
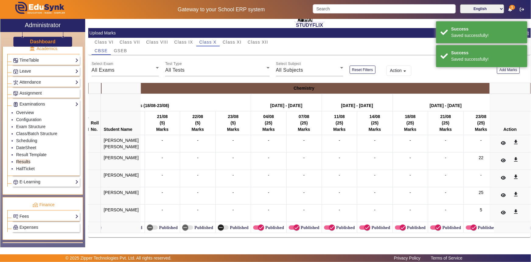
scroll to position [0, 3720]
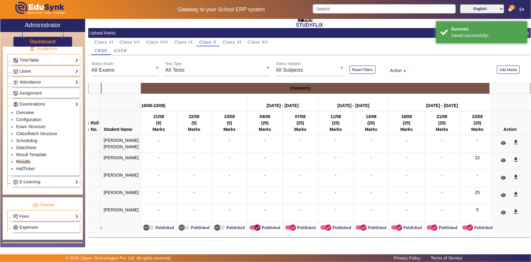
click at [255, 225] on icon "button" at bounding box center [257, 226] width 5 height 5
click at [290, 224] on icon "button" at bounding box center [292, 226] width 5 height 5
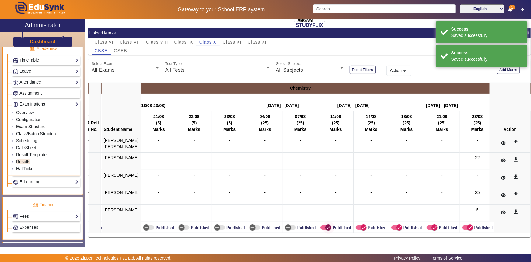
click at [326, 227] on icon "button" at bounding box center [328, 226] width 5 height 5
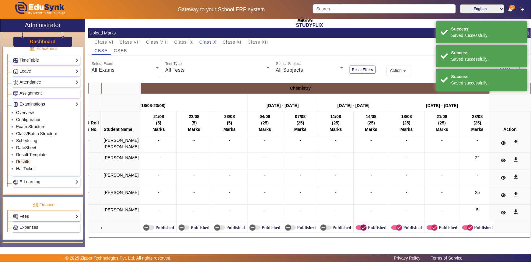
click at [358, 224] on span "button" at bounding box center [364, 227] width 12 height 12
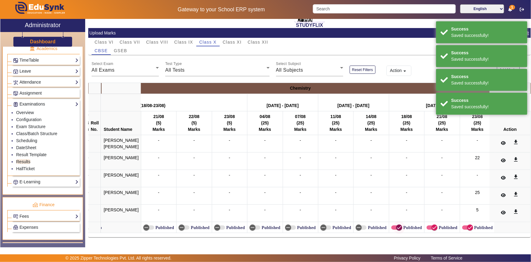
click at [396, 225] on span "button" at bounding box center [399, 227] width 6 height 6
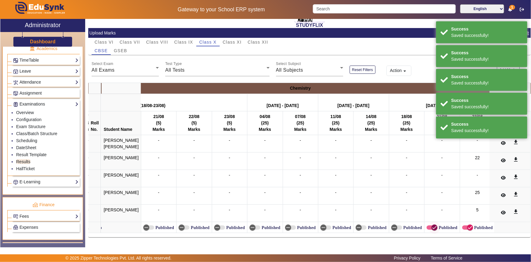
click at [432, 226] on icon "button" at bounding box center [434, 226] width 5 height 5
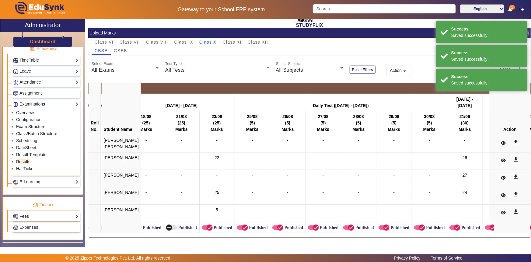
scroll to position [0, 3985]
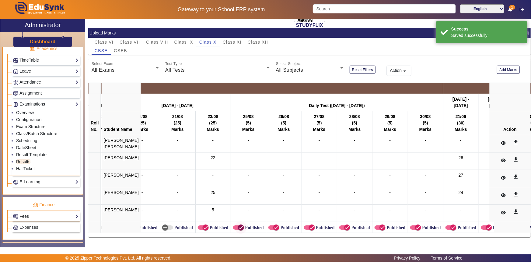
click at [239, 227] on icon "button" at bounding box center [241, 227] width 4 height 1
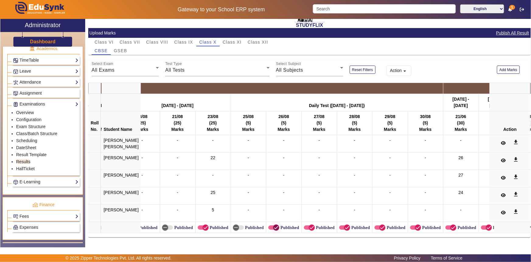
click at [274, 224] on icon "button" at bounding box center [276, 226] width 5 height 5
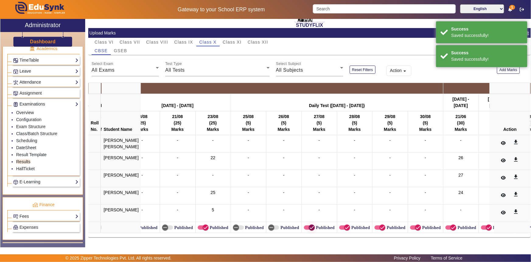
click at [309, 224] on icon "button" at bounding box center [311, 226] width 5 height 5
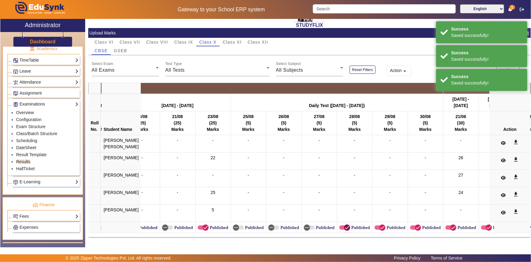
click at [345, 226] on icon "button" at bounding box center [347, 226] width 5 height 5
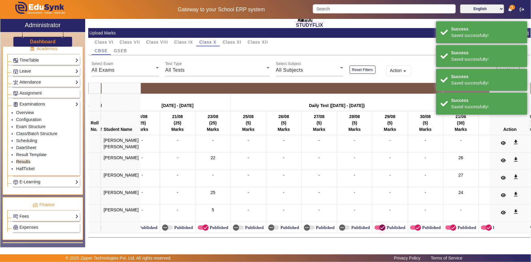
click at [377, 225] on span "button" at bounding box center [383, 227] width 12 height 12
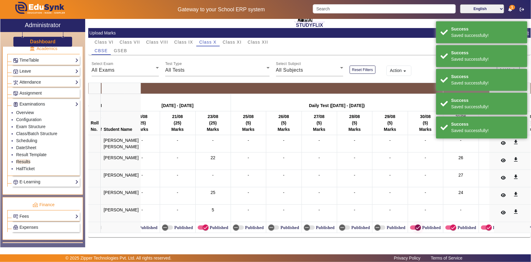
click at [412, 223] on span "button" at bounding box center [418, 227] width 12 height 12
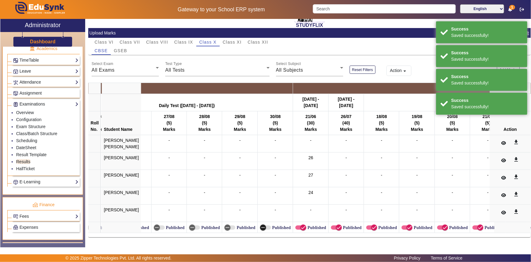
scroll to position [0, 4172]
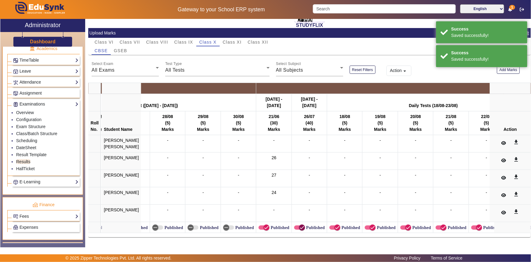
drag, startPoint x: 287, startPoint y: 222, endPoint x: 297, endPoint y: 222, distance: 10.4
click at [299, 224] on span "button" at bounding box center [302, 227] width 6 height 6
click at [331, 221] on span "button" at bounding box center [337, 227] width 12 height 12
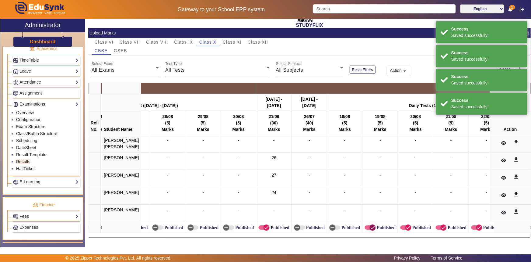
click at [371, 227] on icon "button" at bounding box center [373, 227] width 4 height 1
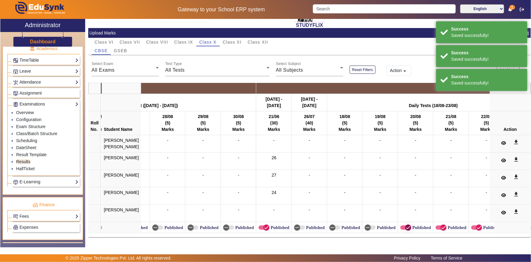
click at [402, 223] on span "button" at bounding box center [408, 227] width 12 height 12
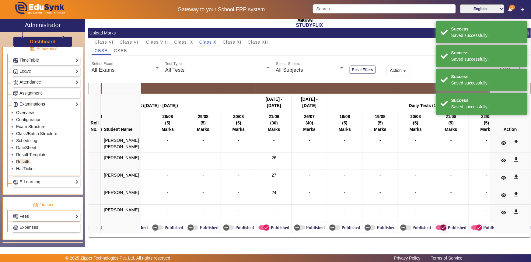
click at [437, 225] on span "button" at bounding box center [443, 227] width 12 height 12
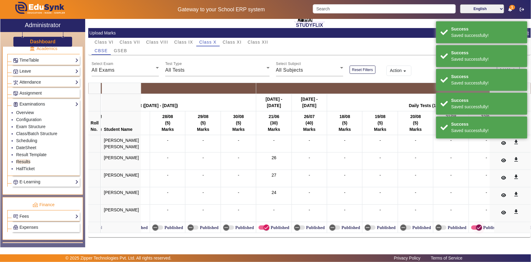
click at [473, 225] on span "button" at bounding box center [479, 227] width 12 height 12
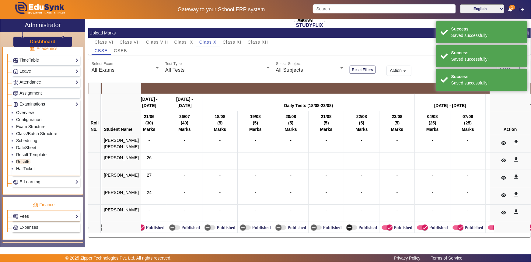
scroll to position [0, 4300]
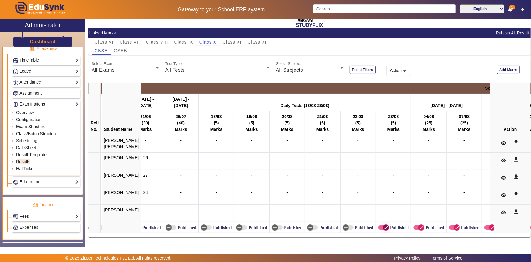
click at [380, 224] on span "button" at bounding box center [386, 227] width 12 height 12
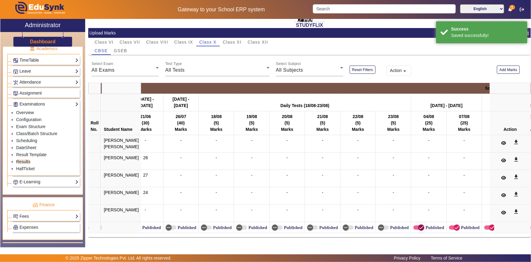
click at [415, 221] on span "button" at bounding box center [421, 227] width 12 height 12
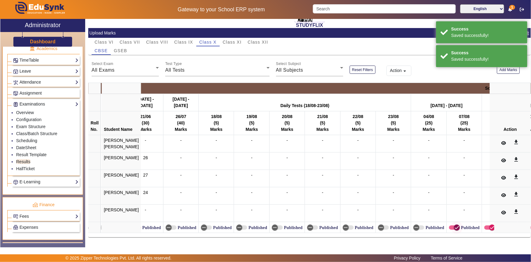
click at [455, 227] on icon "button" at bounding box center [457, 227] width 4 height 1
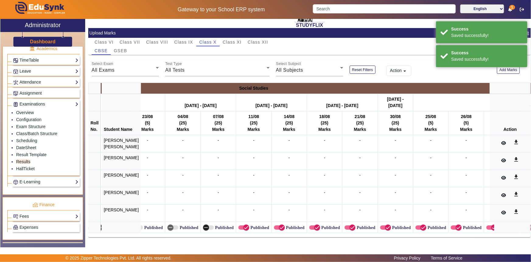
scroll to position [0, 4565]
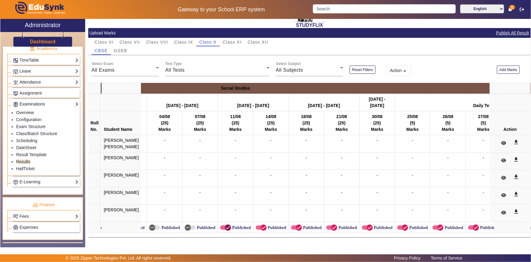
click at [225, 225] on icon "button" at bounding box center [227, 226] width 5 height 5
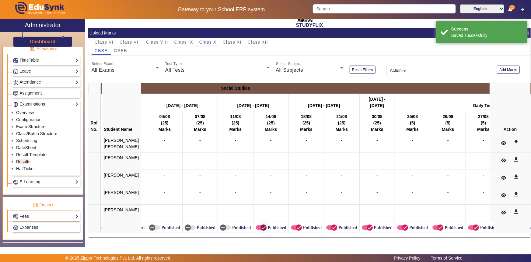
click at [261, 224] on icon "button" at bounding box center [263, 226] width 5 height 5
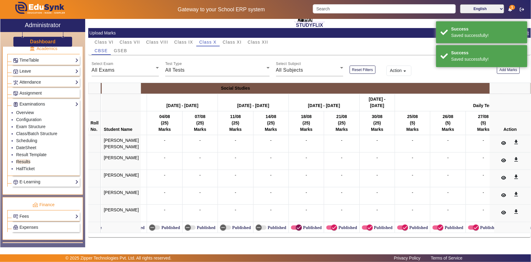
click at [296, 224] on icon "button" at bounding box center [298, 226] width 5 height 5
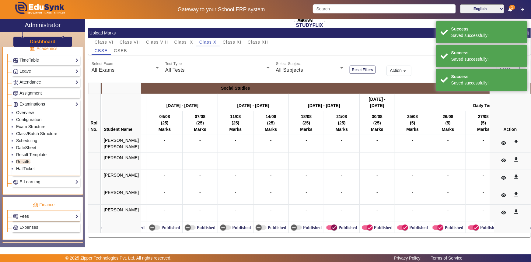
click at [332, 225] on icon "button" at bounding box center [334, 226] width 5 height 5
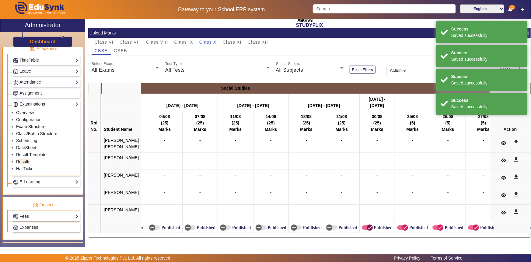
click at [367, 225] on icon "button" at bounding box center [369, 226] width 5 height 5
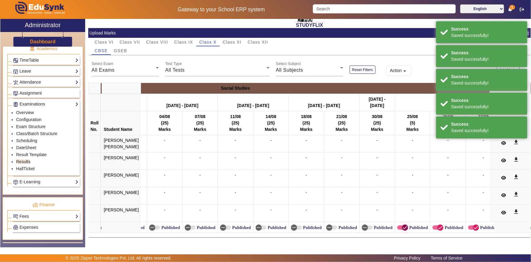
click at [399, 225] on span "button" at bounding box center [405, 227] width 12 height 12
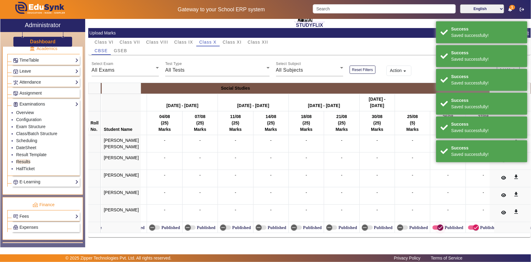
click at [434, 226] on span "button" at bounding box center [440, 227] width 12 height 12
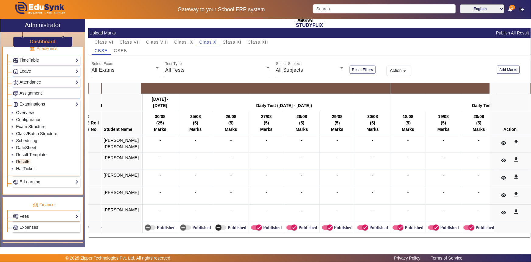
scroll to position [0, 4800]
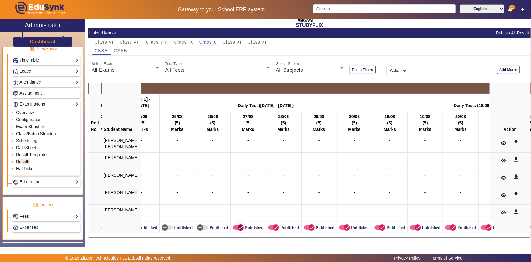
click at [238, 224] on icon "button" at bounding box center [240, 226] width 5 height 5
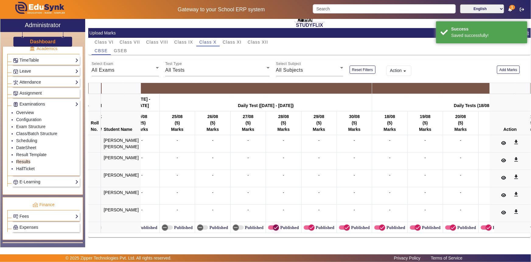
click at [270, 223] on span "button" at bounding box center [276, 227] width 12 height 12
click at [309, 226] on icon "button" at bounding box center [311, 226] width 5 height 5
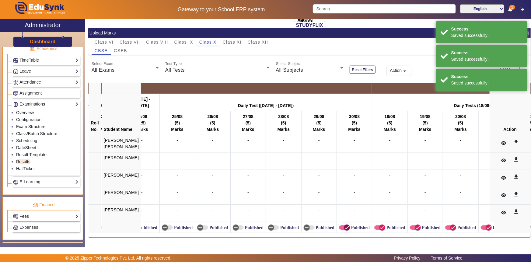
click at [341, 226] on span "button" at bounding box center [347, 227] width 12 height 12
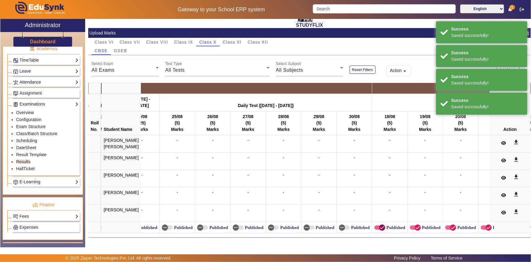
click at [376, 224] on span "button" at bounding box center [382, 227] width 12 height 12
click at [415, 227] on icon "button" at bounding box center [417, 226] width 5 height 5
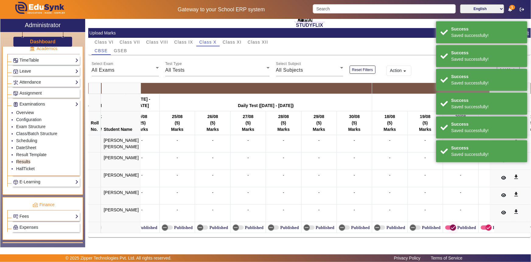
click at [447, 227] on span "button" at bounding box center [453, 227] width 12 height 12
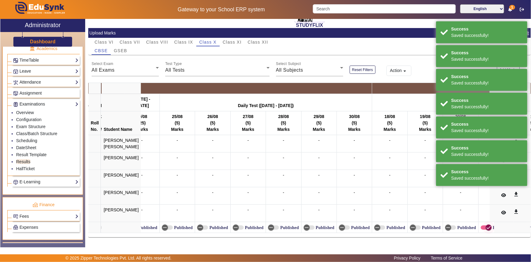
click at [486, 225] on icon "button" at bounding box center [488, 226] width 5 height 5
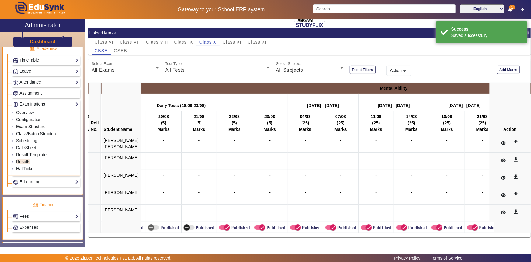
scroll to position [0, 5097]
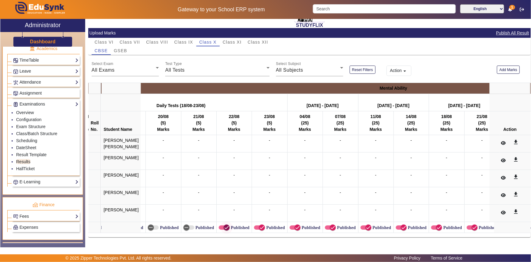
click at [224, 224] on icon "button" at bounding box center [226, 226] width 5 height 5
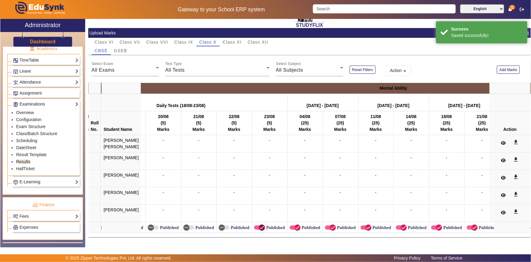
click at [259, 224] on icon "button" at bounding box center [261, 226] width 5 height 5
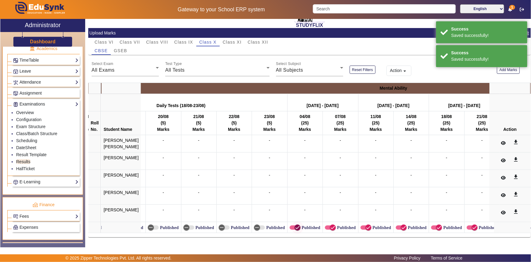
click at [295, 226] on icon "button" at bounding box center [297, 226] width 5 height 5
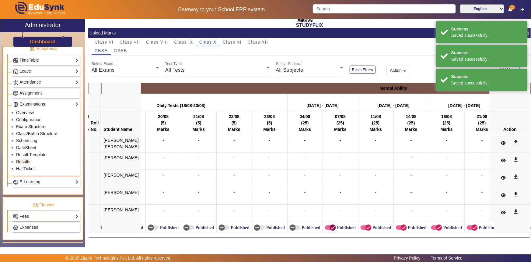
click at [330, 224] on icon "button" at bounding box center [332, 226] width 5 height 5
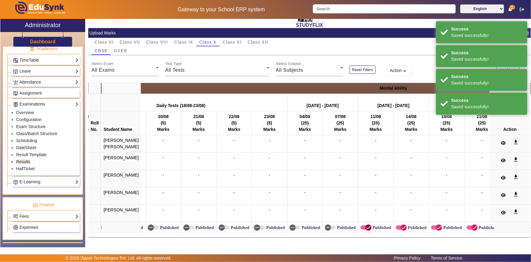
click at [363, 226] on span "button" at bounding box center [369, 227] width 12 height 12
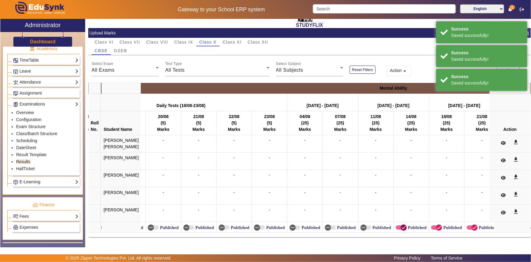
click at [401, 224] on icon "button" at bounding box center [403, 226] width 5 height 5
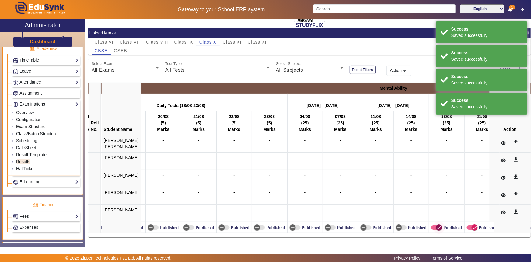
click at [437, 225] on icon "button" at bounding box center [439, 226] width 5 height 5
click at [469, 223] on span "button" at bounding box center [475, 227] width 12 height 12
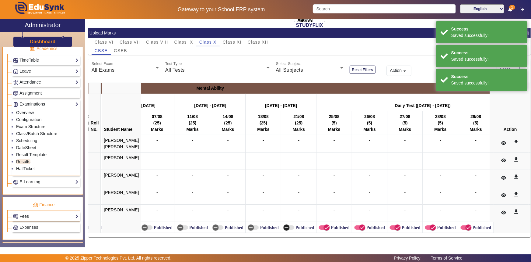
scroll to position [0, 5285]
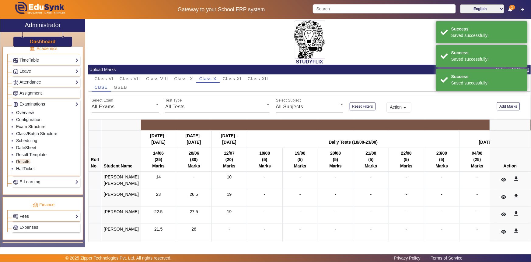
scroll to position [0, 5285]
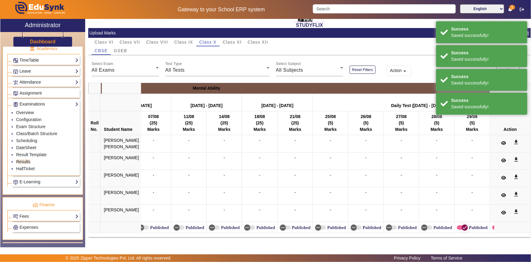
click at [462, 224] on icon "button" at bounding box center [464, 226] width 5 height 5
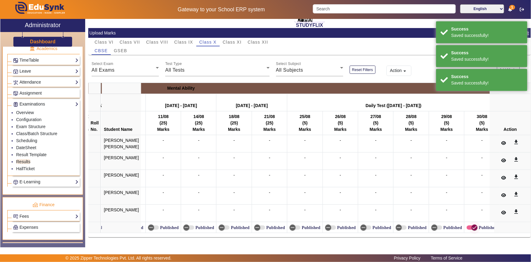
click at [472, 224] on icon "button" at bounding box center [474, 226] width 5 height 5
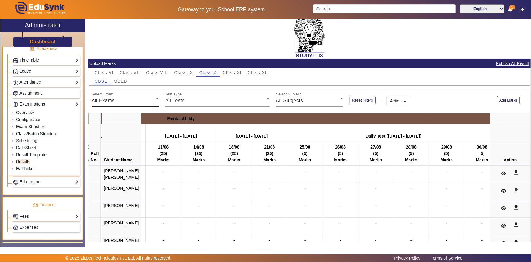
scroll to position [0, 0]
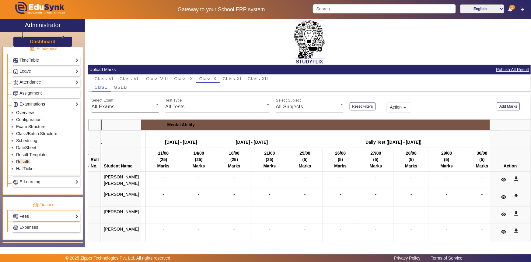
click at [120, 102] on div "Select Exam All Exams" at bounding box center [125, 104] width 67 height 17
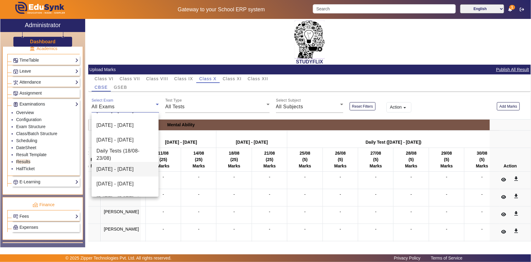
scroll to position [138, 0]
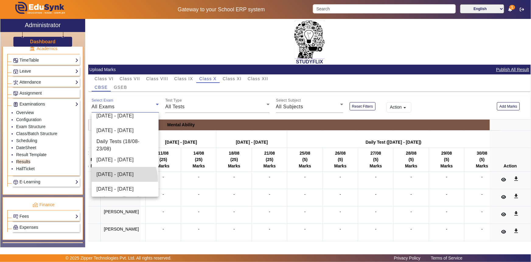
click at [120, 178] on span "[DATE] - [DATE]" at bounding box center [115, 173] width 37 height 7
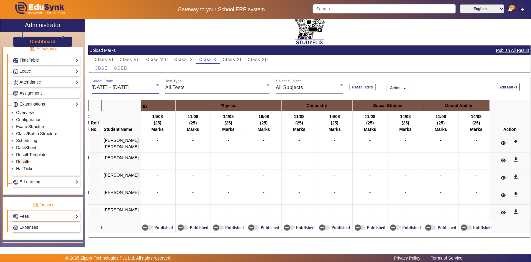
scroll to position [28, 0]
click at [189, 84] on div "All Tests" at bounding box center [215, 87] width 101 height 7
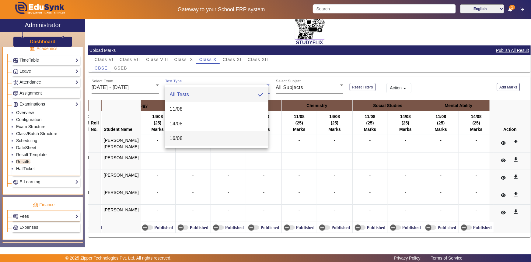
click at [179, 135] on span "16/08" at bounding box center [176, 138] width 13 height 7
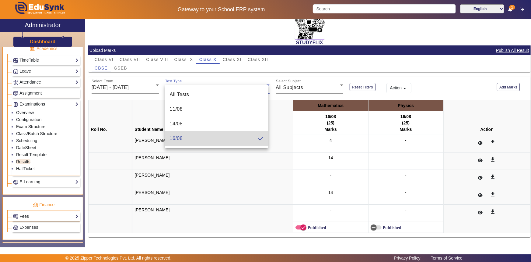
scroll to position [19, 0]
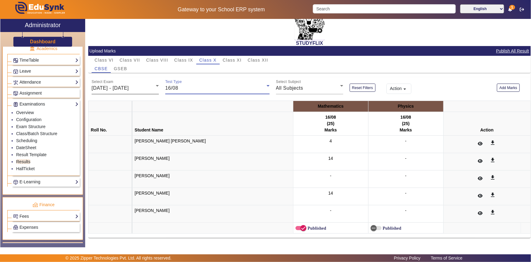
click at [129, 89] on span "[DATE] - [DATE]" at bounding box center [110, 87] width 37 height 5
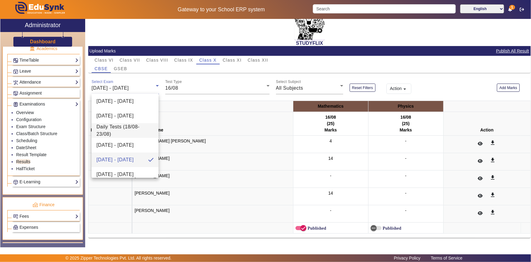
scroll to position [151, 0]
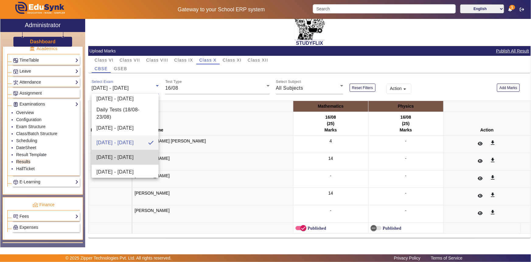
click at [126, 155] on span "[DATE] - [DATE]" at bounding box center [115, 156] width 37 height 7
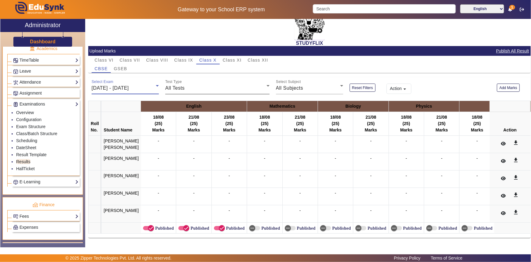
click at [179, 88] on span "All Tests" at bounding box center [174, 87] width 19 height 5
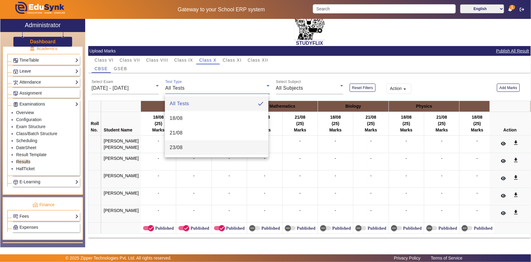
click at [176, 148] on span "23/08" at bounding box center [176, 147] width 13 height 7
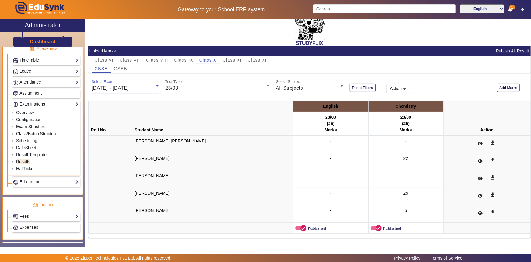
click at [129, 88] on span "[DATE] - [DATE]" at bounding box center [110, 87] width 37 height 5
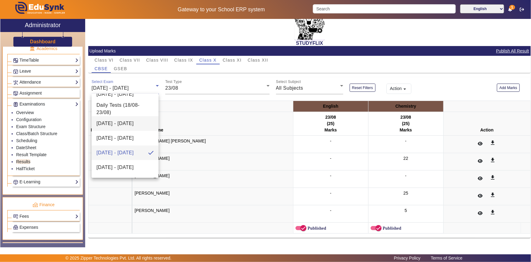
scroll to position [165, 0]
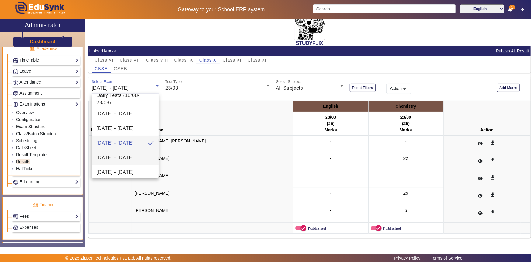
click at [124, 154] on span "[DATE] - [DATE]" at bounding box center [115, 157] width 37 height 7
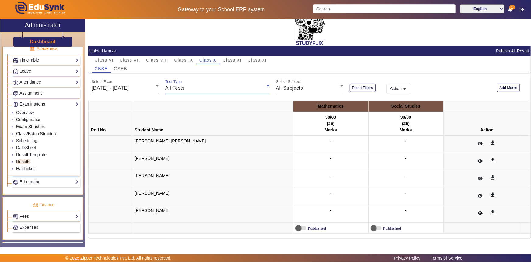
click at [201, 86] on div "All Tests" at bounding box center [215, 87] width 101 height 7
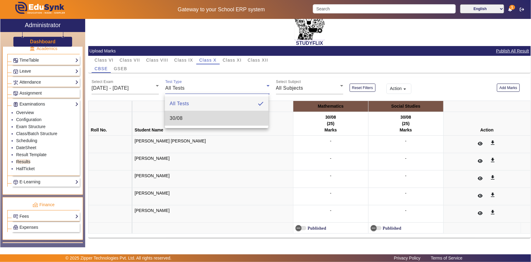
click at [189, 117] on mat-option "30/08" at bounding box center [217, 118] width 104 height 15
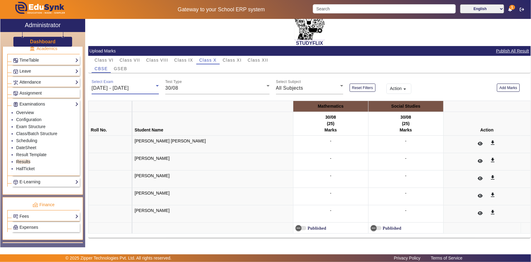
click at [129, 89] on span "[DATE] - [DATE]" at bounding box center [110, 87] width 37 height 5
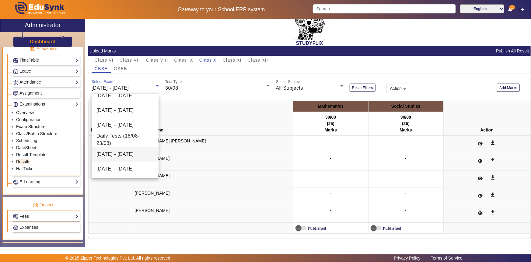
scroll to position [97, 0]
click at [115, 98] on span "[DATE] - [DATE]" at bounding box center [115, 93] width 37 height 7
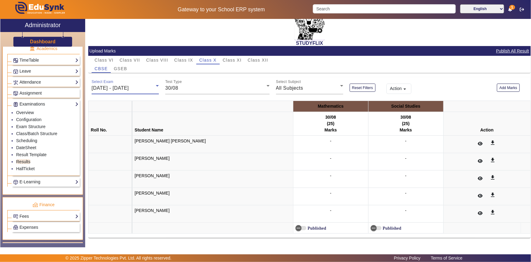
scroll to position [90, 0]
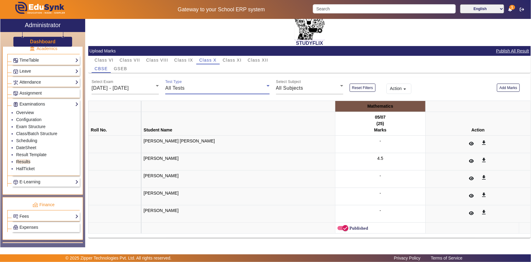
click at [173, 87] on span "All Tests" at bounding box center [174, 87] width 19 height 5
click at [186, 117] on mat-option "05/07" at bounding box center [217, 118] width 104 height 15
click at [286, 88] on span "All Subjects" at bounding box center [289, 87] width 27 height 5
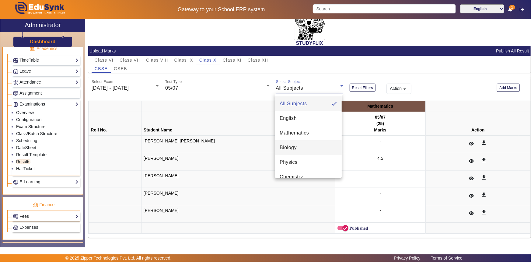
click at [284, 146] on span "Biology" at bounding box center [288, 147] width 17 height 7
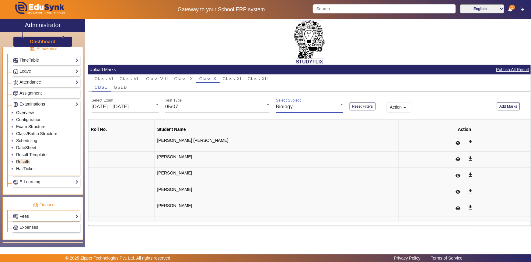
scroll to position [0, 0]
click at [123, 104] on span "[DATE] - [DATE]" at bounding box center [110, 106] width 37 height 5
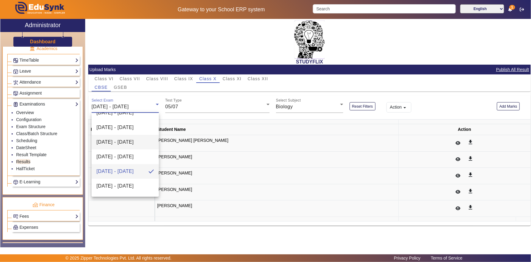
scroll to position [49, 0]
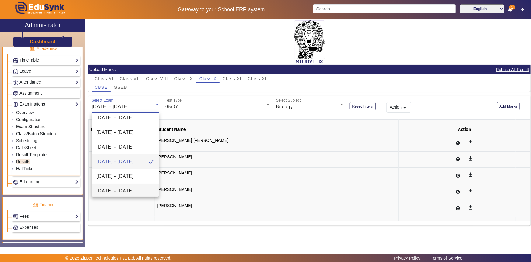
click at [116, 193] on span "[DATE] - [DATE]" at bounding box center [115, 190] width 37 height 7
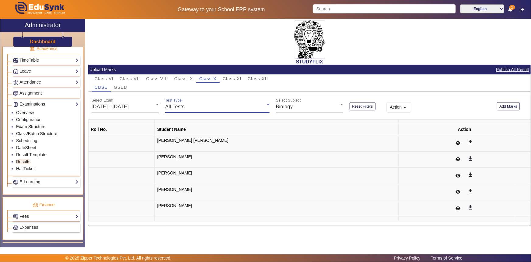
click at [181, 103] on div "All Tests" at bounding box center [215, 106] width 101 height 7
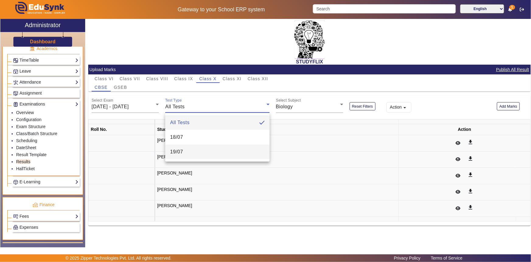
click at [178, 148] on span "19/07" at bounding box center [176, 151] width 13 height 7
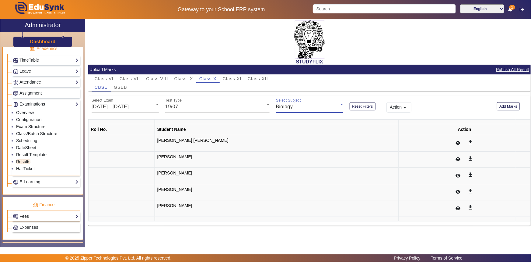
click at [278, 107] on span "Biology" at bounding box center [284, 106] width 17 height 5
click at [285, 121] on span "All Subjects" at bounding box center [294, 122] width 27 height 7
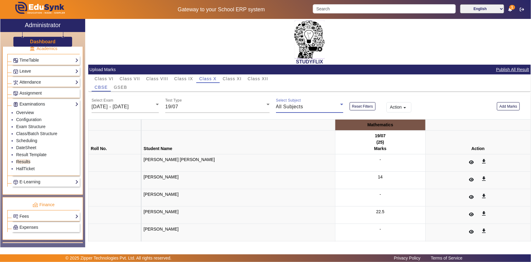
click at [293, 110] on div "All Subjects" at bounding box center [308, 106] width 64 height 7
click at [292, 179] on span "Physics" at bounding box center [289, 180] width 18 height 7
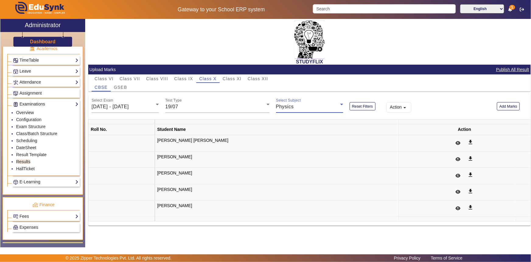
click at [285, 106] on span "Physics" at bounding box center [285, 106] width 18 height 5
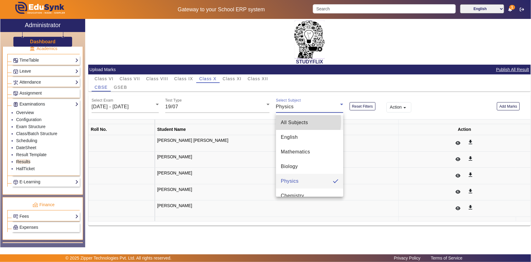
click at [284, 121] on span "All Subjects" at bounding box center [294, 122] width 27 height 7
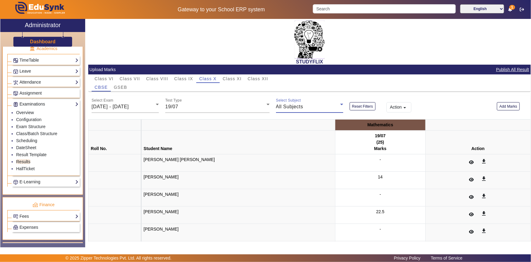
click at [238, 145] on th "Student Name" at bounding box center [238, 142] width 194 height 24
click at [237, 145] on th "Student Name" at bounding box center [238, 142] width 194 height 24
click at [129, 107] on span "[DATE] - [DATE]" at bounding box center [110, 106] width 37 height 5
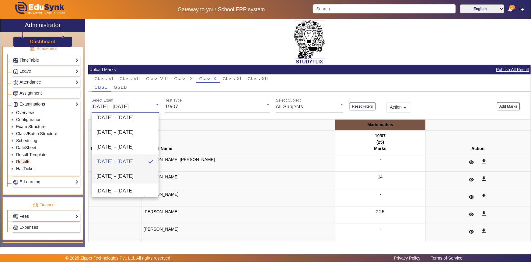
scroll to position [106, 0]
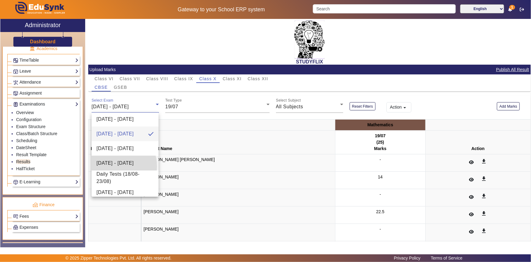
click at [115, 166] on span "[DATE] - [DATE]" at bounding box center [115, 162] width 37 height 7
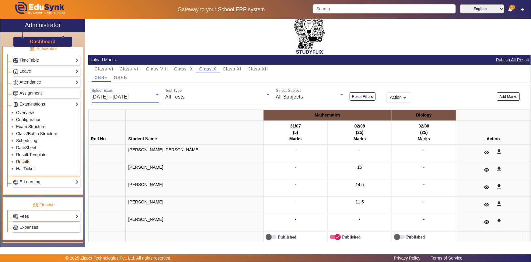
scroll to position [19, 0]
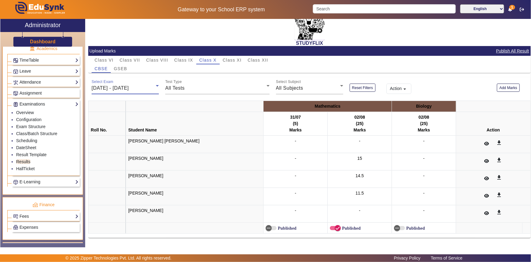
click at [129, 87] on span "[DATE] - [DATE]" at bounding box center [110, 87] width 37 height 5
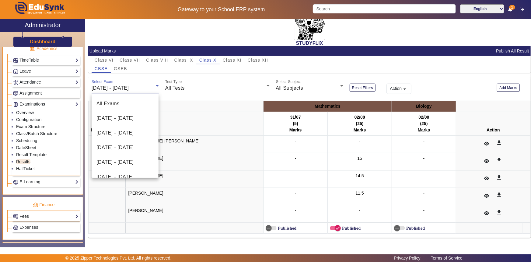
scroll to position [79, 0]
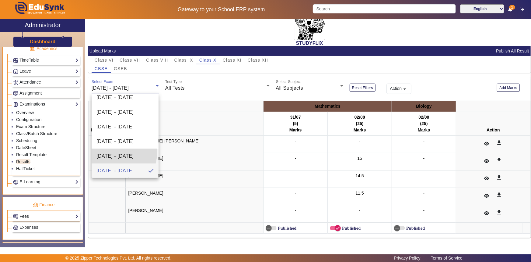
click at [113, 153] on span "[DATE] - [DATE]" at bounding box center [115, 155] width 37 height 7
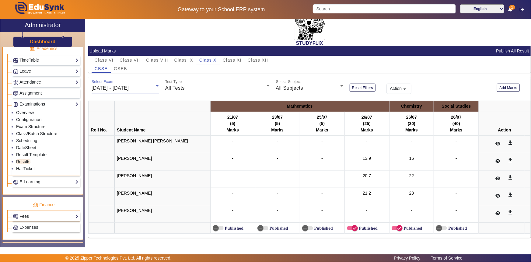
click at [184, 87] on span "All Tests" at bounding box center [174, 87] width 19 height 5
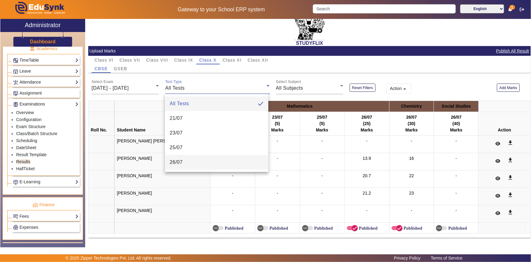
click at [177, 160] on span "26/07" at bounding box center [176, 161] width 13 height 7
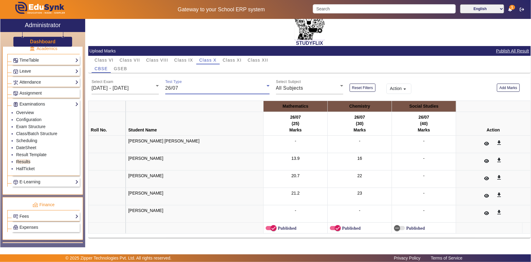
click at [132, 118] on th "Student Name" at bounding box center [195, 124] width 138 height 24
click at [180, 59] on span "Class IX" at bounding box center [183, 60] width 19 height 4
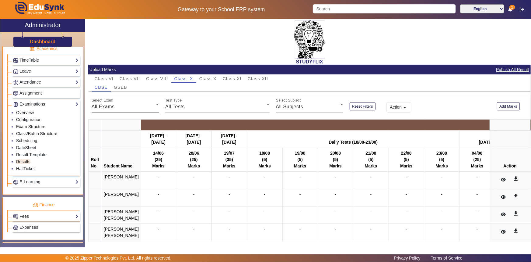
click at [108, 106] on span "All Exams" at bounding box center [103, 106] width 23 height 5
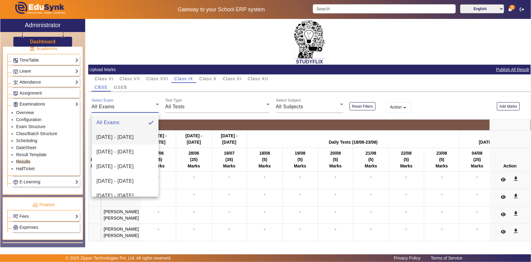
click at [105, 139] on span "[DATE] - [DATE]" at bounding box center [115, 136] width 37 height 7
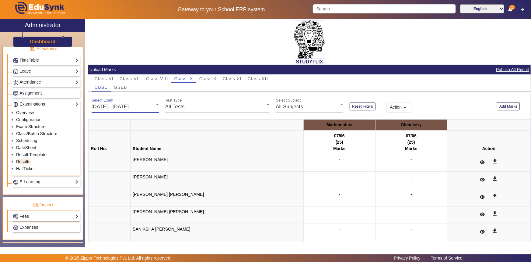
click at [129, 104] on span "[DATE] - [DATE]" at bounding box center [110, 106] width 37 height 5
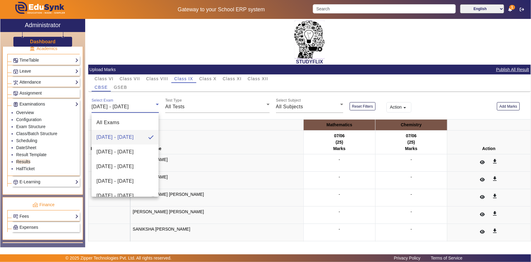
click at [145, 105] on div at bounding box center [265, 131] width 531 height 262
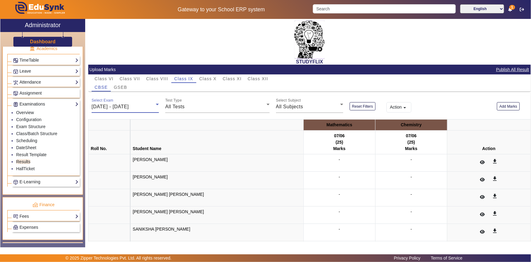
click at [129, 106] on span "[DATE] - [DATE]" at bounding box center [110, 106] width 37 height 5
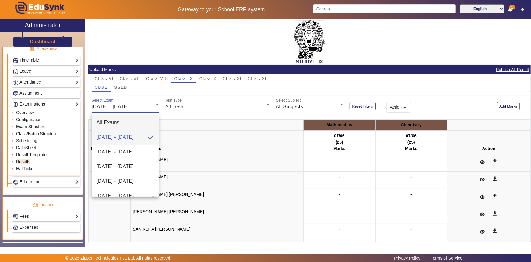
click at [125, 124] on mat-option "All Exams" at bounding box center [125, 122] width 67 height 15
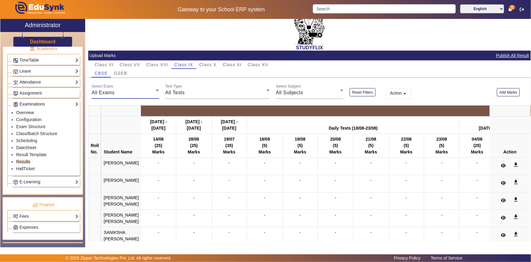
scroll to position [10, 0]
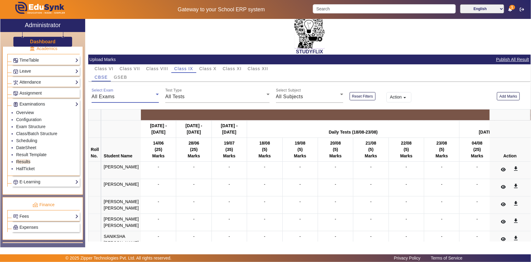
click at [112, 98] on span "All Exams" at bounding box center [103, 96] width 23 height 5
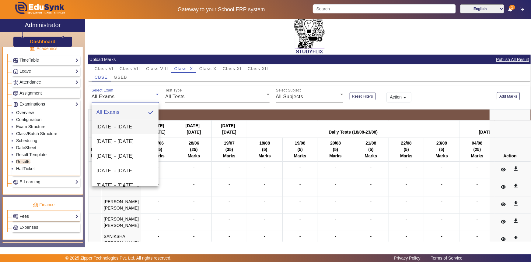
click at [110, 123] on span "[DATE] - [DATE]" at bounding box center [115, 126] width 37 height 7
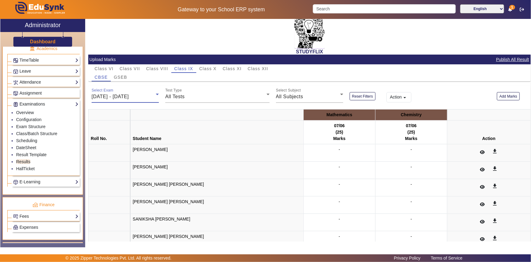
scroll to position [0, 0]
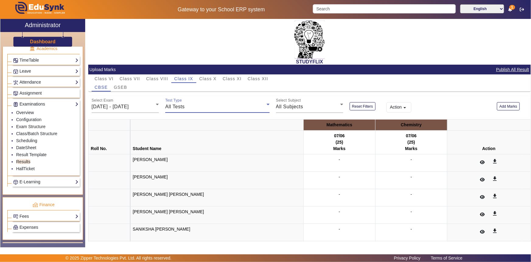
click at [186, 109] on div "All Tests" at bounding box center [215, 106] width 101 height 7
click at [186, 109] on div at bounding box center [265, 131] width 531 height 262
click at [129, 109] on span "[DATE] - [DATE]" at bounding box center [110, 106] width 37 height 5
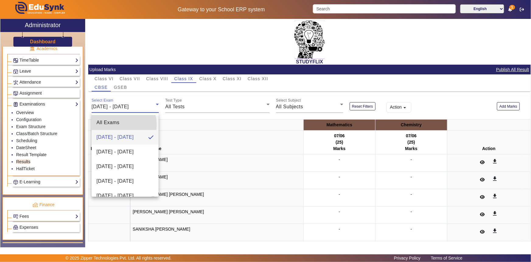
click at [119, 124] on mat-option "All Exams" at bounding box center [125, 122] width 67 height 15
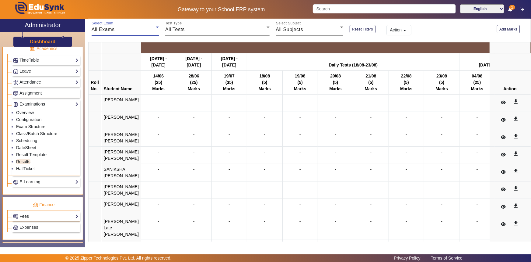
scroll to position [38, 0]
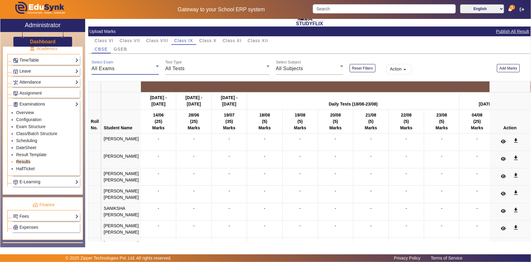
click at [24, 161] on link "Results" at bounding box center [23, 161] width 14 height 5
click at [27, 70] on link "Leave" at bounding box center [45, 71] width 65 height 7
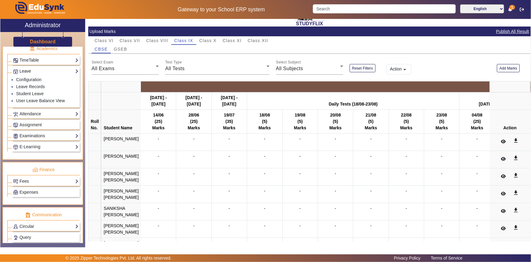
click at [21, 72] on link "Leave" at bounding box center [45, 71] width 65 height 7
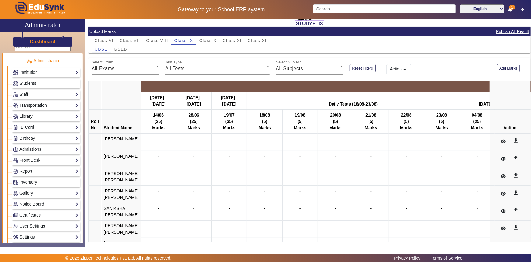
scroll to position [0, 0]
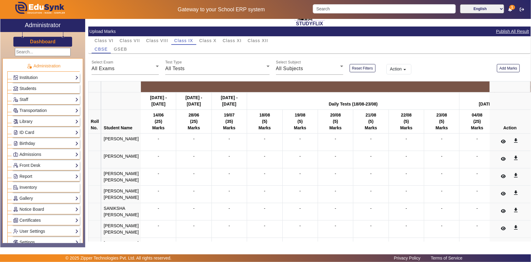
click at [25, 87] on span "Students" at bounding box center [27, 88] width 17 height 5
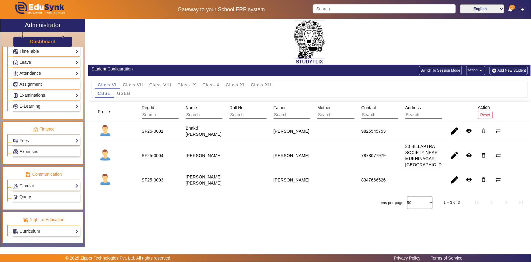
scroll to position [248, 0]
click at [37, 96] on link "Examinations" at bounding box center [45, 94] width 65 height 7
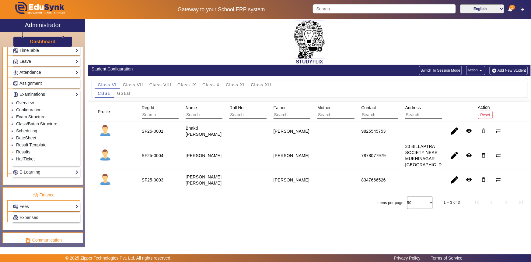
click at [26, 154] on link "Results" at bounding box center [23, 151] width 14 height 5
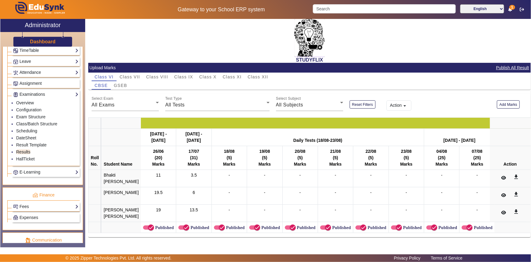
scroll to position [17, 0]
click at [188, 75] on span "Class IX" at bounding box center [183, 77] width 19 height 4
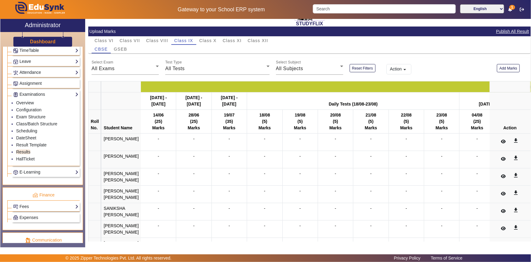
scroll to position [0, 0]
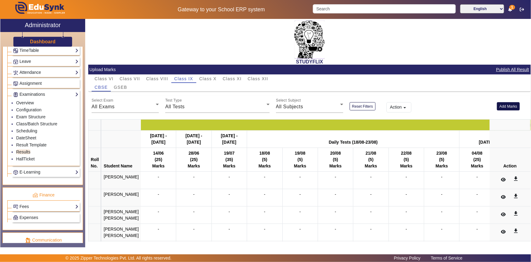
click at [505, 107] on button "Add Marks" at bounding box center [508, 106] width 23 height 8
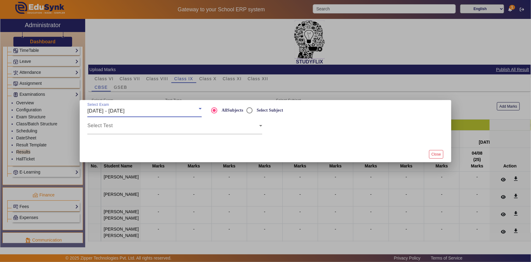
click at [151, 110] on div "[DATE] - [DATE]" at bounding box center [142, 110] width 111 height 7
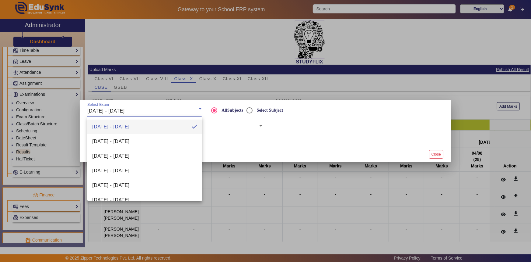
click at [160, 126] on mat-option "[DATE] - [DATE]" at bounding box center [144, 126] width 114 height 15
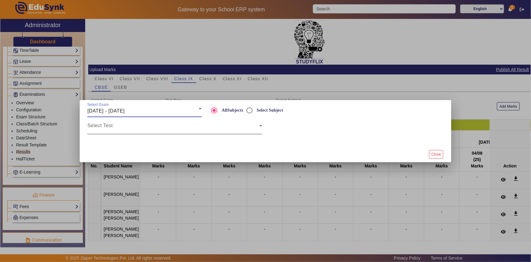
click at [158, 127] on span at bounding box center [173, 127] width 172 height 7
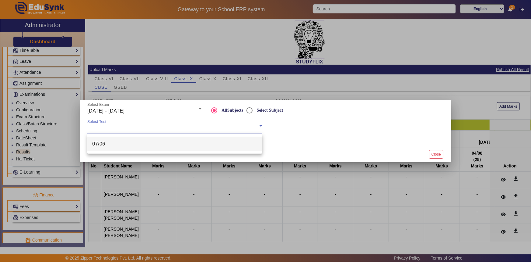
click at [155, 140] on mat-option "07/06" at bounding box center [174, 143] width 175 height 15
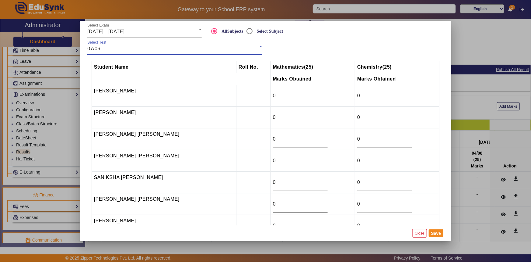
click at [294, 204] on input "0" at bounding box center [300, 203] width 55 height 7
type input "1.5"
click at [279, 183] on input "0" at bounding box center [300, 181] width 55 height 7
click at [317, 179] on input "-1" at bounding box center [300, 181] width 55 height 7
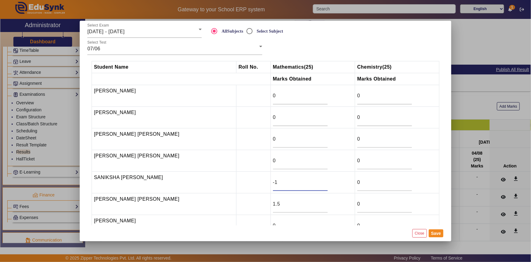
click at [317, 179] on input "0" at bounding box center [300, 181] width 55 height 7
click at [317, 179] on input "1" at bounding box center [300, 181] width 55 height 7
type input "0"
click at [316, 183] on input "0" at bounding box center [300, 181] width 55 height 7
click at [274, 95] on input "0" at bounding box center [300, 95] width 55 height 7
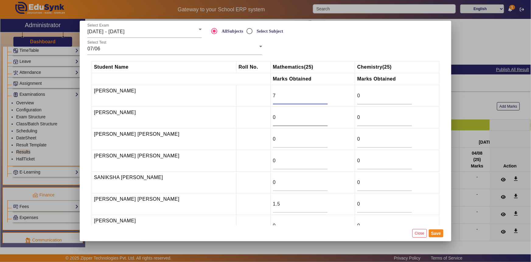
type input "7"
click at [274, 119] on input "0" at bounding box center [300, 117] width 55 height 7
click at [278, 117] on input "0" at bounding box center [300, 117] width 55 height 7
type input "14"
click at [277, 137] on input "0" at bounding box center [300, 138] width 55 height 7
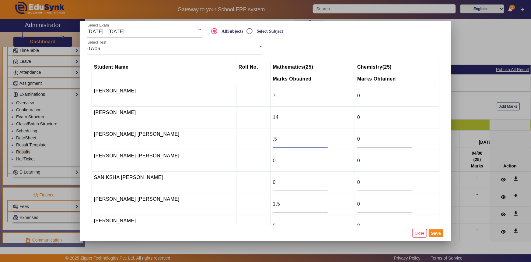
click at [273, 139] on input ".5" at bounding box center [300, 138] width 55 height 7
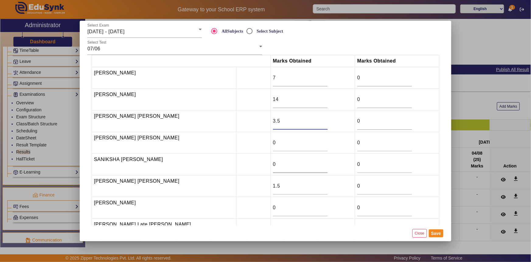
scroll to position [27, 0]
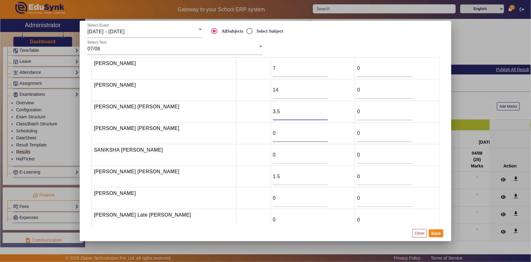
type input "3.5"
click at [273, 133] on input "0" at bounding box center [300, 132] width 55 height 7
click at [273, 130] on input "0" at bounding box center [300, 132] width 55 height 7
click at [440, 234] on button "Save" at bounding box center [436, 233] width 15 height 8
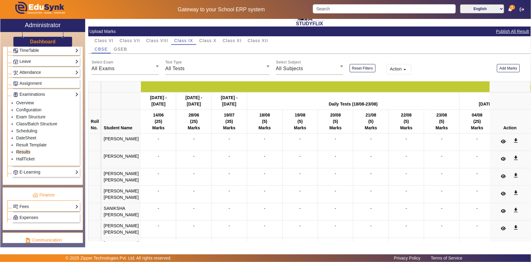
scroll to position [38, 0]
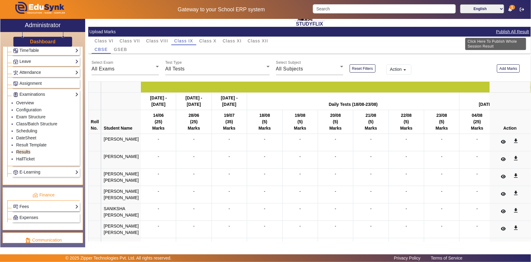
click at [510, 32] on button "Publish All Result" at bounding box center [513, 32] width 34 height 8
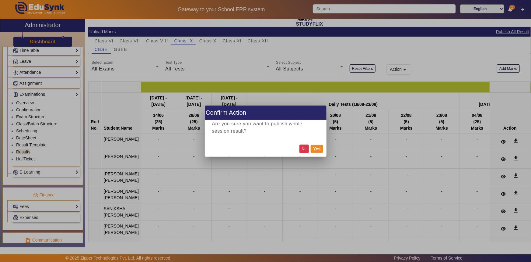
click at [306, 149] on button "No" at bounding box center [305, 148] width 10 height 8
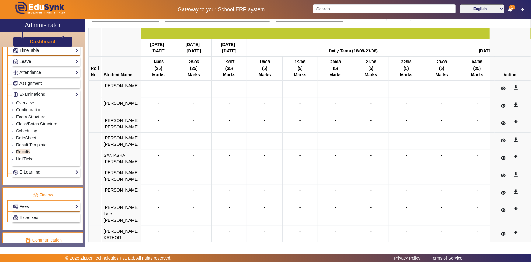
scroll to position [121, 0]
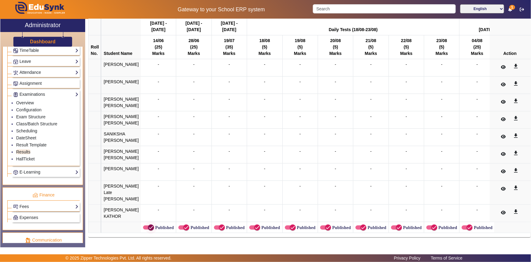
click at [149, 227] on icon "button" at bounding box center [151, 227] width 4 height 1
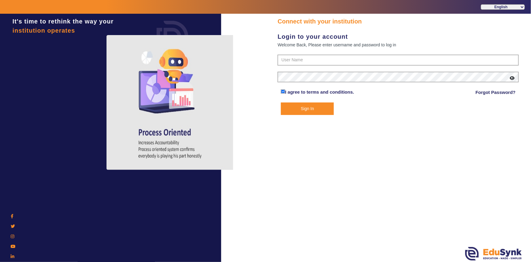
type input "6354922771"
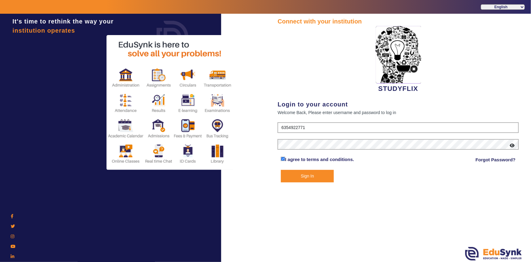
click at [304, 178] on button "Sign In" at bounding box center [307, 176] width 53 height 12
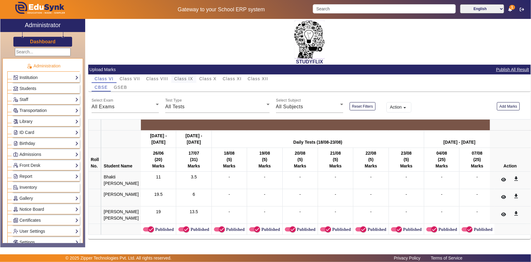
click at [184, 76] on span "Class IX" at bounding box center [183, 78] width 19 height 4
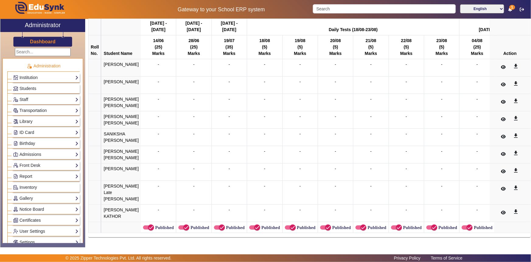
scroll to position [121, 0]
drag, startPoint x: 104, startPoint y: 114, endPoint x: 119, endPoint y: 121, distance: 16.6
click at [119, 121] on td "Saanvi Ketan Thakkar" at bounding box center [121, 119] width 40 height 17
copy td "Saanvi Ketan Thakkar"
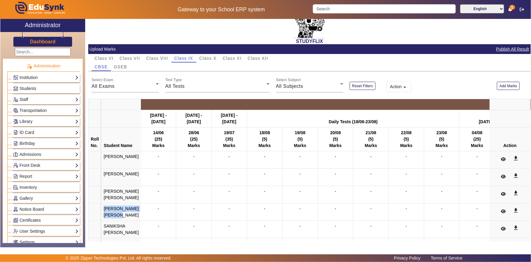
scroll to position [0, 0]
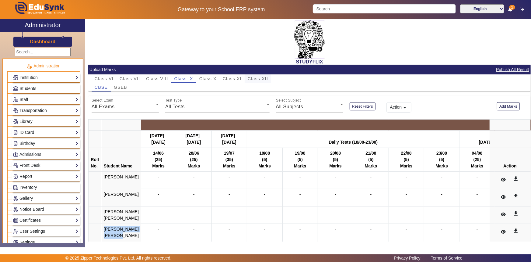
click at [266, 76] on span "Class XII" at bounding box center [258, 78] width 20 height 4
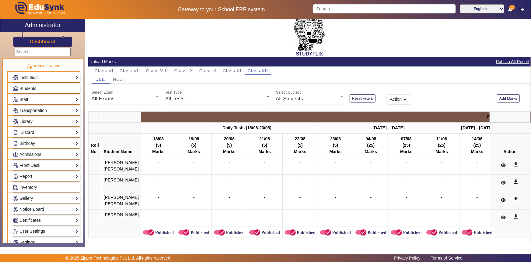
scroll to position [15, 0]
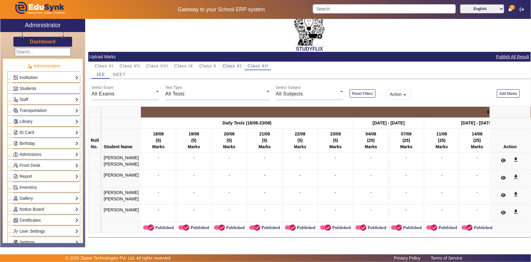
click at [231, 64] on span "Class XI" at bounding box center [232, 66] width 19 height 4
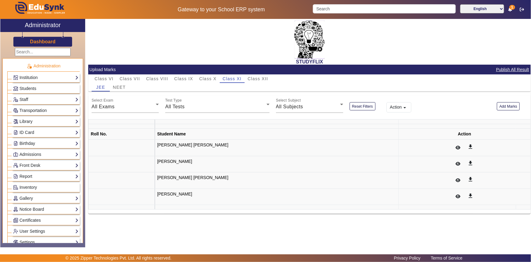
scroll to position [0, 0]
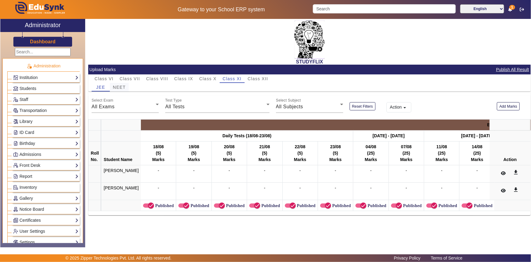
click at [116, 86] on span "NEET" at bounding box center [119, 87] width 13 height 4
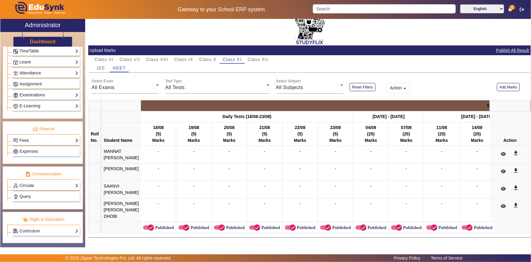
scroll to position [248, 0]
click at [30, 96] on link "Examinations" at bounding box center [45, 94] width 65 height 7
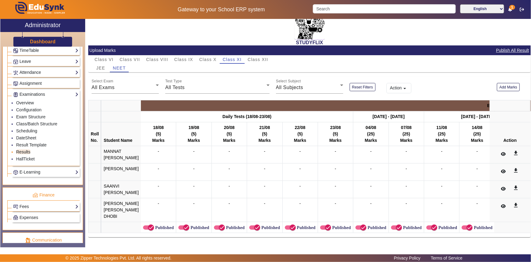
click at [19, 150] on link "Results" at bounding box center [23, 151] width 14 height 5
click at [178, 57] on span "Class IX" at bounding box center [183, 59] width 19 height 4
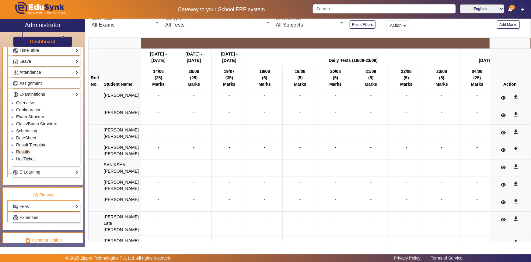
scroll to position [121, 0]
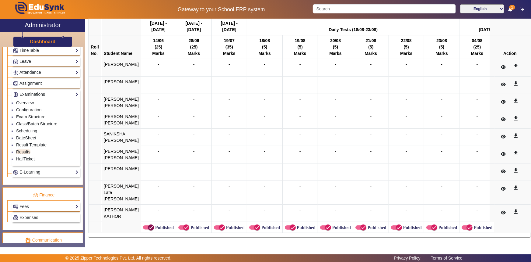
click at [145, 224] on span "button" at bounding box center [151, 227] width 12 height 12
click at [185, 227] on icon "button" at bounding box center [186, 226] width 5 height 5
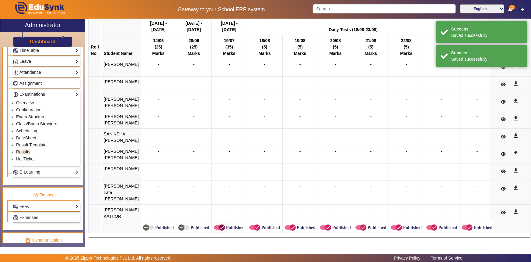
click at [219, 225] on span "button" at bounding box center [222, 227] width 6 height 6
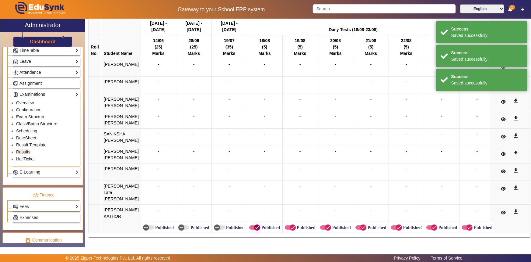
click at [255, 225] on icon "button" at bounding box center [257, 226] width 5 height 5
click at [290, 225] on icon "button" at bounding box center [292, 226] width 5 height 5
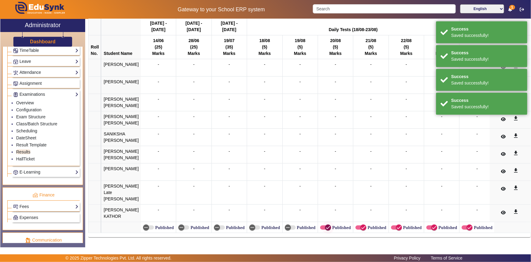
click at [325, 227] on icon "button" at bounding box center [327, 226] width 5 height 5
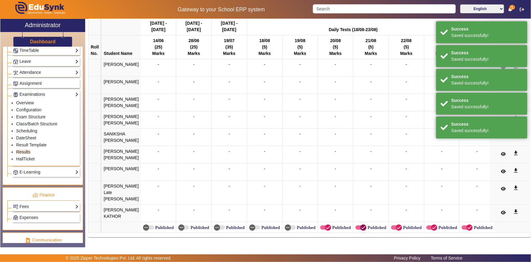
click at [366, 226] on span "button" at bounding box center [363, 227] width 12 height 12
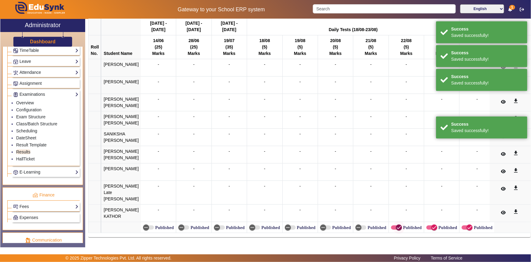
click at [393, 225] on span "button" at bounding box center [399, 227] width 12 height 12
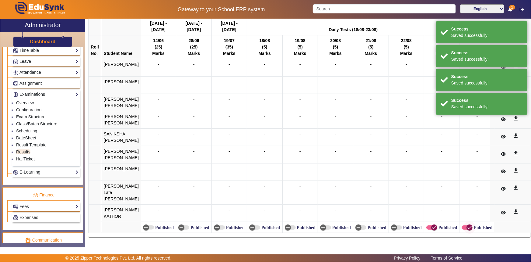
click at [432, 226] on icon "button" at bounding box center [434, 226] width 5 height 5
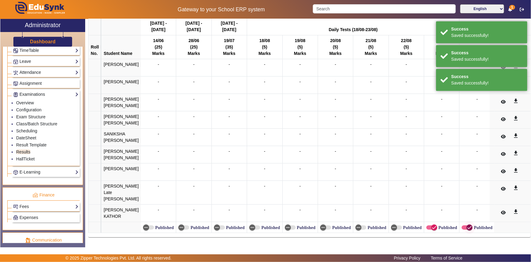
click at [467, 224] on icon "button" at bounding box center [469, 226] width 5 height 5
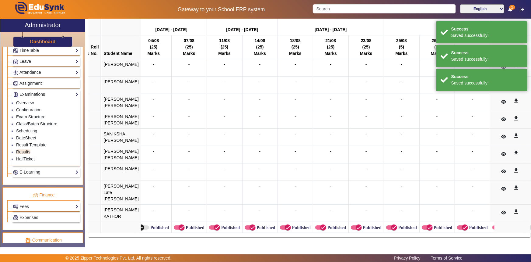
scroll to position [0, 305]
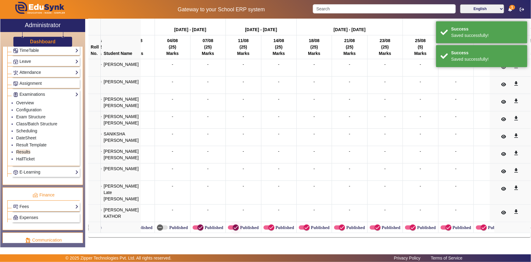
drag, startPoint x: 193, startPoint y: 226, endPoint x: 224, endPoint y: 225, distance: 30.8
click at [198, 226] on span "button" at bounding box center [201, 227] width 6 height 6
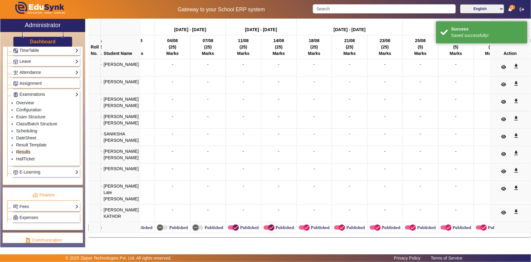
click at [233, 225] on icon "button" at bounding box center [235, 226] width 5 height 5
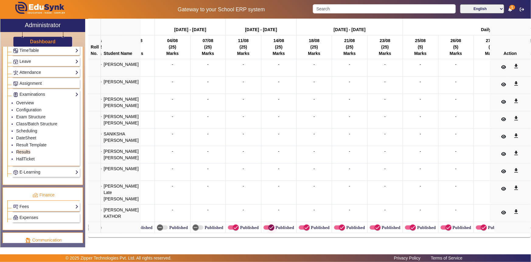
click at [269, 226] on icon "button" at bounding box center [271, 226] width 5 height 5
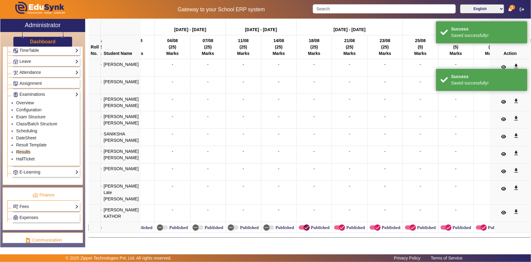
click at [304, 224] on icon "button" at bounding box center [306, 226] width 5 height 5
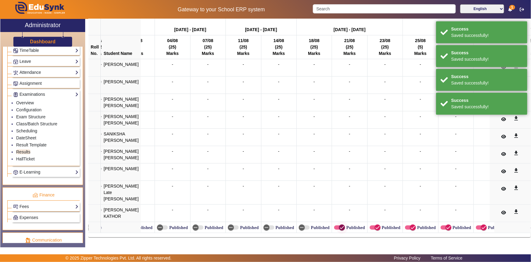
click at [339, 225] on icon "button" at bounding box center [341, 226] width 5 height 5
click at [372, 223] on span "button" at bounding box center [378, 227] width 12 height 12
click at [410, 226] on icon "button" at bounding box center [412, 226] width 5 height 5
click at [448, 224] on span "button" at bounding box center [449, 227] width 12 height 12
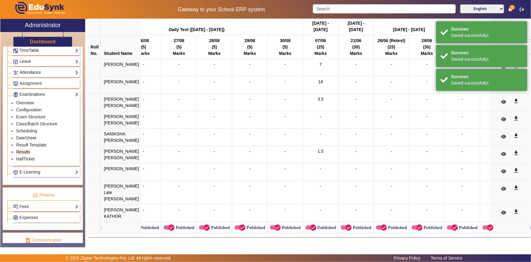
scroll to position [0, 606]
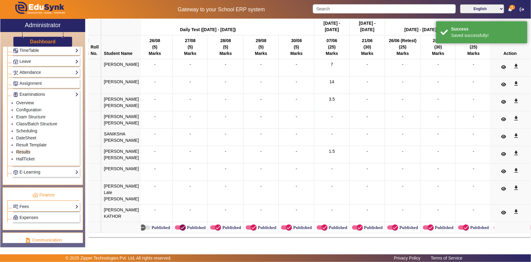
click at [181, 225] on span "button" at bounding box center [183, 227] width 12 height 12
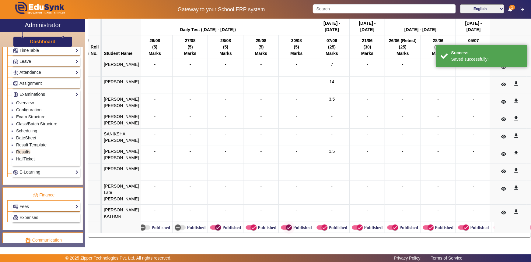
click at [212, 225] on span "button" at bounding box center [218, 227] width 12 height 12
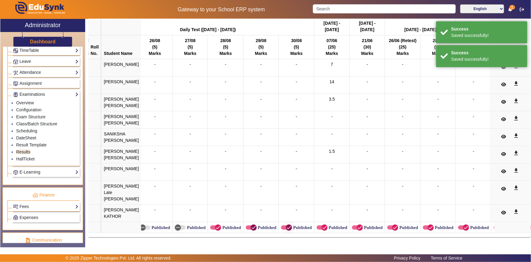
click at [252, 227] on icon "button" at bounding box center [254, 227] width 4 height 1
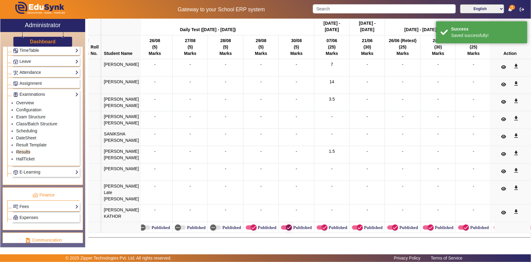
click at [287, 227] on icon "button" at bounding box center [289, 227] width 4 height 1
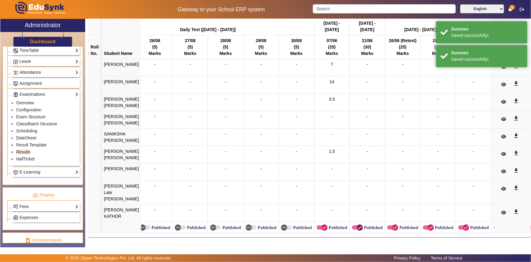
click at [357, 227] on icon "button" at bounding box center [359, 226] width 5 height 5
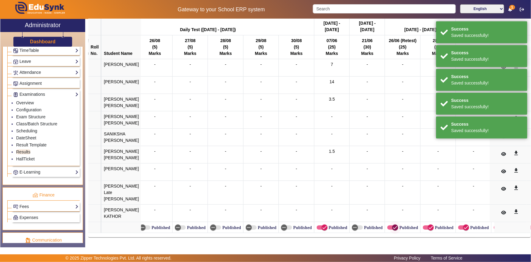
click at [390, 221] on span "button" at bounding box center [395, 227] width 12 height 12
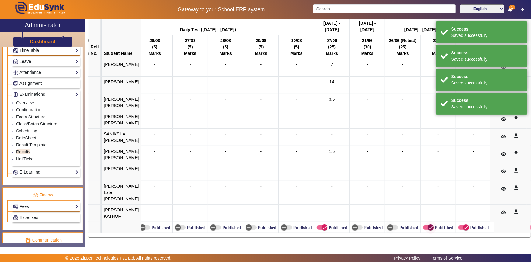
click at [425, 221] on span "button" at bounding box center [431, 227] width 12 height 12
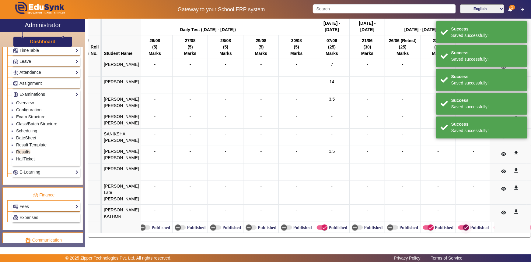
click at [463, 226] on icon "button" at bounding box center [465, 226] width 5 height 5
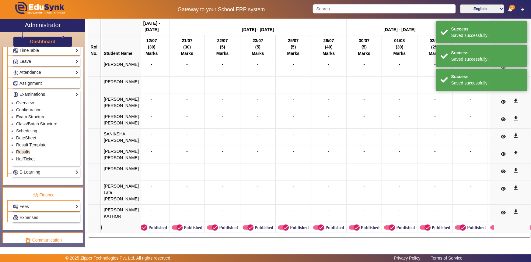
scroll to position [0, 986]
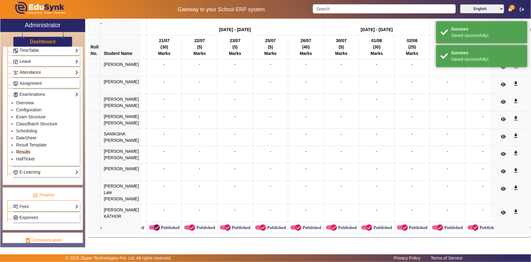
click at [155, 226] on icon "button" at bounding box center [156, 226] width 5 height 5
click at [189, 224] on icon "button" at bounding box center [191, 226] width 5 height 5
click at [225, 225] on span "button" at bounding box center [228, 227] width 6 height 6
click at [263, 224] on span "button" at bounding box center [263, 227] width 12 height 12
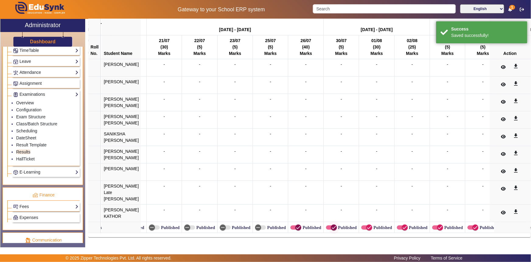
click at [296, 224] on icon "button" at bounding box center [298, 226] width 5 height 5
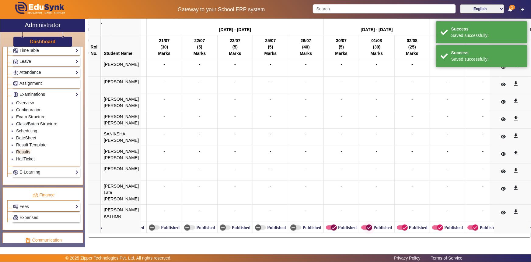
click at [331, 224] on icon "button" at bounding box center [333, 226] width 5 height 5
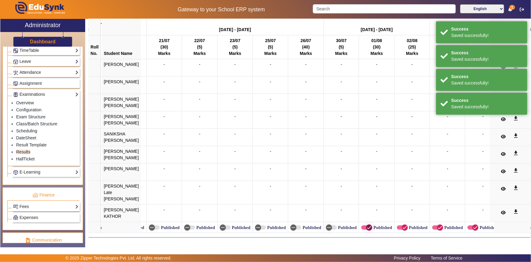
click at [370, 225] on span "button" at bounding box center [369, 227] width 12 height 12
click at [402, 226] on icon "button" at bounding box center [404, 226] width 5 height 5
click at [434, 224] on span "button" at bounding box center [440, 227] width 12 height 12
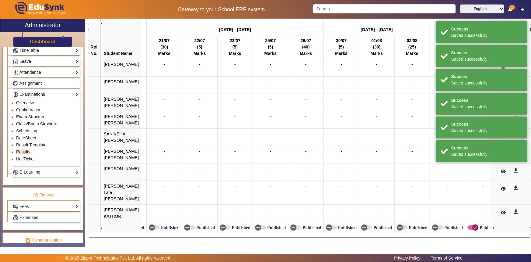
click at [469, 225] on span "button" at bounding box center [475, 227] width 12 height 12
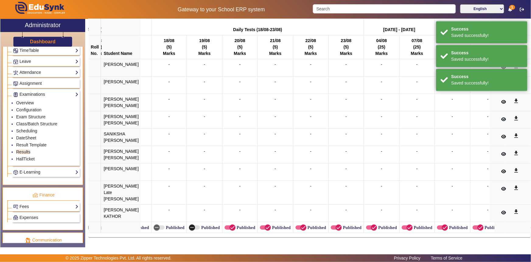
scroll to position [0, 1273]
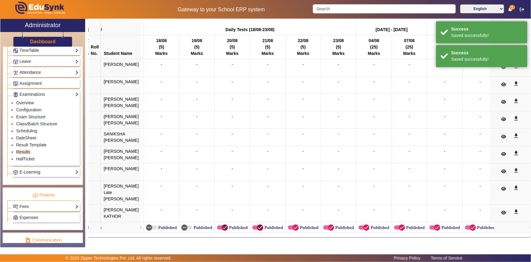
click at [219, 224] on span "button" at bounding box center [225, 227] width 12 height 12
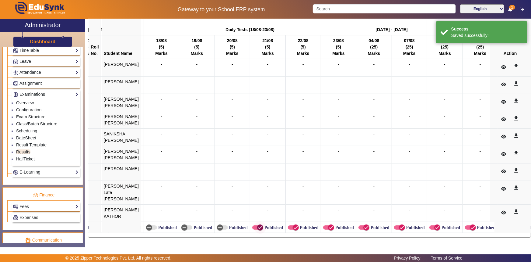
click at [258, 225] on icon "button" at bounding box center [260, 226] width 5 height 5
click at [293, 224] on icon "button" at bounding box center [295, 226] width 5 height 5
click at [328, 224] on icon "button" at bounding box center [330, 226] width 5 height 5
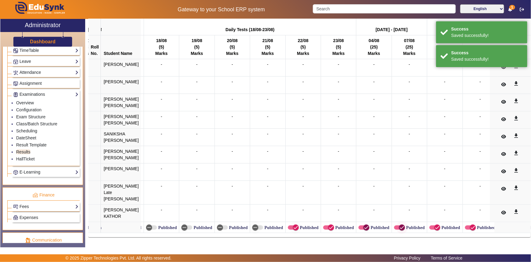
click at [360, 225] on span "button" at bounding box center [366, 227] width 12 height 12
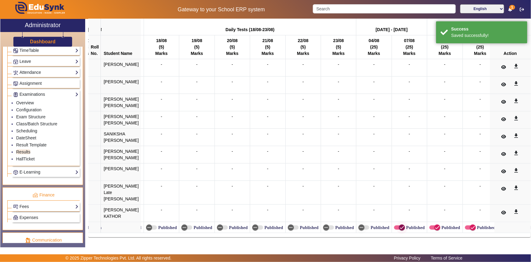
click at [399, 225] on icon "button" at bounding box center [401, 226] width 5 height 5
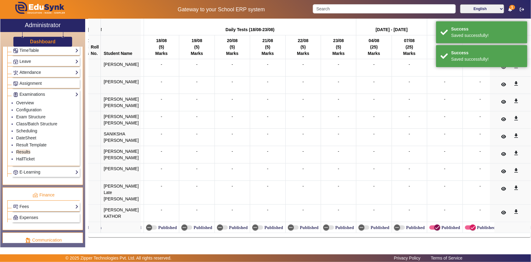
click at [435, 224] on icon "button" at bounding box center [437, 226] width 5 height 5
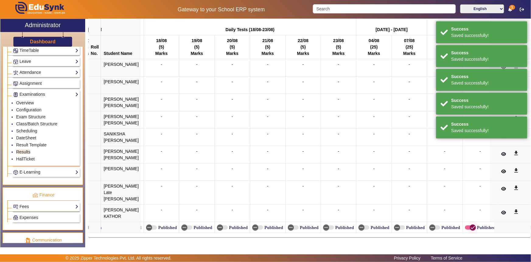
click at [470, 225] on icon "button" at bounding box center [472, 226] width 5 height 5
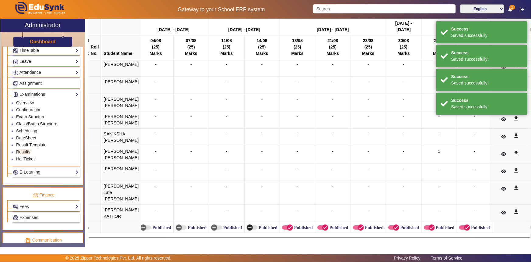
scroll to position [0, 1577]
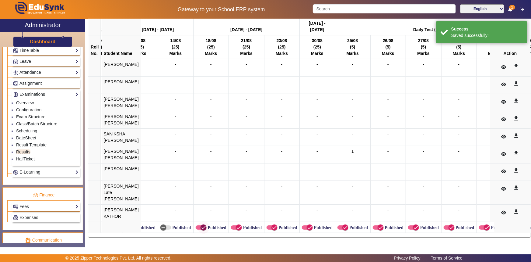
click at [201, 225] on icon "button" at bounding box center [203, 226] width 5 height 5
click at [236, 224] on span "button" at bounding box center [239, 227] width 6 height 6
click at [272, 224] on icon "button" at bounding box center [274, 226] width 5 height 5
click at [307, 224] on icon "button" at bounding box center [309, 226] width 5 height 5
click at [343, 225] on icon "button" at bounding box center [345, 226] width 5 height 5
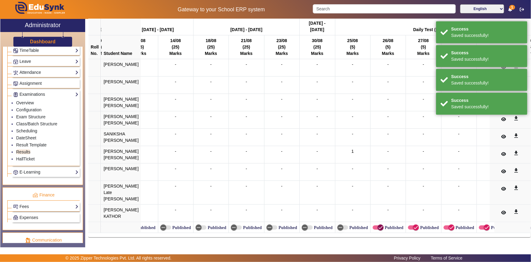
click at [375, 225] on span "button" at bounding box center [381, 227] width 12 height 12
click at [413, 224] on icon "button" at bounding box center [415, 226] width 5 height 5
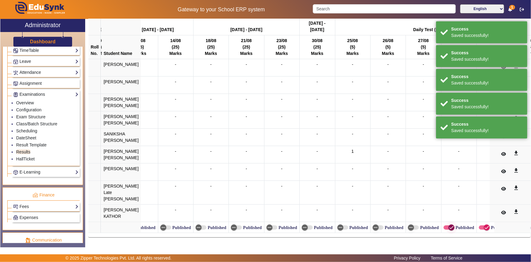
click at [446, 224] on span "button" at bounding box center [452, 227] width 12 height 12
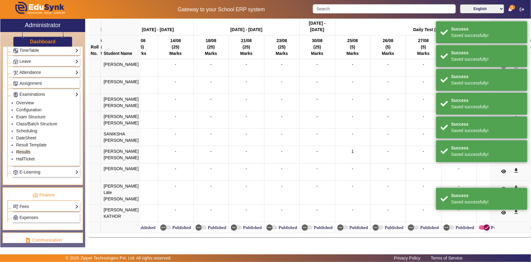
click at [484, 224] on icon "button" at bounding box center [486, 226] width 5 height 5
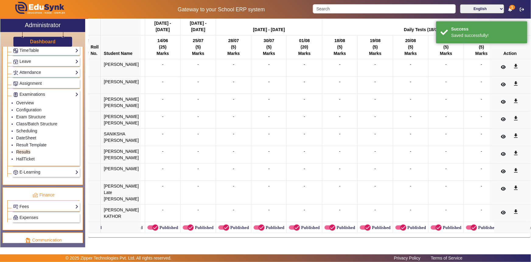
scroll to position [0, 1980]
click at [471, 224] on icon "button" at bounding box center [473, 226] width 5 height 5
click at [436, 224] on icon "button" at bounding box center [438, 226] width 5 height 5
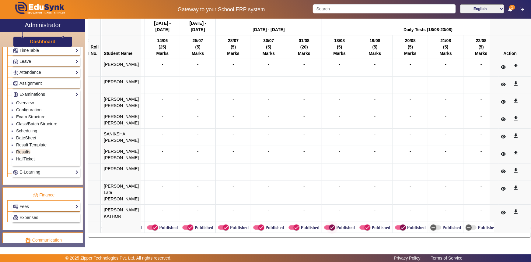
click at [397, 223] on span "button" at bounding box center [403, 227] width 12 height 12
click at [365, 224] on icon "button" at bounding box center [367, 226] width 5 height 5
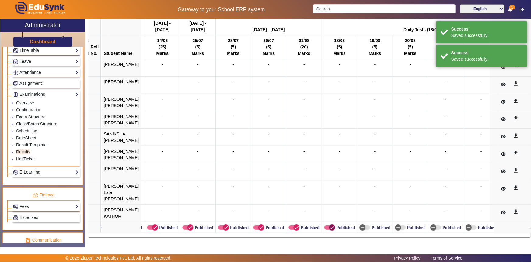
click at [330, 227] on icon "button" at bounding box center [332, 227] width 4 height 1
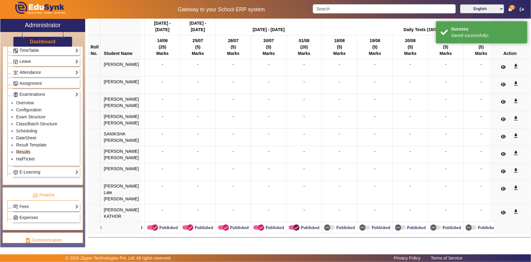
click at [295, 227] on span "button" at bounding box center [296, 227] width 12 height 12
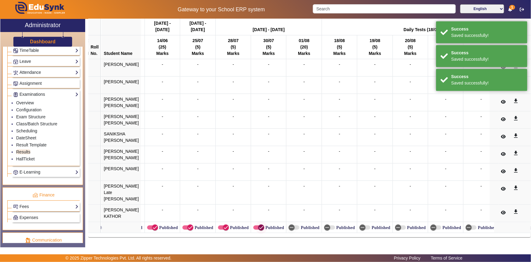
click at [255, 224] on span "button" at bounding box center [261, 227] width 12 height 12
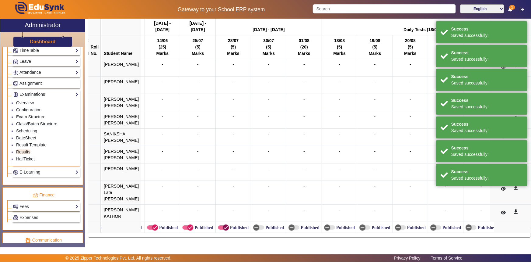
click at [223, 224] on icon "button" at bounding box center [225, 226] width 5 height 5
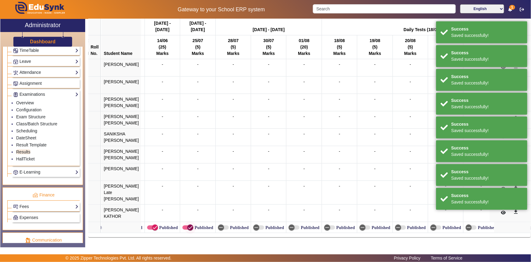
click at [188, 224] on icon "button" at bounding box center [190, 226] width 5 height 5
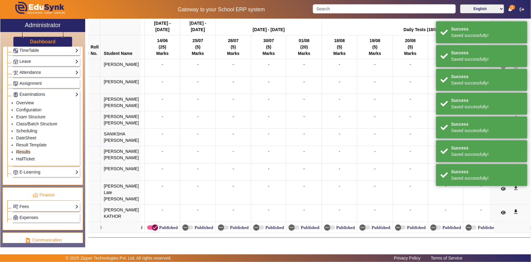
click at [154, 223] on span "button" at bounding box center [155, 227] width 12 height 12
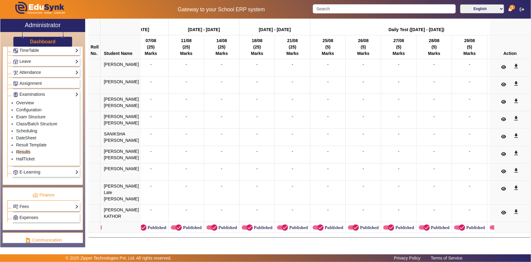
scroll to position [0, 5455]
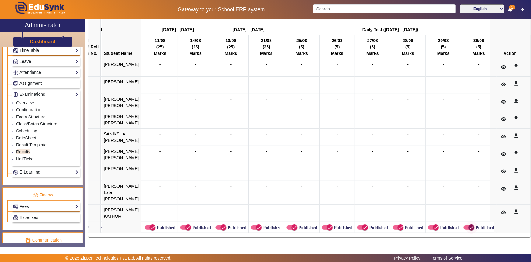
click at [469, 224] on icon "button" at bounding box center [471, 226] width 5 height 5
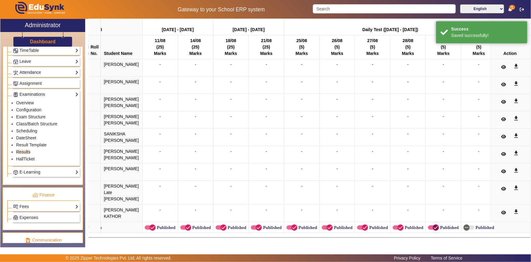
click at [431, 225] on span "button" at bounding box center [436, 227] width 12 height 12
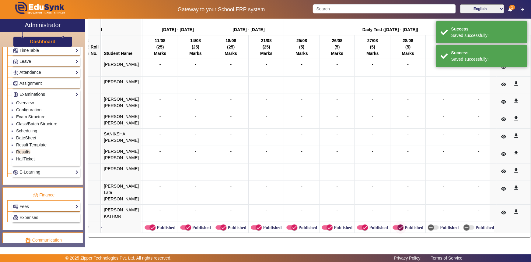
click at [398, 225] on icon "button" at bounding box center [400, 226] width 5 height 5
click at [360, 225] on span "button" at bounding box center [365, 227] width 12 height 12
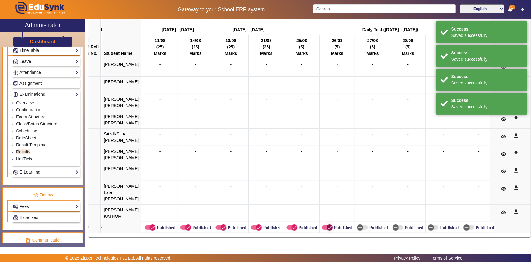
click at [324, 225] on span "button" at bounding box center [330, 227] width 12 height 12
click at [292, 224] on icon "button" at bounding box center [294, 226] width 5 height 5
click at [256, 224] on icon "button" at bounding box center [258, 226] width 5 height 5
click at [221, 224] on icon "button" at bounding box center [223, 226] width 5 height 5
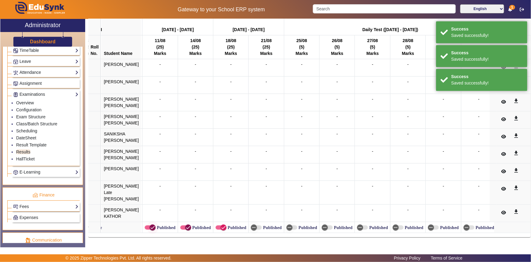
click at [185, 224] on icon "button" at bounding box center [187, 226] width 5 height 5
click at [151, 227] on icon "button" at bounding box center [153, 227] width 4 height 1
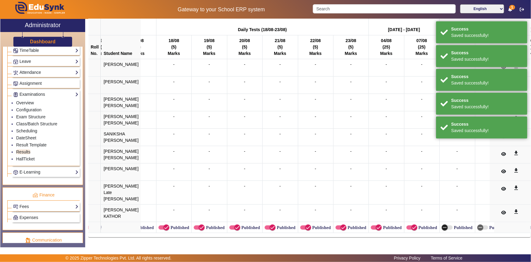
scroll to position [0, 5135]
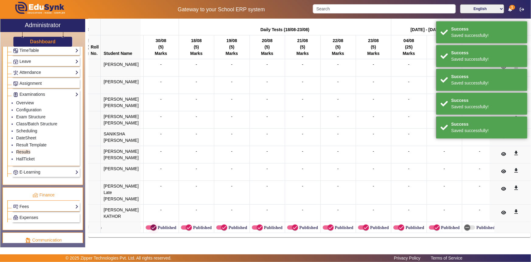
click at [151, 224] on icon "button" at bounding box center [153, 226] width 5 height 5
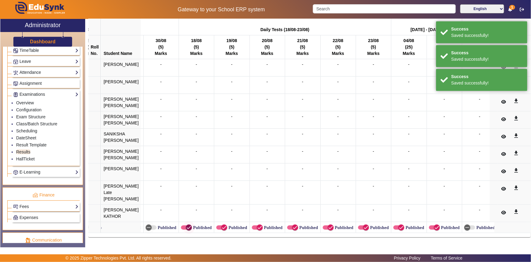
click at [186, 224] on icon "button" at bounding box center [188, 226] width 5 height 5
click at [223, 227] on icon "button" at bounding box center [225, 227] width 4 height 1
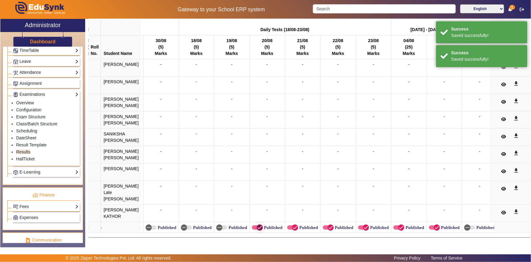
click at [257, 226] on icon "button" at bounding box center [259, 226] width 5 height 5
click at [289, 226] on span "button" at bounding box center [295, 227] width 12 height 12
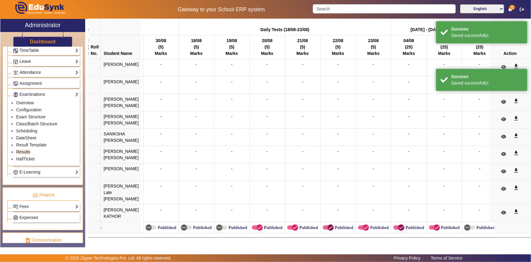
click at [328, 226] on icon "button" at bounding box center [330, 226] width 5 height 5
click at [360, 224] on span "button" at bounding box center [366, 227] width 12 height 12
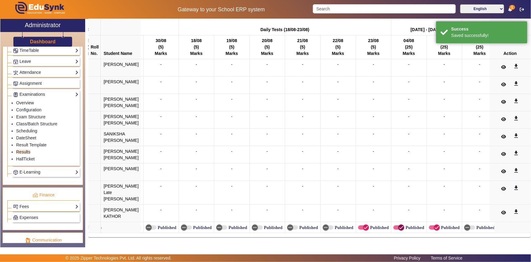
click at [395, 223] on span "button" at bounding box center [401, 227] width 12 height 12
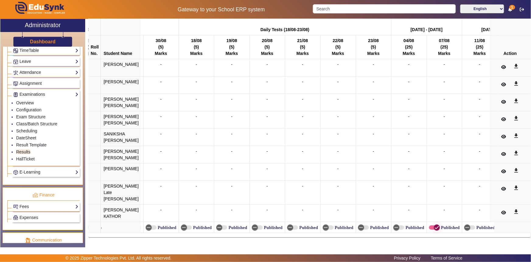
click at [434, 225] on icon "button" at bounding box center [436, 226] width 5 height 5
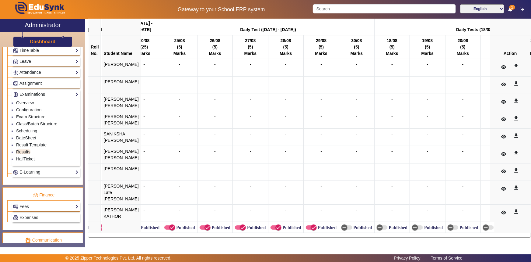
scroll to position [0, 4872]
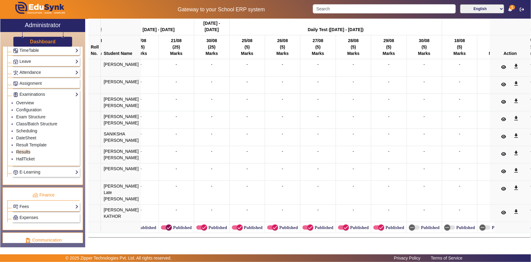
click at [166, 224] on icon "button" at bounding box center [168, 226] width 5 height 5
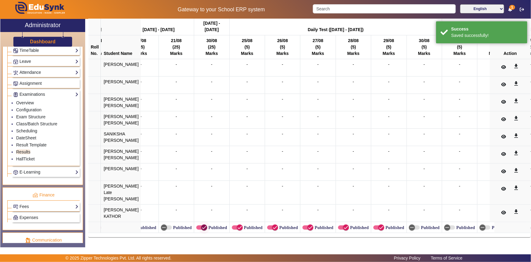
click at [202, 224] on icon "button" at bounding box center [204, 226] width 5 height 5
click at [237, 224] on icon "button" at bounding box center [239, 226] width 5 height 5
click at [272, 224] on icon "button" at bounding box center [274, 226] width 5 height 5
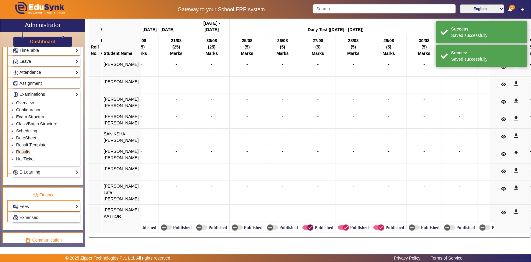
click at [308, 225] on icon "button" at bounding box center [310, 226] width 5 height 5
click at [343, 225] on icon "button" at bounding box center [345, 226] width 5 height 5
click at [380, 227] on icon "button" at bounding box center [382, 227] width 4 height 1
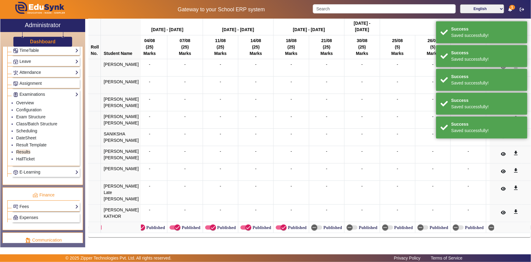
scroll to position [0, 4548]
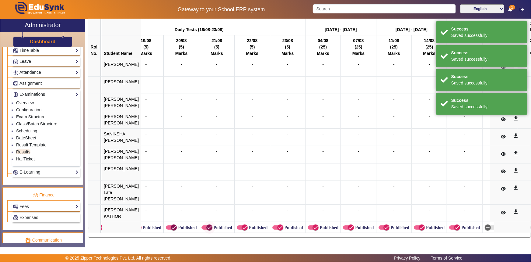
click at [171, 225] on icon "button" at bounding box center [173, 226] width 5 height 5
click at [207, 225] on icon "button" at bounding box center [209, 226] width 5 height 5
click at [242, 226] on icon "button" at bounding box center [244, 226] width 5 height 5
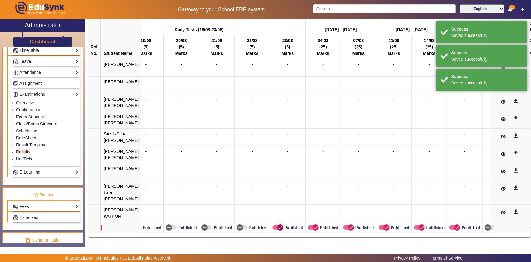
click at [278, 224] on icon "button" at bounding box center [280, 226] width 5 height 5
click at [310, 225] on span "button" at bounding box center [316, 227] width 12 height 12
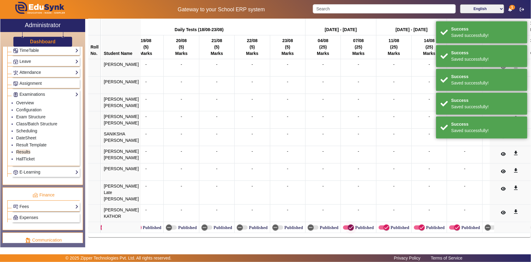
click at [348, 225] on icon "button" at bounding box center [350, 226] width 5 height 5
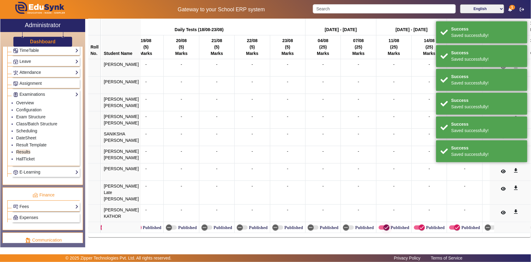
click at [384, 225] on icon "button" at bounding box center [386, 226] width 5 height 5
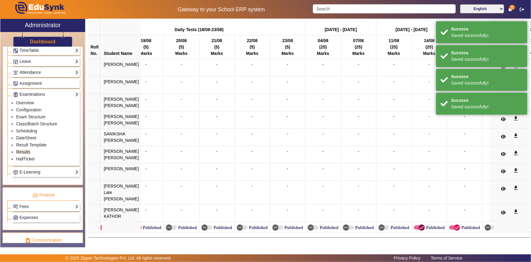
click at [416, 225] on span "button" at bounding box center [422, 227] width 12 height 12
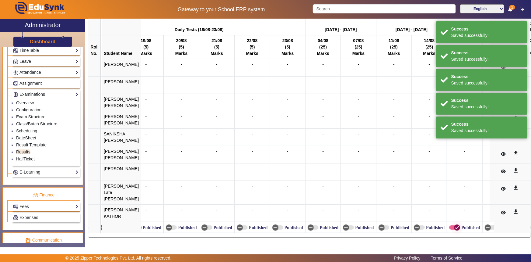
click at [455, 225] on icon "button" at bounding box center [457, 226] width 5 height 5
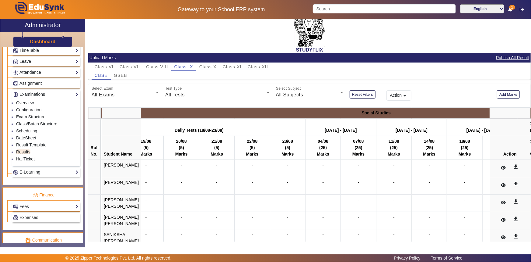
scroll to position [0, 0]
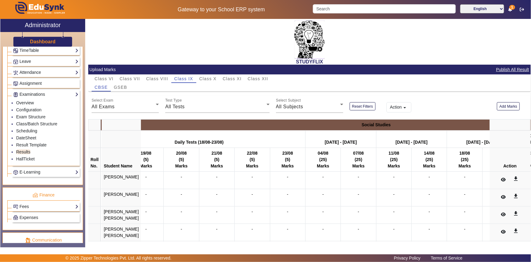
click at [96, 122] on th at bounding box center [94, 124] width 12 height 11
click at [110, 128] on th at bounding box center [121, 124] width 40 height 11
click at [121, 108] on div "All Exams" at bounding box center [124, 106] width 64 height 7
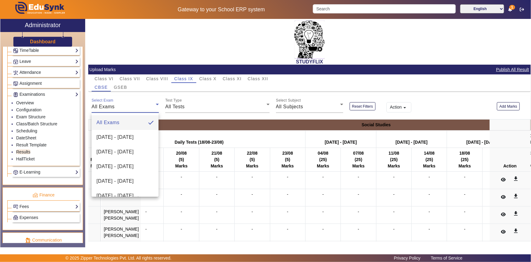
click at [120, 88] on div at bounding box center [265, 131] width 531 height 262
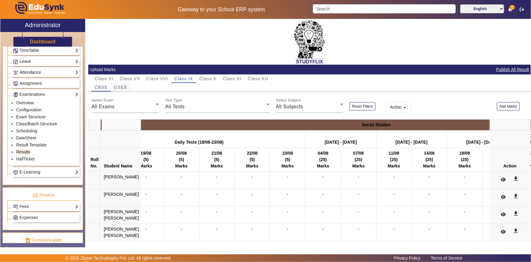
click at [117, 88] on span "GSEB" at bounding box center [120, 87] width 13 height 4
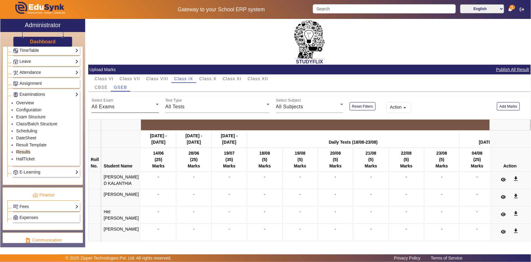
click at [102, 106] on span "All Exams" at bounding box center [103, 106] width 23 height 5
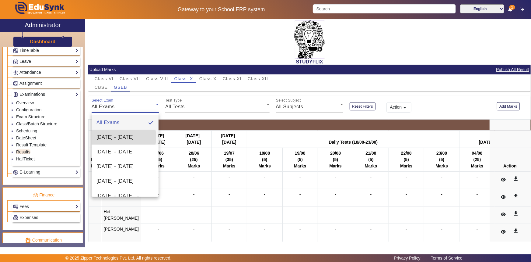
click at [106, 137] on span "[DATE] - [DATE]" at bounding box center [115, 136] width 37 height 7
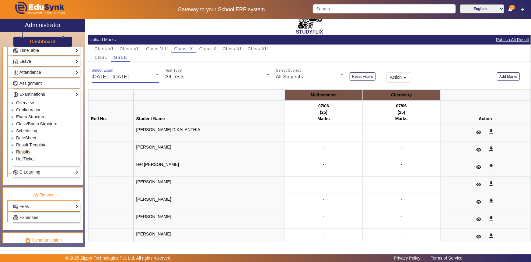
scroll to position [71, 0]
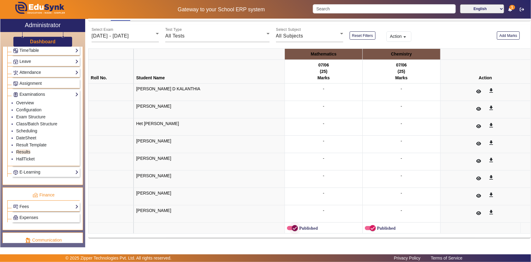
click at [292, 228] on icon "button" at bounding box center [294, 227] width 5 height 5
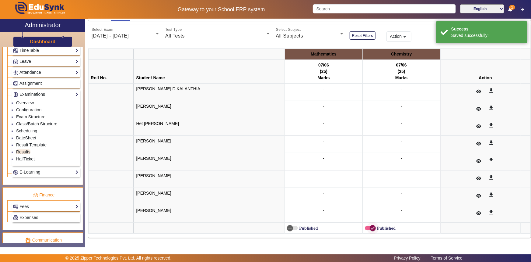
click at [370, 227] on icon "button" at bounding box center [372, 227] width 5 height 5
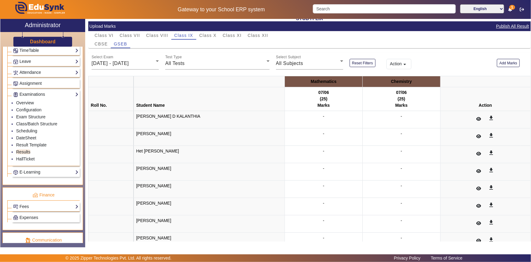
scroll to position [43, 0]
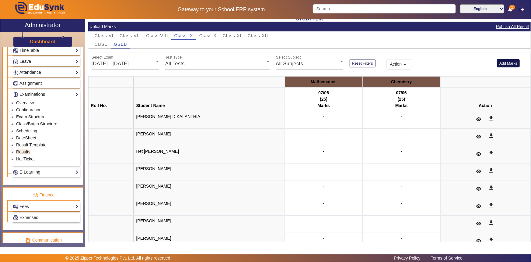
click at [499, 62] on button "Add Marks" at bounding box center [508, 63] width 23 height 8
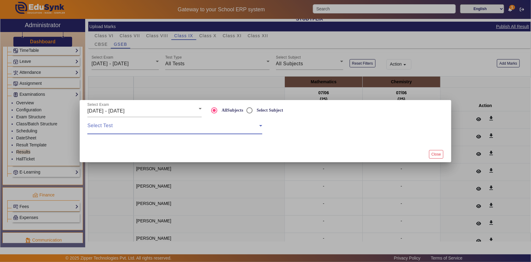
click at [129, 129] on span at bounding box center [173, 127] width 172 height 7
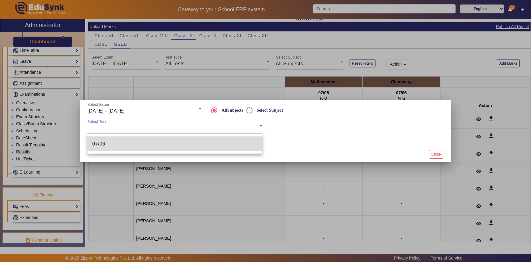
click at [121, 143] on mat-option "07/06" at bounding box center [174, 143] width 175 height 15
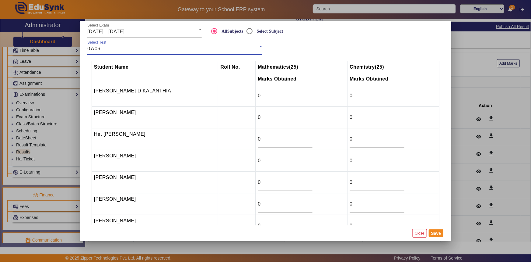
click at [264, 97] on input "0" at bounding box center [285, 95] width 55 height 7
click at [258, 98] on input "0" at bounding box center [285, 95] width 55 height 7
drag, startPoint x: 250, startPoint y: 98, endPoint x: 234, endPoint y: 98, distance: 15.8
click at [234, 98] on tr "AADITYA D KALANTHIA 3 0" at bounding box center [266, 96] width 348 height 22
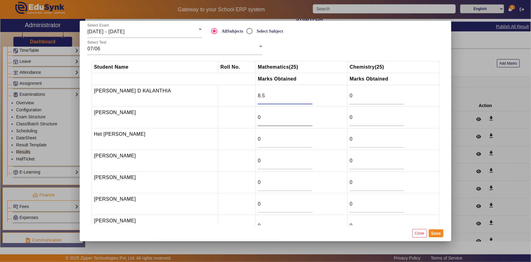
type input "8.5"
click at [258, 116] on input "0" at bounding box center [285, 117] width 55 height 7
type input "3"
click at [258, 139] on input "0" at bounding box center [285, 138] width 55 height 7
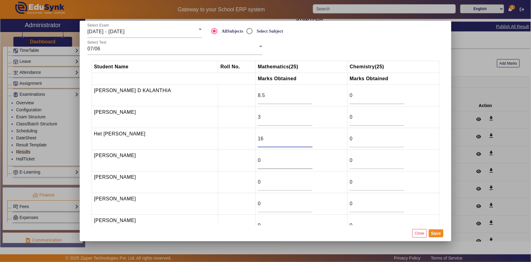
scroll to position [0, 0]
type input "16"
click at [433, 232] on button "Save" at bounding box center [436, 233] width 15 height 8
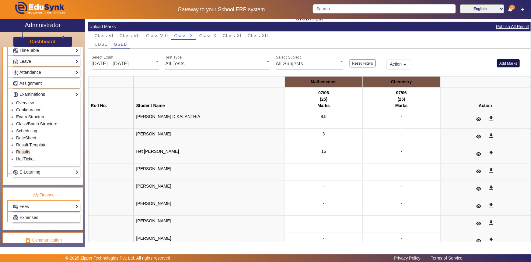
click at [503, 64] on button "Add Marks" at bounding box center [508, 63] width 23 height 8
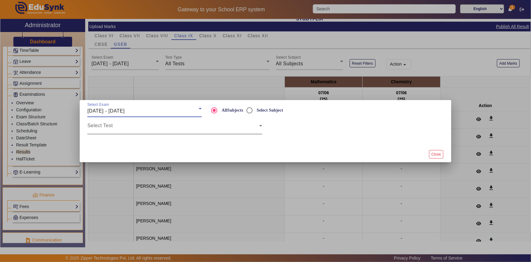
click at [170, 123] on div "Select Test" at bounding box center [174, 125] width 175 height 17
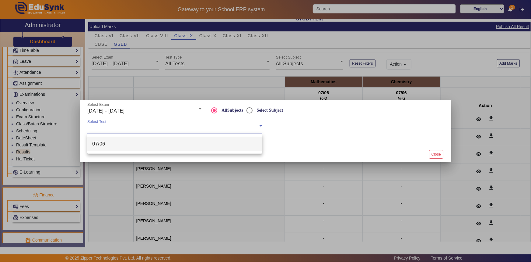
click at [149, 152] on div "07/06" at bounding box center [174, 143] width 175 height 19
click at [198, 146] on mat-option "07/06" at bounding box center [174, 143] width 175 height 15
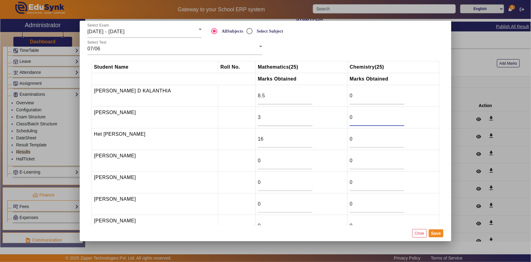
drag, startPoint x: 354, startPoint y: 116, endPoint x: 335, endPoint y: 116, distance: 18.9
click at [335, 116] on tr "Ansh Ramchandani 3 0" at bounding box center [266, 118] width 348 height 22
type input "7"
click at [350, 140] on input "0" at bounding box center [377, 138] width 55 height 7
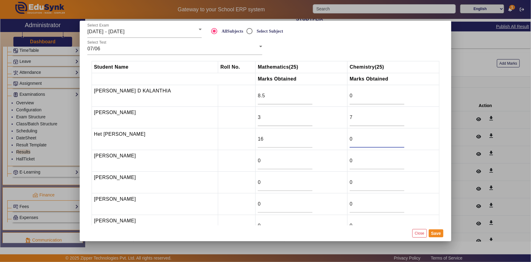
click at [350, 140] on input "0" at bounding box center [377, 138] width 55 height 7
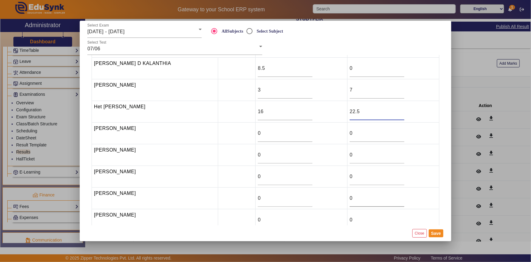
type input "22.5"
click at [348, 198] on td "0" at bounding box center [394, 198] width 92 height 22
type input "21"
click at [437, 231] on button "Save" at bounding box center [436, 233] width 15 height 8
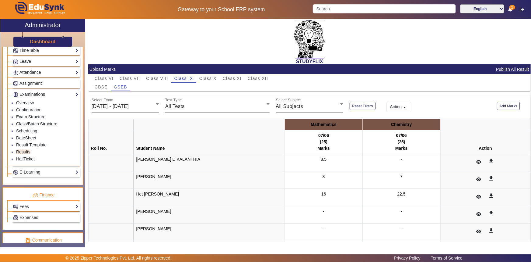
scroll to position [0, 0]
